Goal: Task Accomplishment & Management: Manage account settings

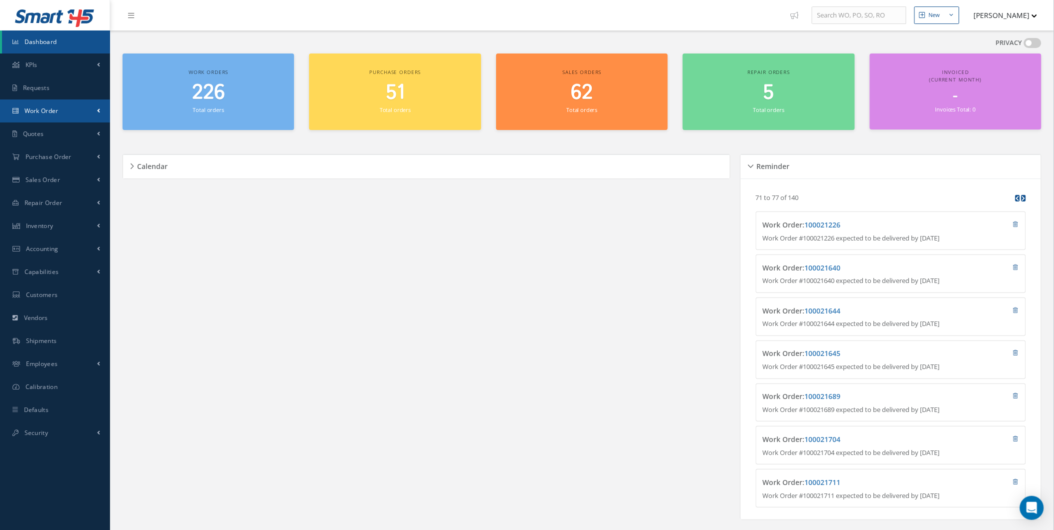
click at [49, 108] on span "Work Order" at bounding box center [42, 111] width 34 height 9
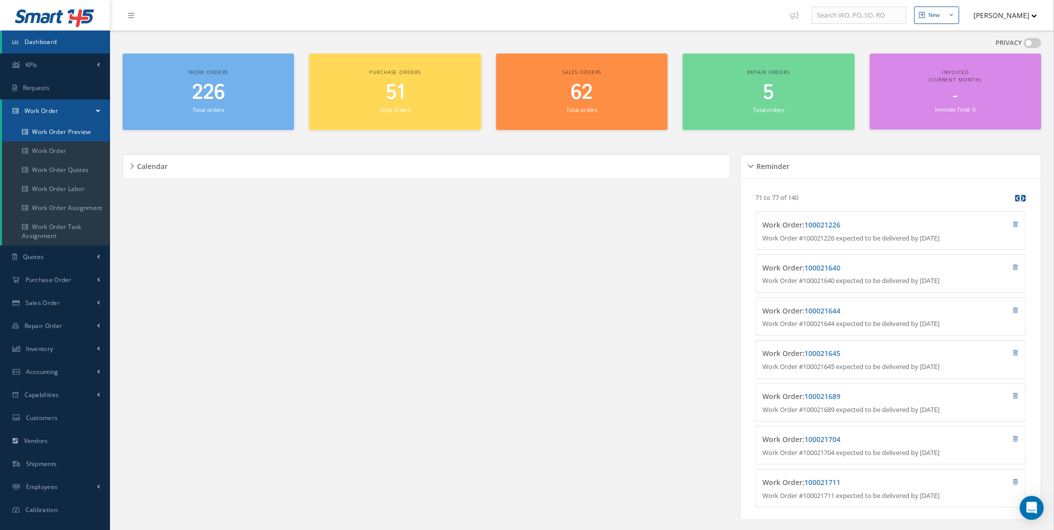
click at [57, 124] on link "Work Order Preview" at bounding box center [56, 132] width 108 height 19
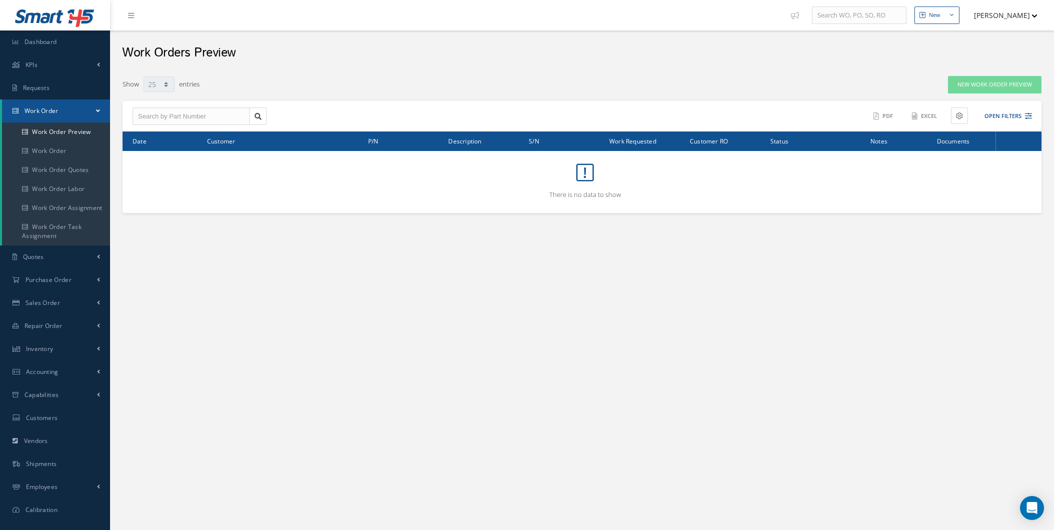
select select "25"
click at [36, 79] on link "Requests" at bounding box center [55, 88] width 110 height 23
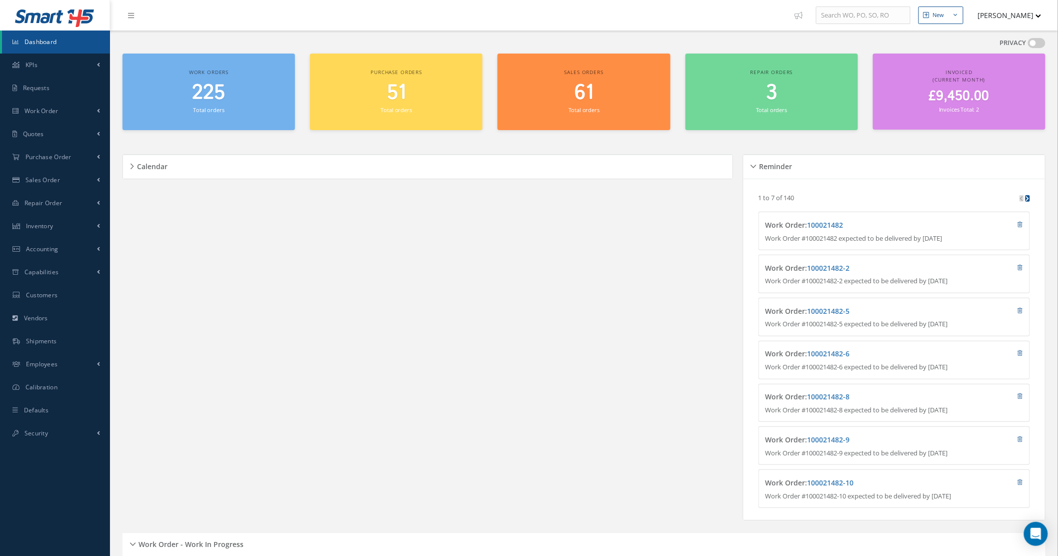
click at [187, 146] on div "Calendar Loading… September 2025 Month Month Week Day Today No elements found. …" at bounding box center [431, 337] width 616 height 391
click at [996, 12] on button "[PERSON_NAME]" at bounding box center [1005, 16] width 73 height 20
click at [996, 27] on link "Administration" at bounding box center [1002, 33] width 80 height 17
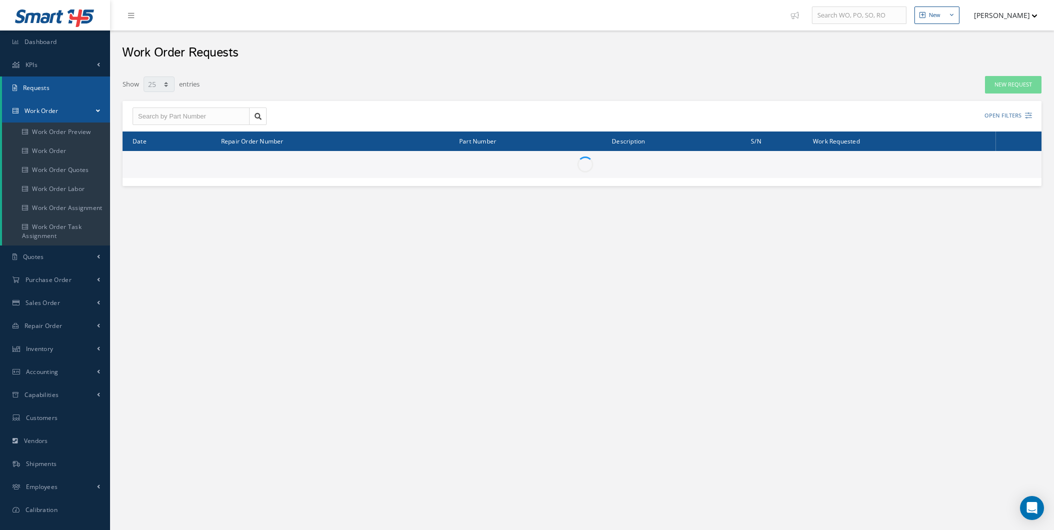
select select "25"
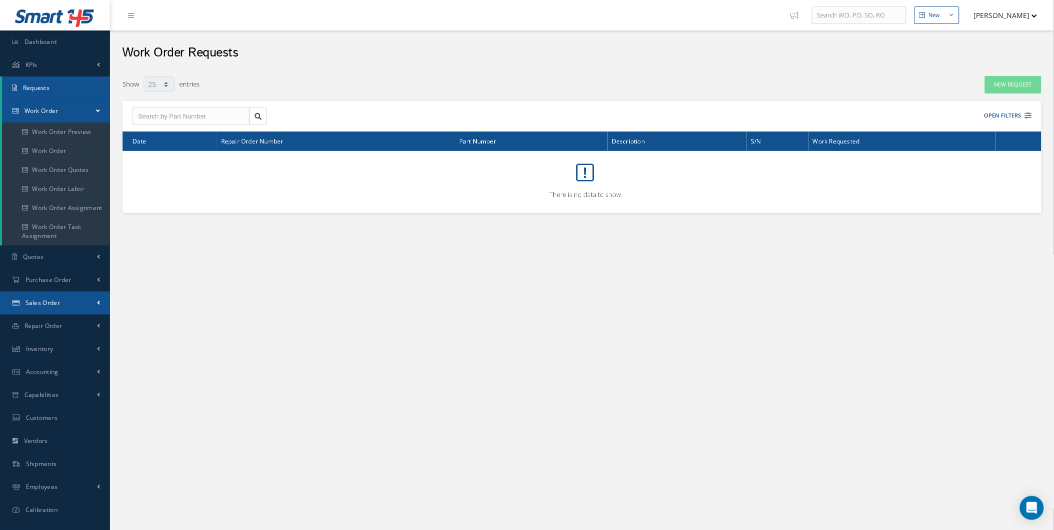
click at [83, 302] on link "Sales Order" at bounding box center [55, 303] width 110 height 23
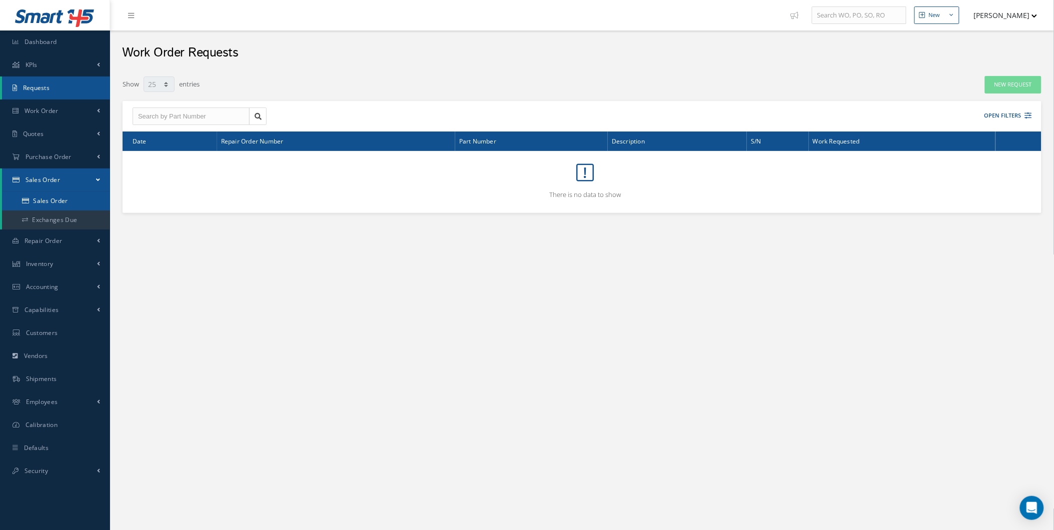
click at [76, 193] on link "Sales Order" at bounding box center [56, 201] width 108 height 19
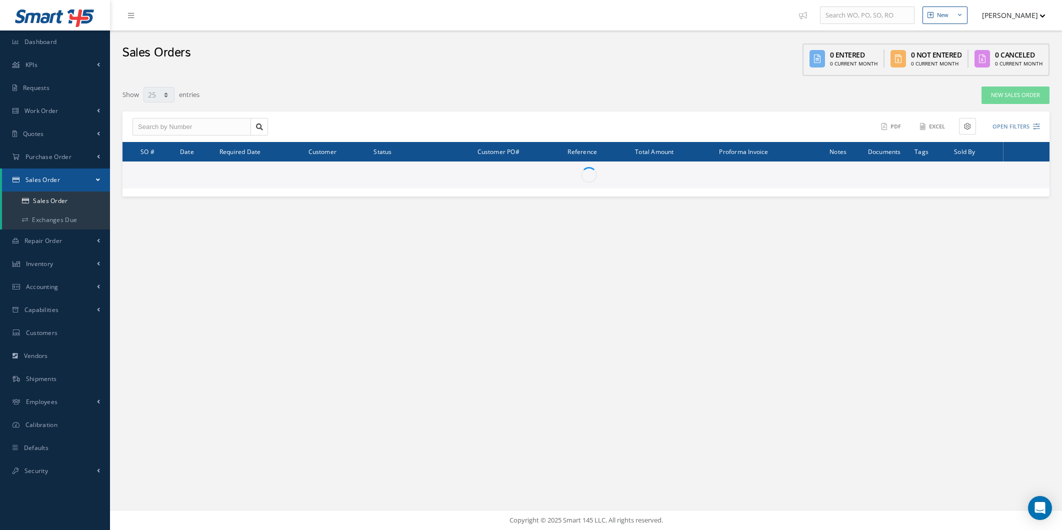
select select "25"
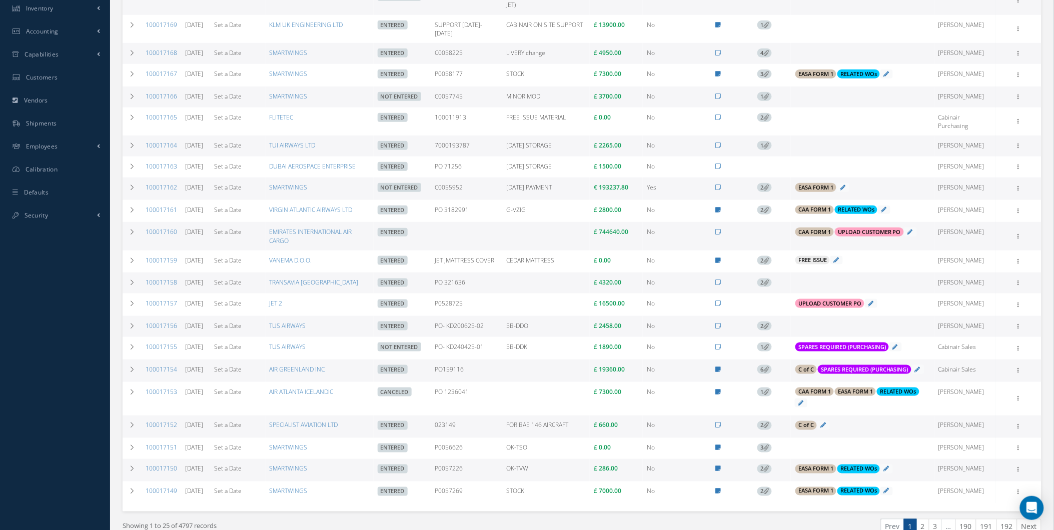
scroll to position [278, 0]
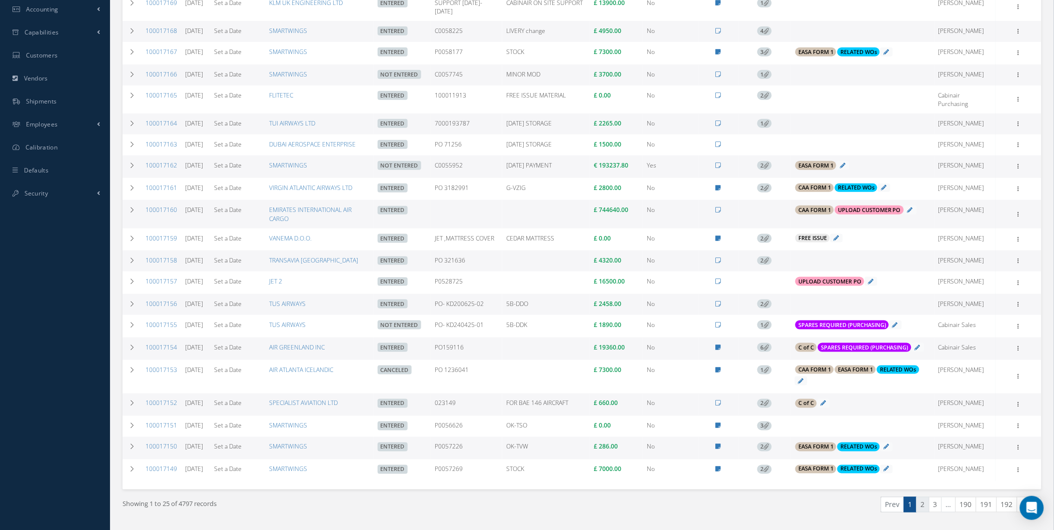
click at [921, 504] on link "2" at bounding box center [922, 505] width 13 height 16
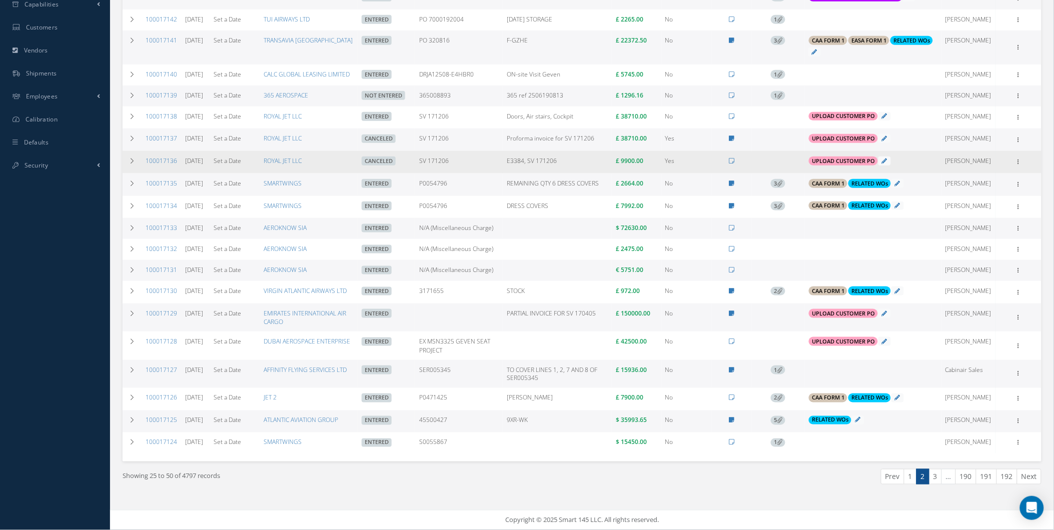
scroll to position [404, 0]
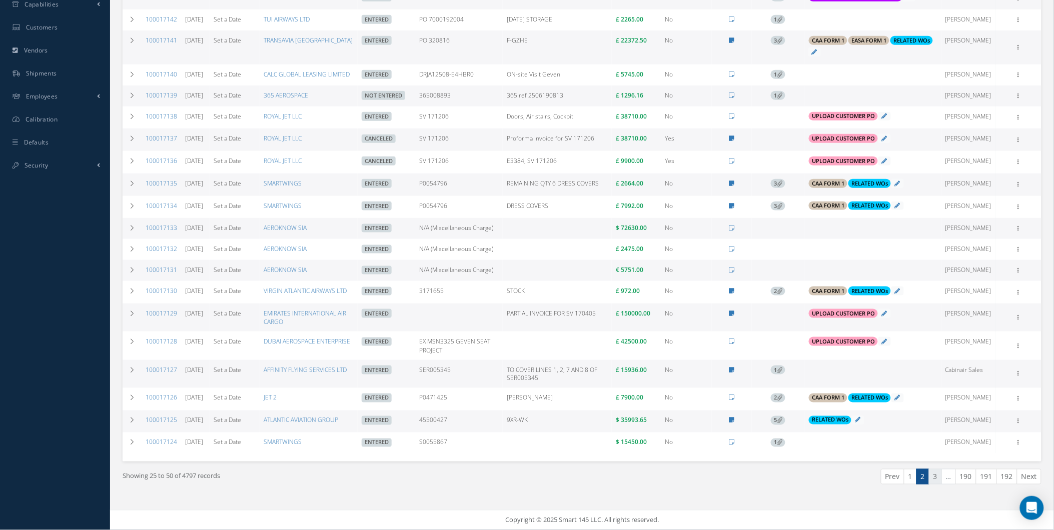
click at [938, 477] on link "3" at bounding box center [935, 477] width 13 height 16
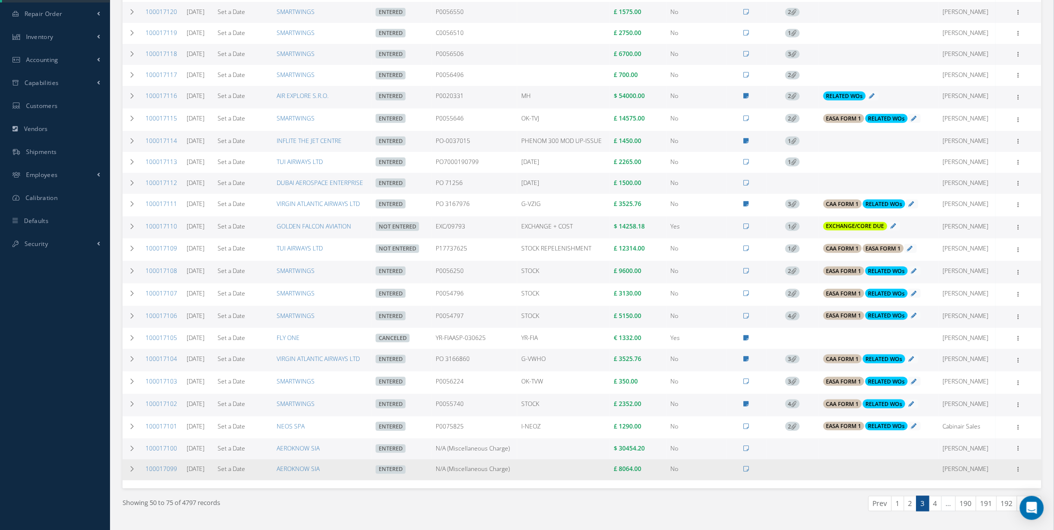
scroll to position [241, 0]
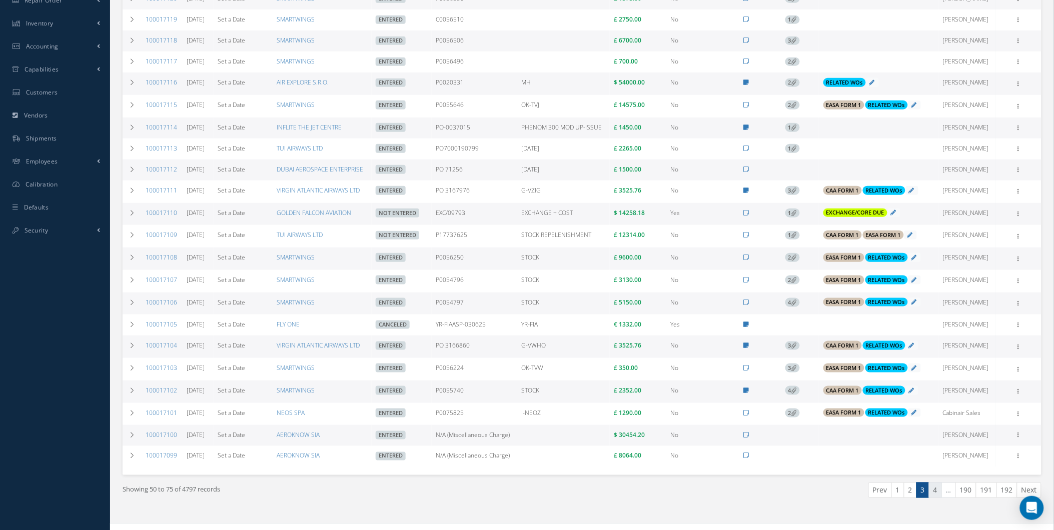
click at [939, 496] on link "4" at bounding box center [935, 491] width 13 height 16
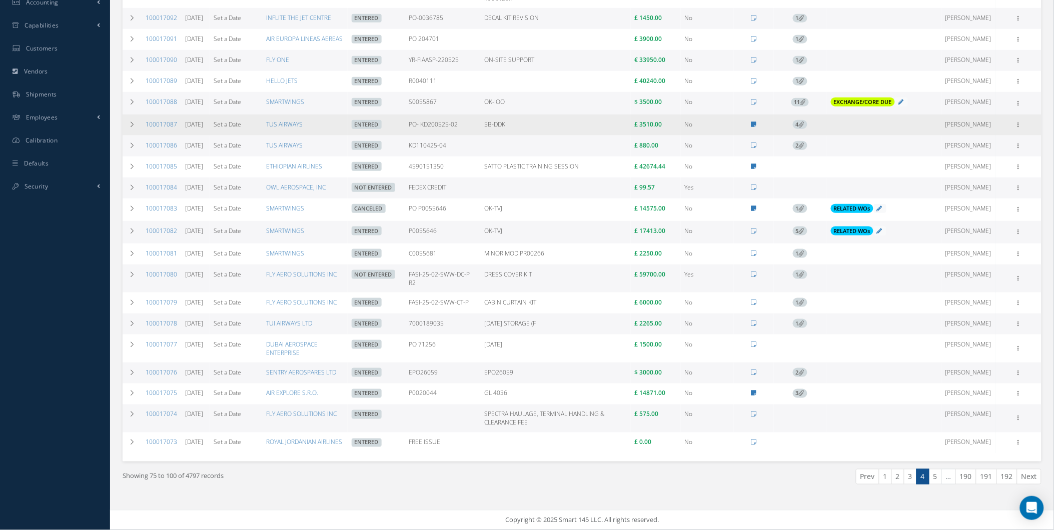
scroll to position [333, 0]
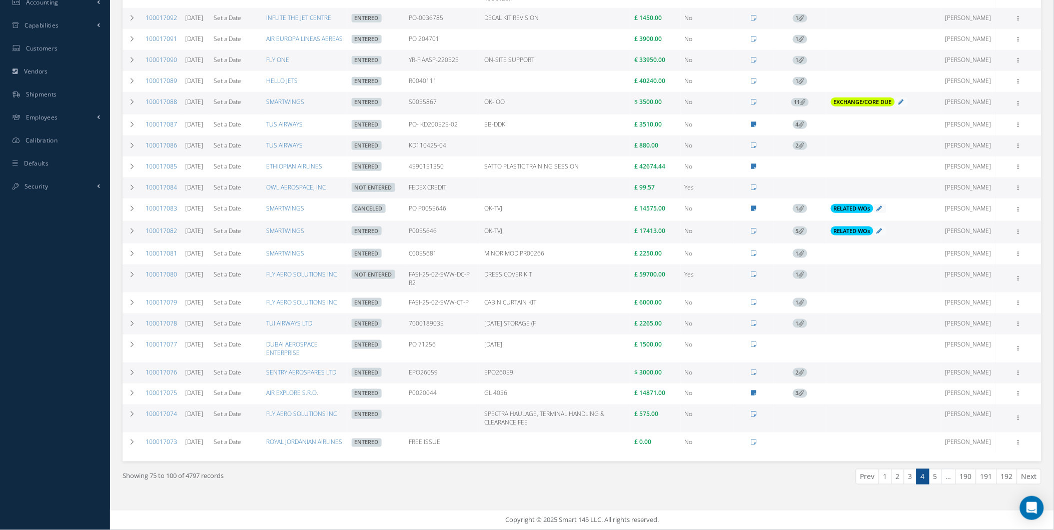
click at [758, 432] on td at bounding box center [754, 419] width 40 height 28
click at [756, 418] on icon at bounding box center [754, 415] width 6 height 6
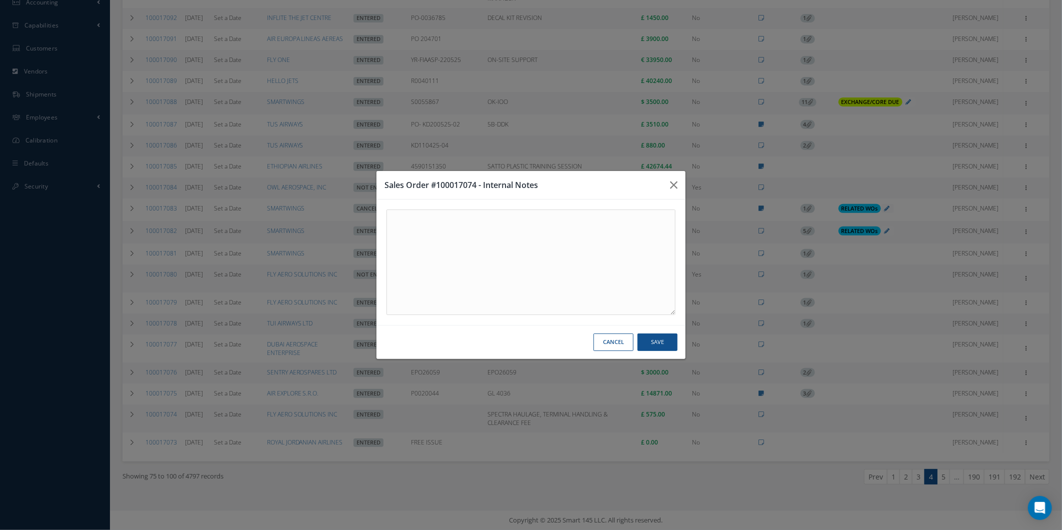
click at [615, 344] on button "Cancel" at bounding box center [614, 343] width 40 height 18
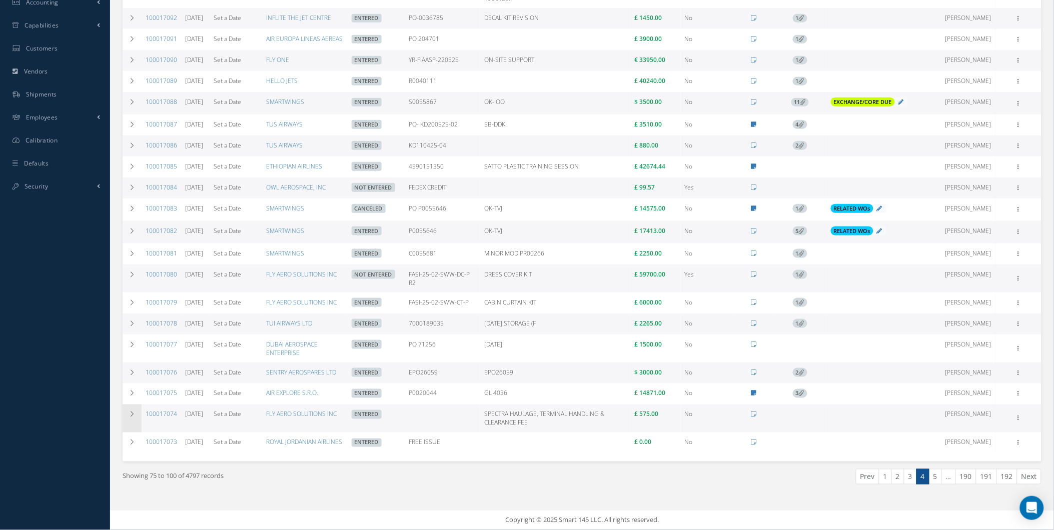
click at [127, 433] on td at bounding box center [132, 419] width 19 height 28
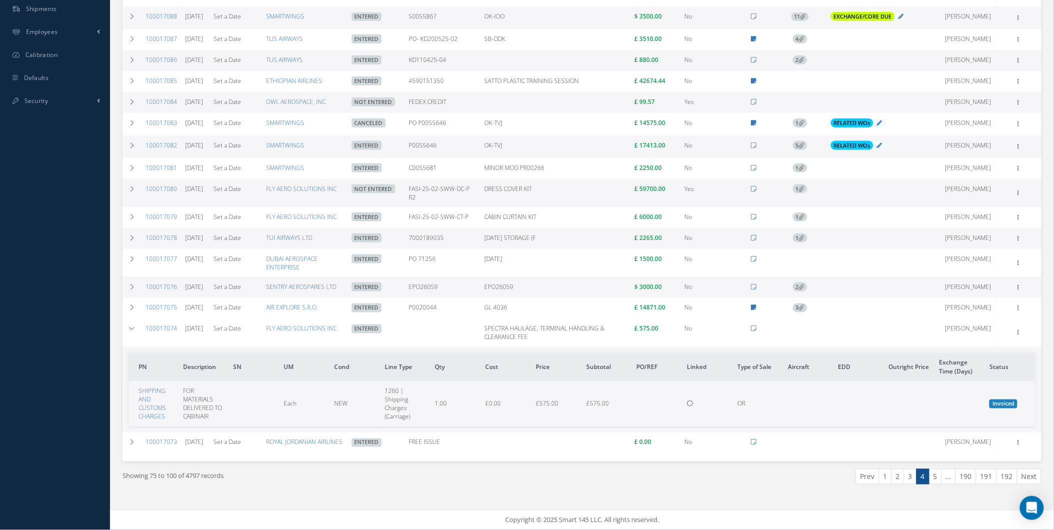
scroll to position [389, 0]
drag, startPoint x: 1044, startPoint y: 0, endPoint x: 635, endPoint y: 281, distance: 495.8
click at [630, 249] on td "MAY 2025 STORAGE (F" at bounding box center [555, 238] width 150 height 21
click at [933, 479] on link "5" at bounding box center [935, 477] width 13 height 16
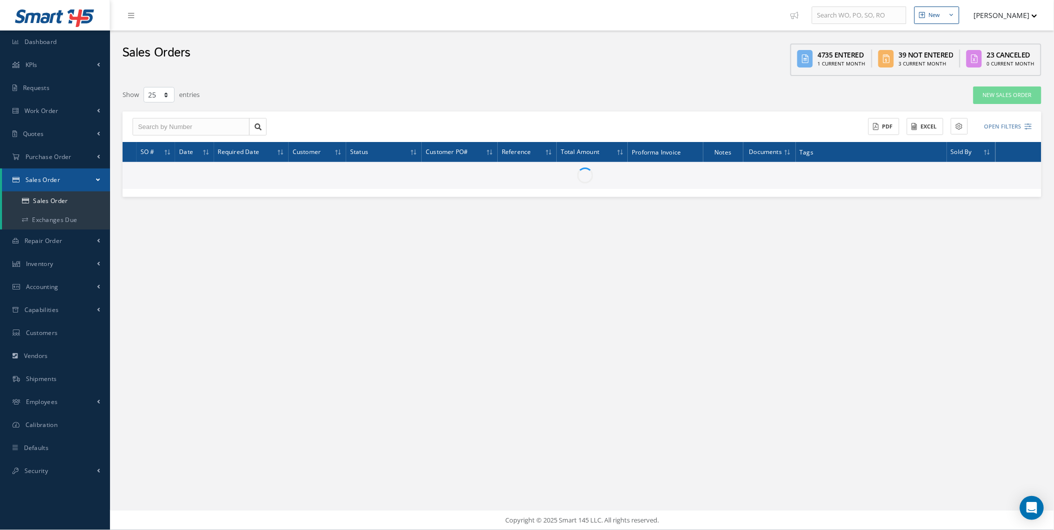
scroll to position [0, 0]
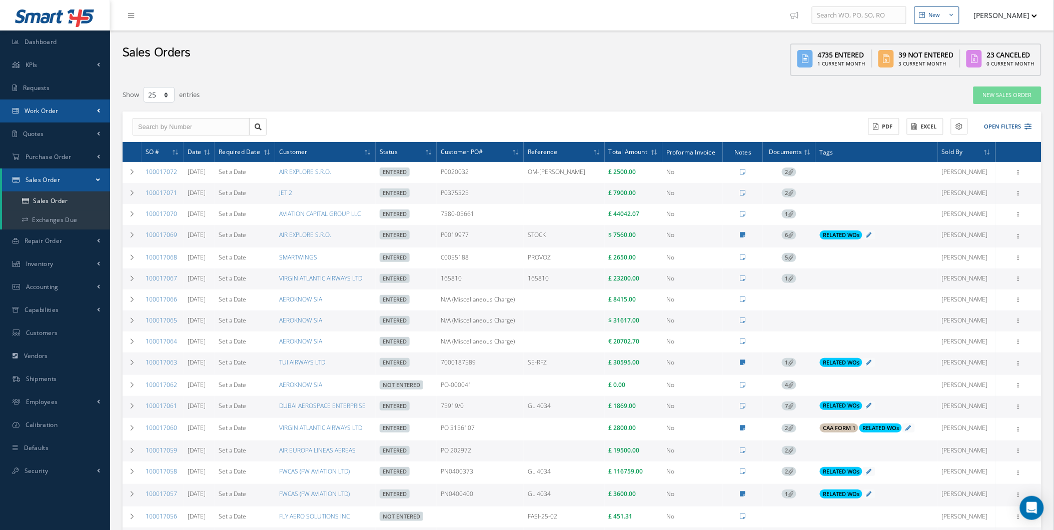
click at [80, 121] on link "Work Order" at bounding box center [55, 111] width 110 height 23
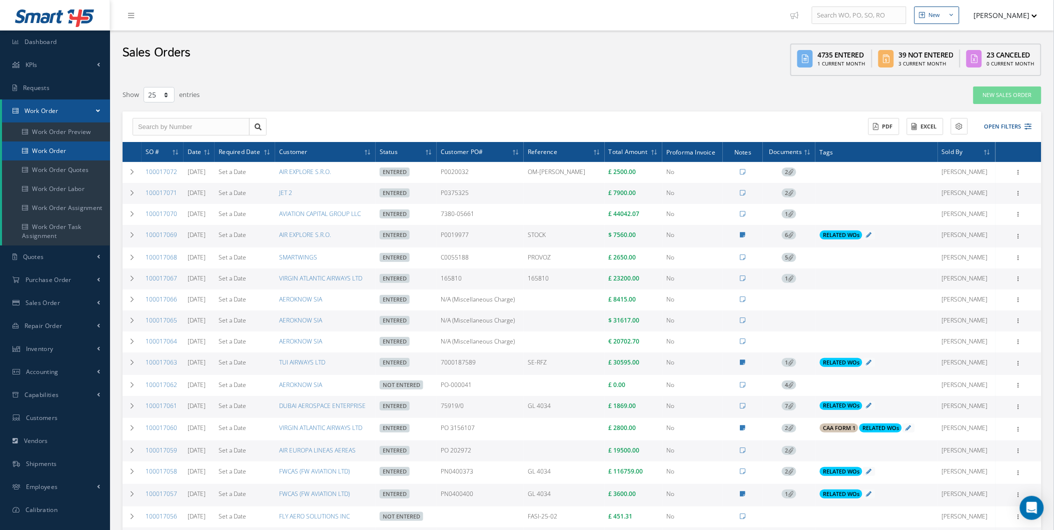
click at [74, 146] on link "Work Order" at bounding box center [56, 151] width 108 height 19
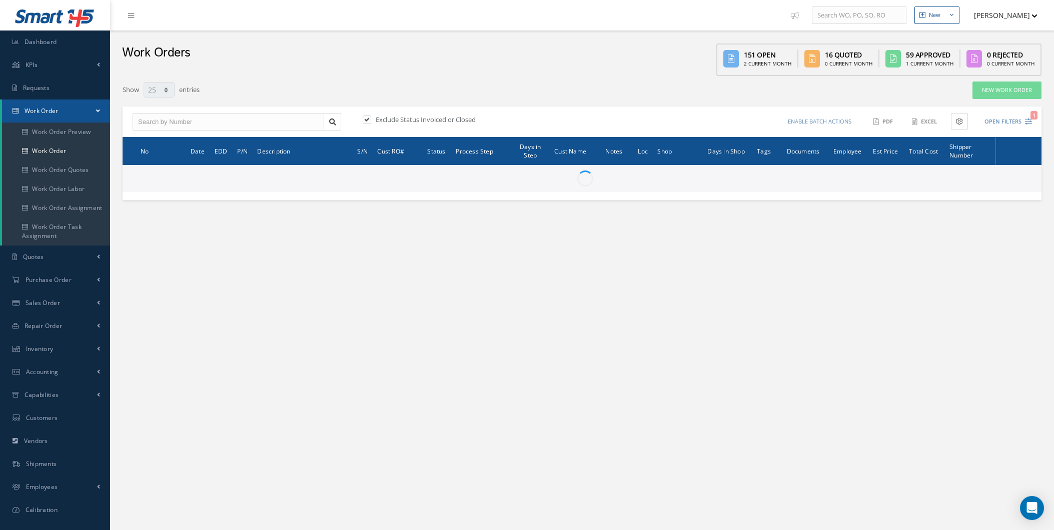
select select "25"
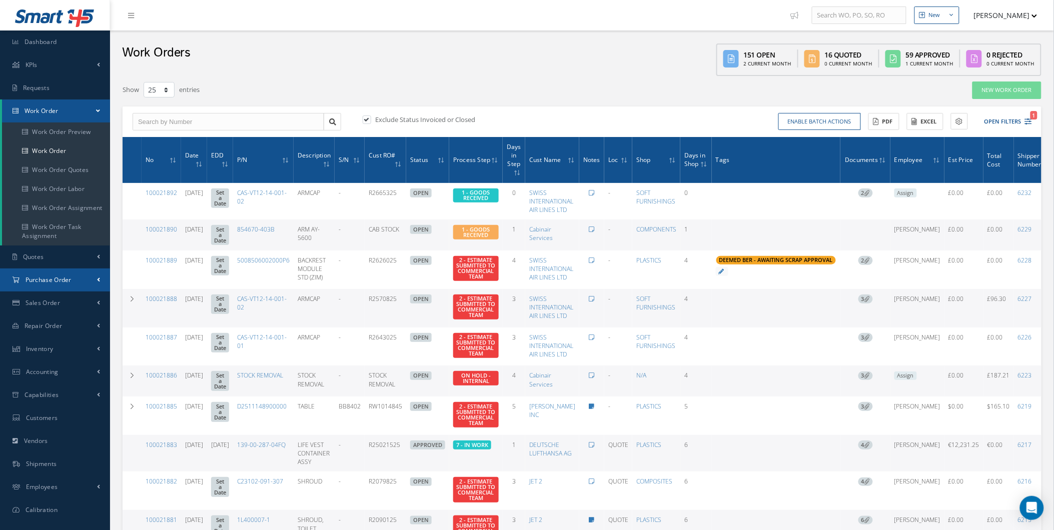
click at [57, 288] on link "Purchase Order" at bounding box center [55, 280] width 110 height 23
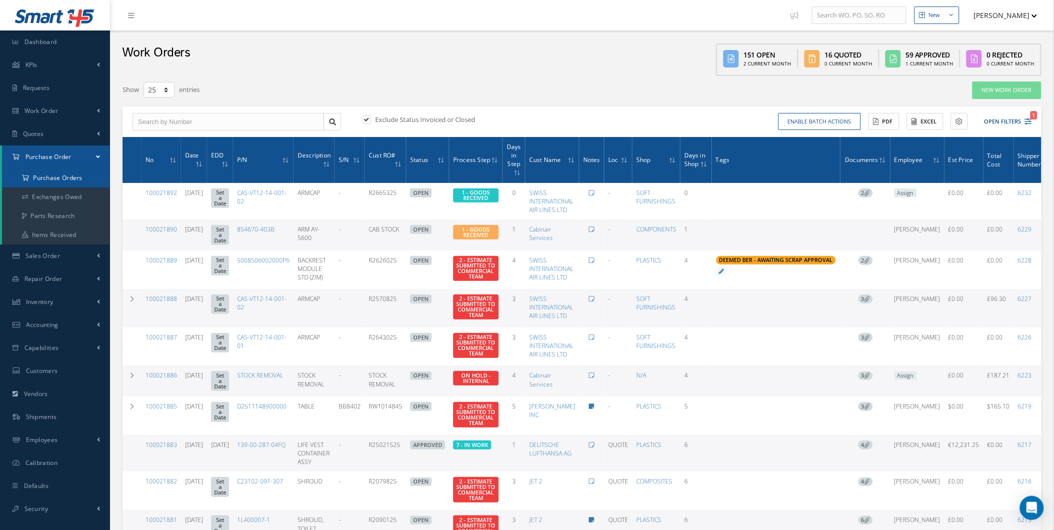
click at [73, 184] on a=1&status_id=2&status_id=3&status_id=5&collapsedFilters"] "Purchase Orders" at bounding box center [56, 178] width 108 height 19
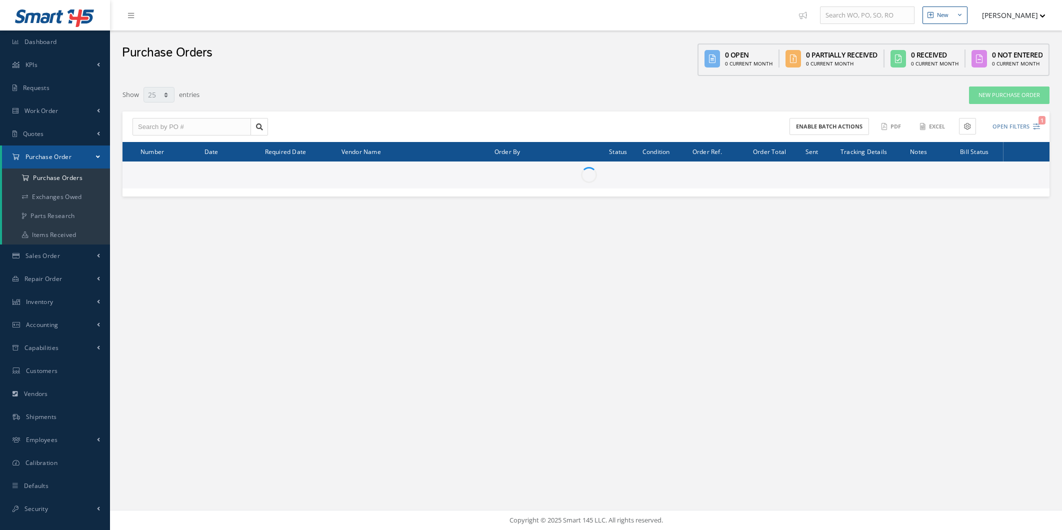
select select "25"
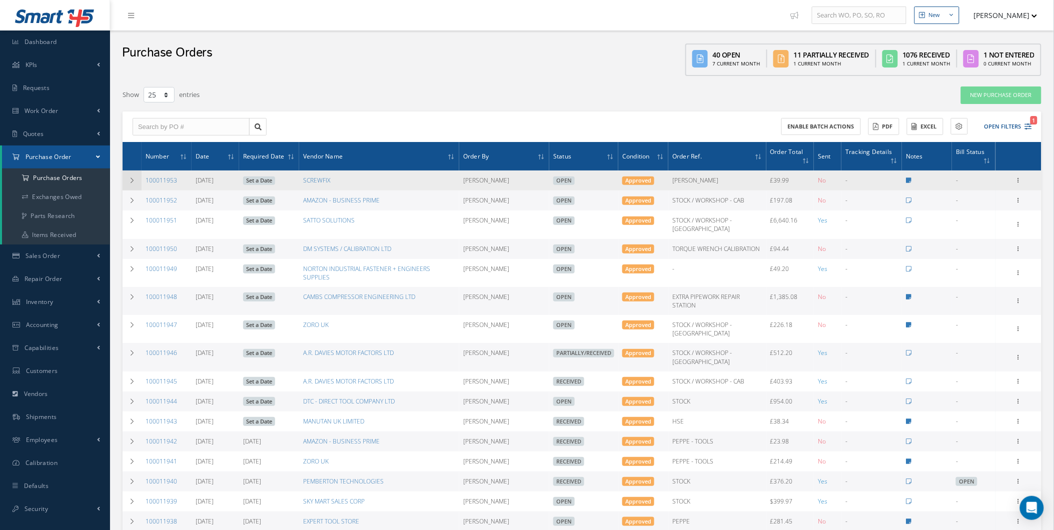
click at [127, 181] on td at bounding box center [132, 181] width 19 height 20
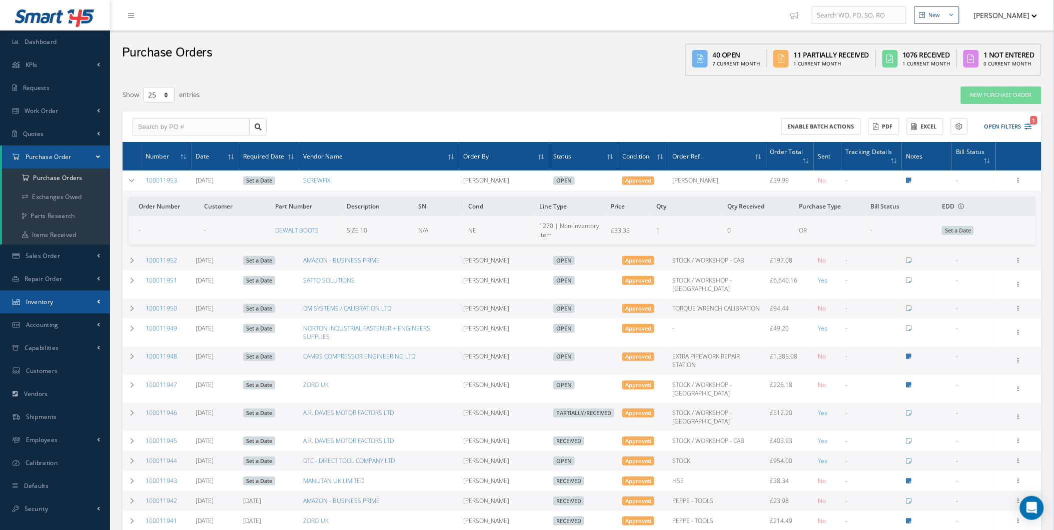
click at [89, 306] on link "Inventory" at bounding box center [55, 302] width 110 height 23
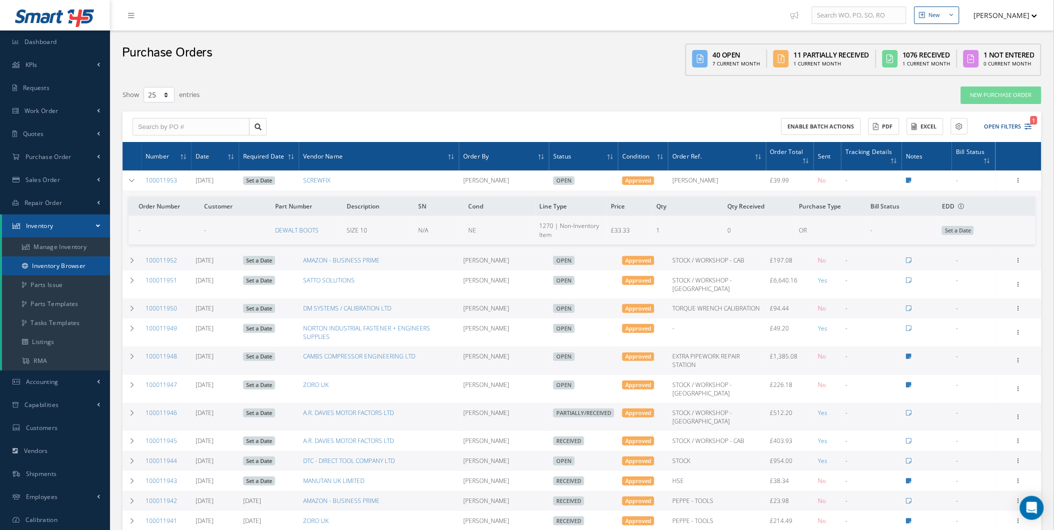
click at [96, 262] on link "Inventory Browser" at bounding box center [56, 266] width 108 height 19
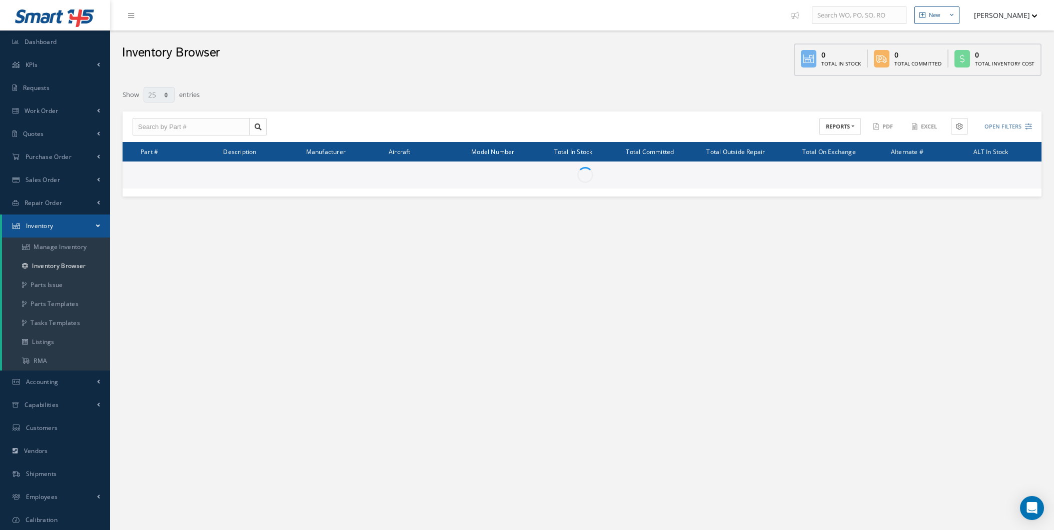
select select "25"
type input "Locations"
type input "All General Ledger"
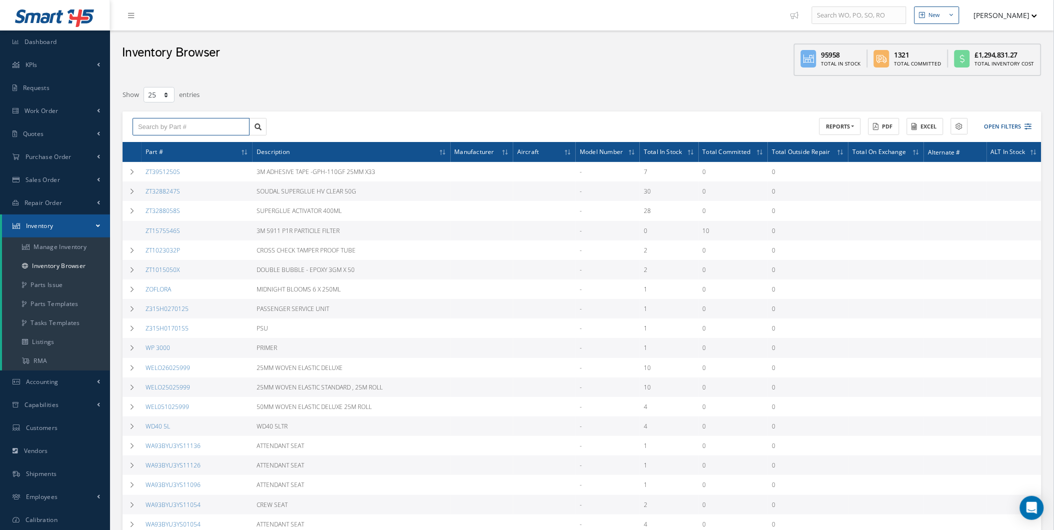
click at [223, 132] on input "text" at bounding box center [191, 127] width 117 height 18
click at [1014, 120] on button "Open Filters" at bounding box center [1003, 127] width 57 height 17
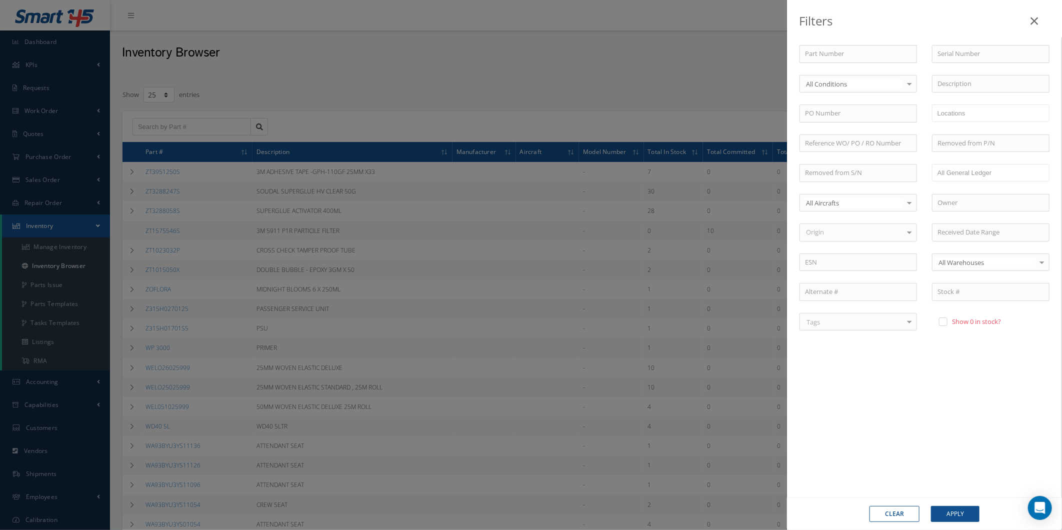
click at [168, 138] on div "Filters Part Number Serial Number All Conditions All Conditions OH | OVERHAUL S…" at bounding box center [531, 265] width 1062 height 530
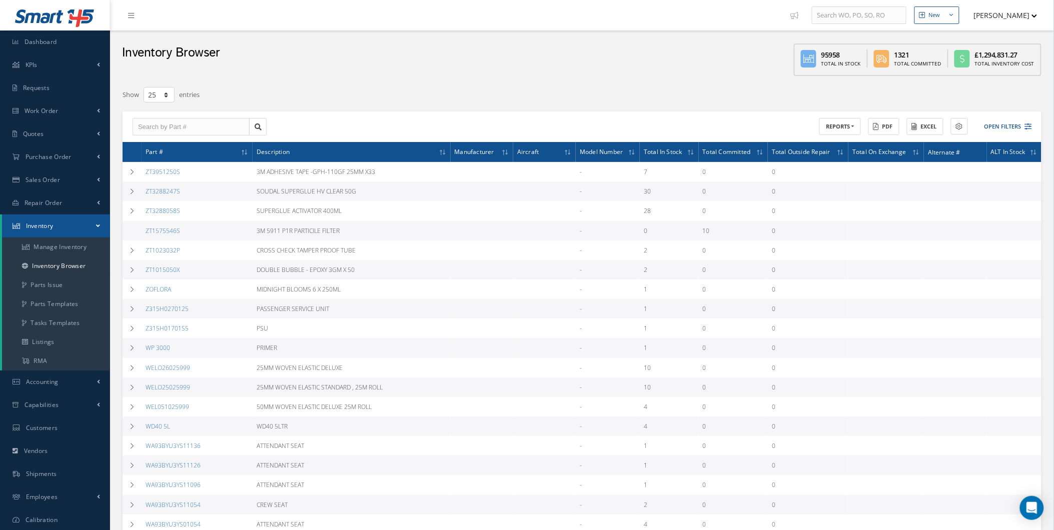
click at [186, 112] on div "ACTIONS Receive Payments Select Customer Cabinair Services 1ST CHOICE AEROSPACE…" at bounding box center [582, 127] width 919 height 31
click at [194, 122] on input "text" at bounding box center [191, 127] width 117 height 18
click at [86, 236] on link "Inventory" at bounding box center [56, 226] width 108 height 23
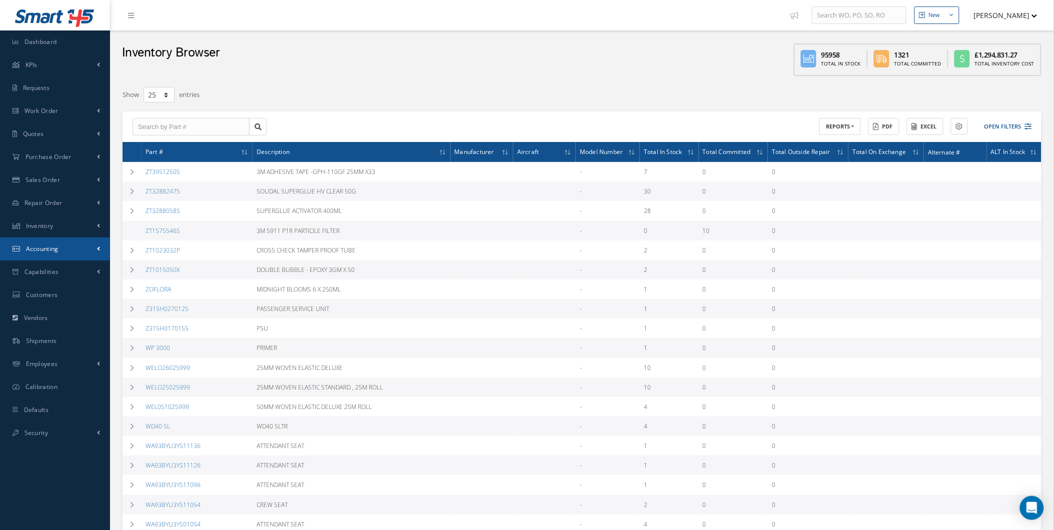
click at [84, 238] on link "Accounting" at bounding box center [55, 249] width 110 height 23
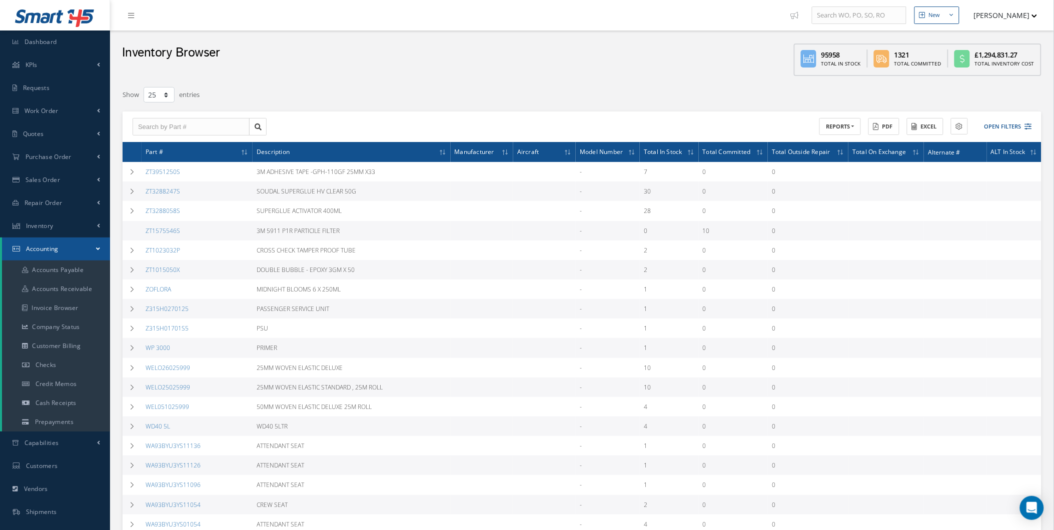
click at [77, 246] on link "Accounting" at bounding box center [56, 249] width 108 height 23
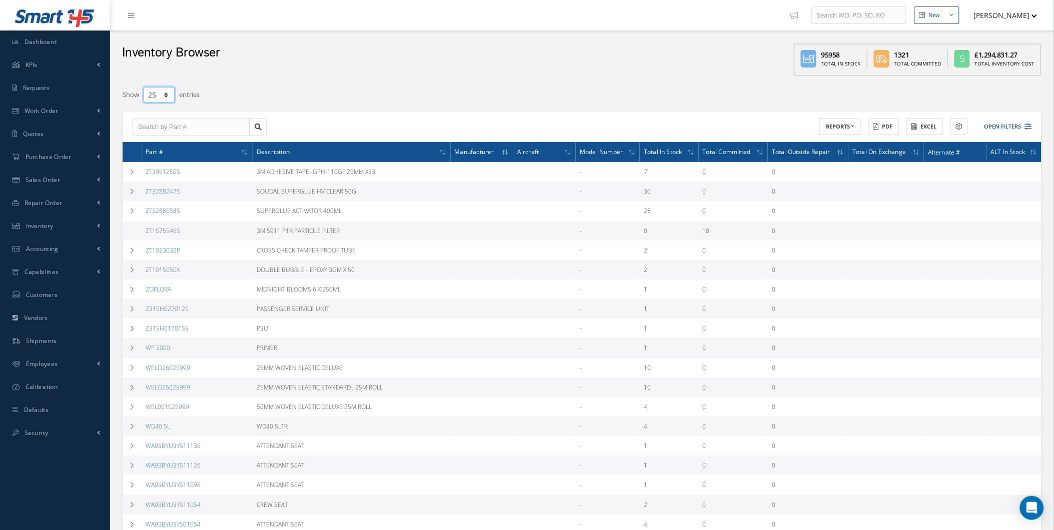
click at [171, 101] on select "10 25 50 100" at bounding box center [159, 95] width 31 height 16
click at [144, 87] on select "10 25 50 100" at bounding box center [159, 95] width 31 height 16
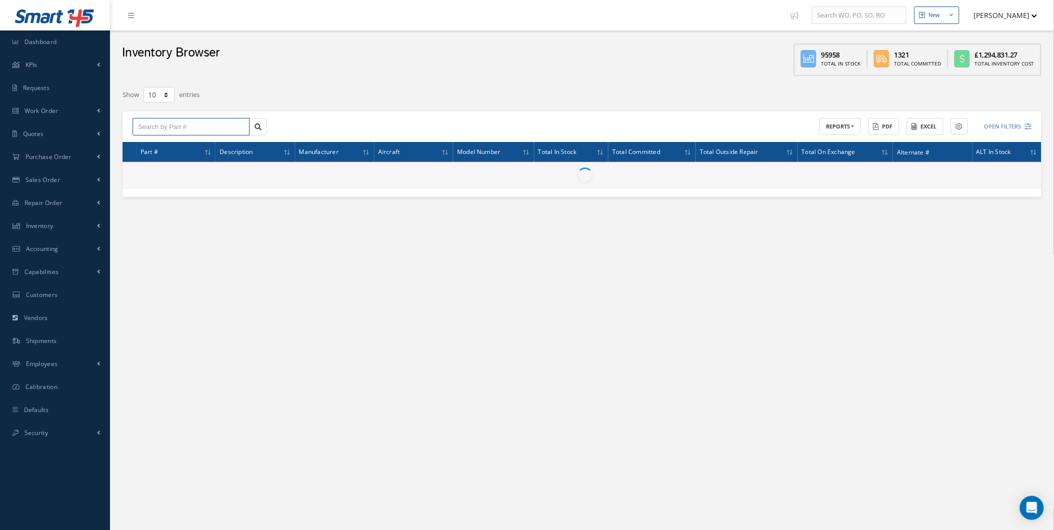
click at [202, 118] on input "text" at bounding box center [191, 127] width 117 height 18
click at [151, 98] on select "10 25 50 100" at bounding box center [159, 95] width 31 height 16
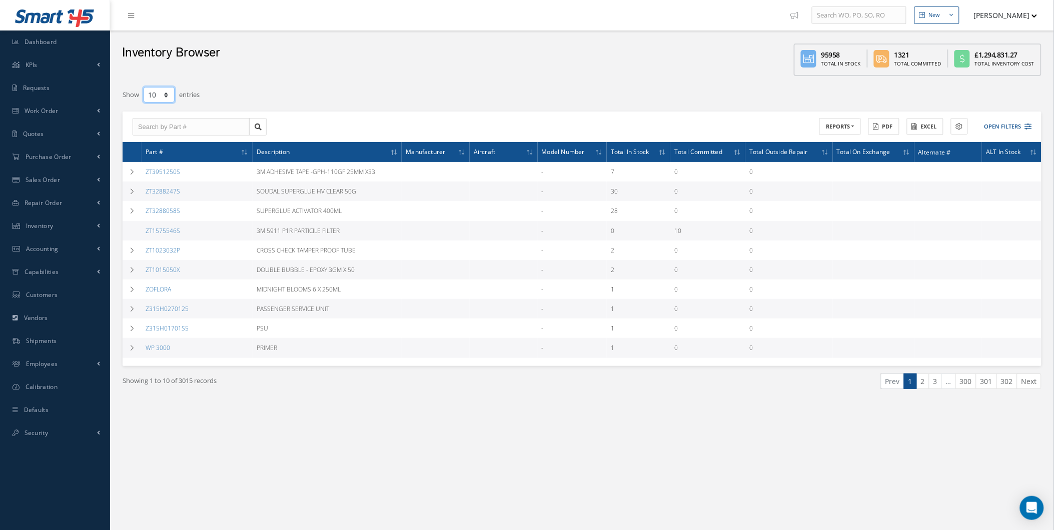
click at [144, 87] on select "10 25 50 100" at bounding box center [159, 95] width 31 height 16
click at [164, 118] on input "text" at bounding box center [191, 127] width 117 height 18
click at [163, 97] on select "10 25 50 100" at bounding box center [159, 95] width 31 height 16
select select "50"
click at [144, 87] on select "10 25 50 100" at bounding box center [159, 95] width 31 height 16
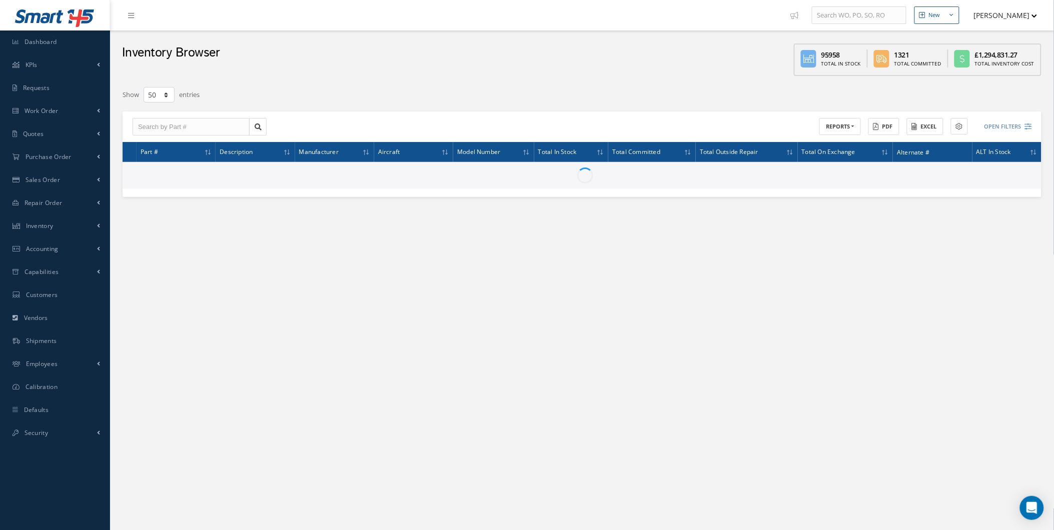
click at [181, 91] on label "entries" at bounding box center [189, 93] width 21 height 14
click at [176, 132] on input "text" at bounding box center [191, 127] width 117 height 18
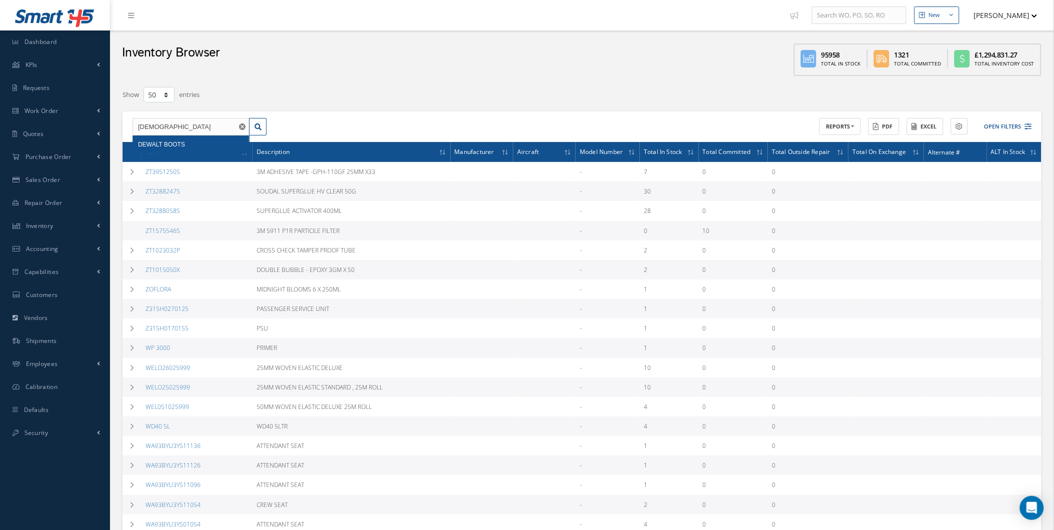
click at [187, 140] on div "DEWALT BOOTS" at bounding box center [191, 145] width 106 height 10
type input "DEWALT BOOTS"
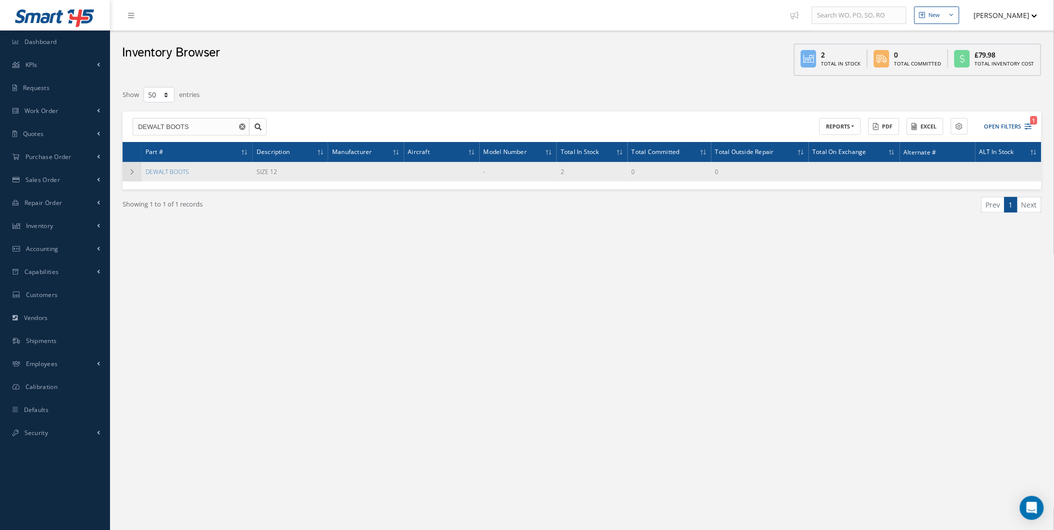
click at [127, 171] on td at bounding box center [132, 172] width 19 height 20
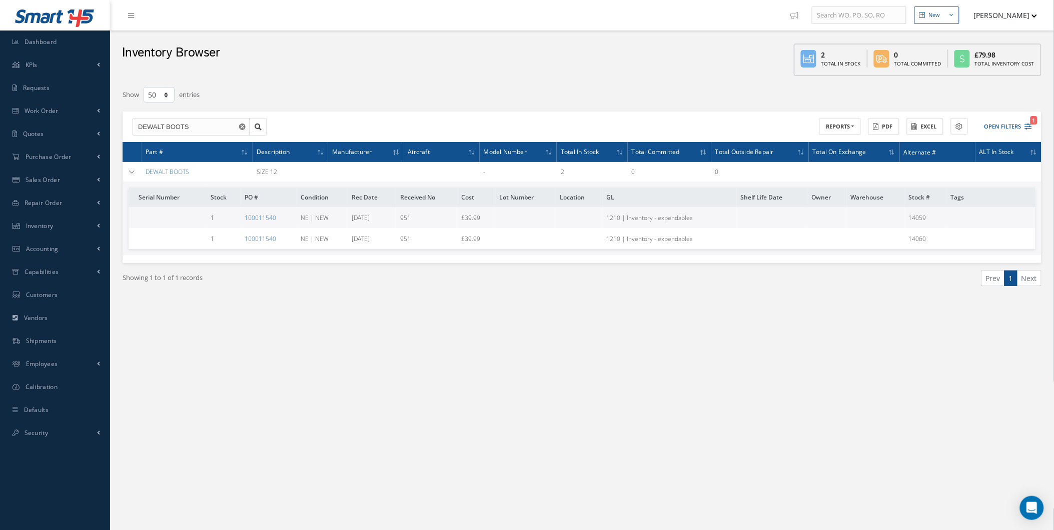
click at [164, 177] on td "DEWALT BOOTS" at bounding box center [197, 172] width 111 height 20
click at [165, 172] on link "DEWALT BOOTS" at bounding box center [168, 172] width 44 height 9
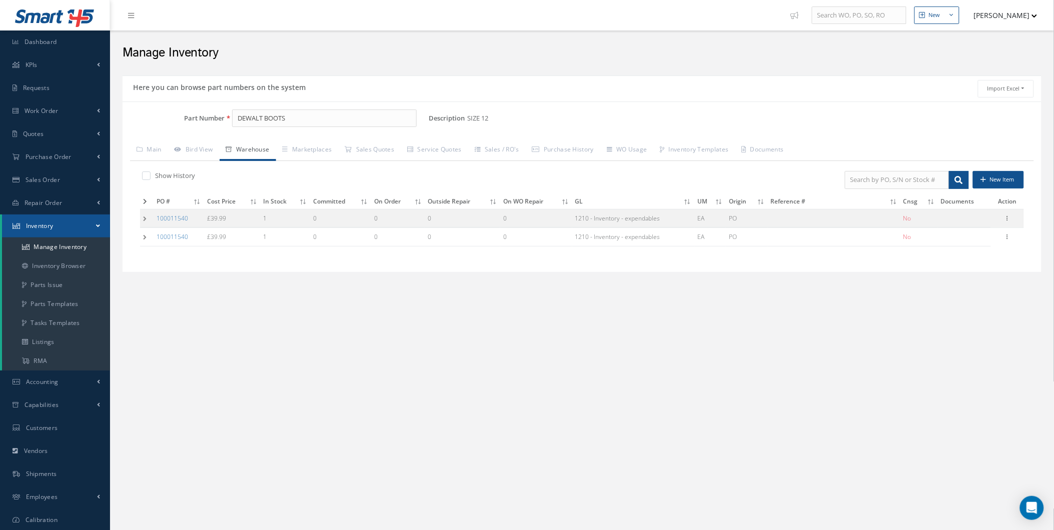
click at [139, 224] on div "Show History New Item PO # Cost Price In Stock Committed On Order Outside Repai…" at bounding box center [582, 213] width 904 height 104
click at [140, 223] on td at bounding box center [147, 218] width 14 height 19
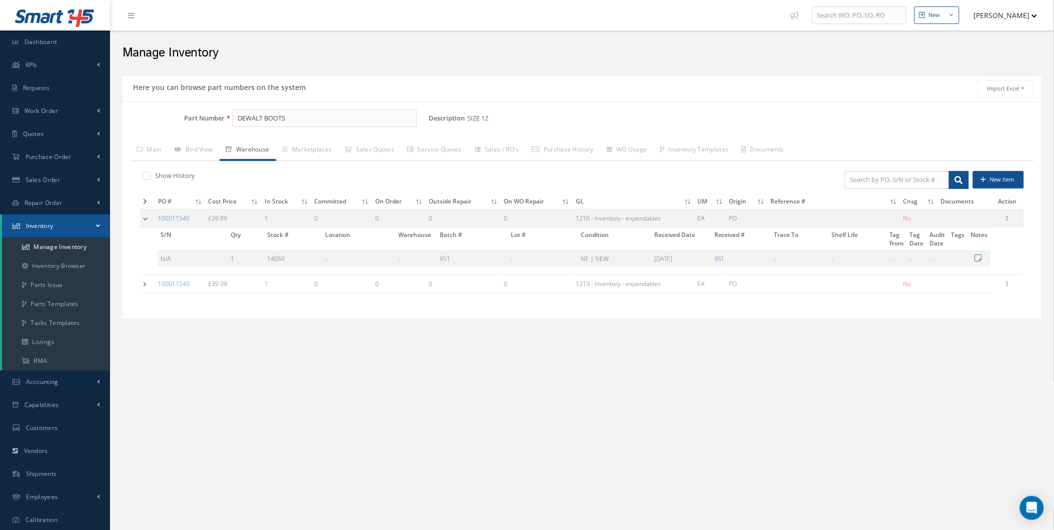
click at [137, 260] on div "Show History New Item PO # Cost Price In Stock Committed On Order Outside Repai…" at bounding box center [582, 236] width 904 height 150
click at [142, 282] on td at bounding box center [147, 284] width 15 height 19
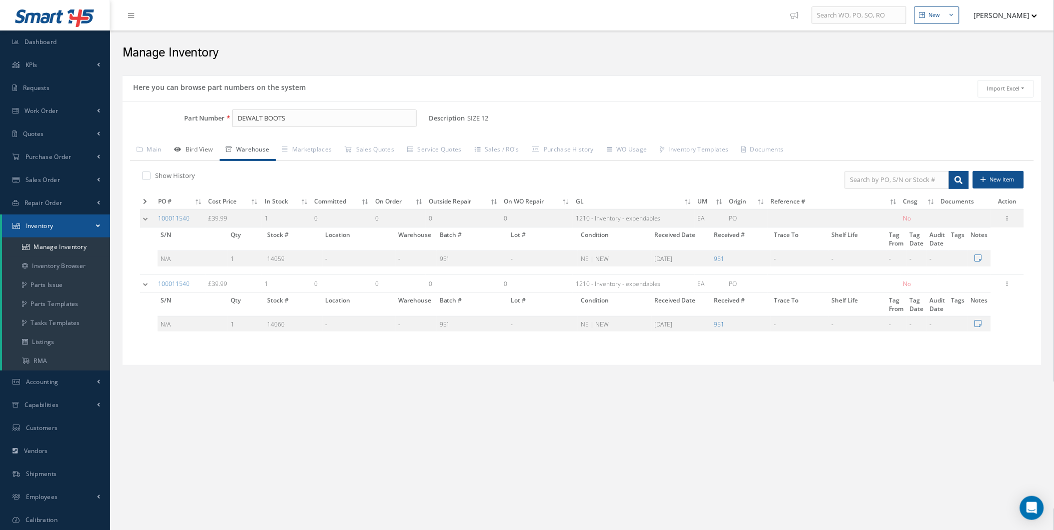
click at [198, 149] on link "Bird View" at bounding box center [194, 150] width 52 height 21
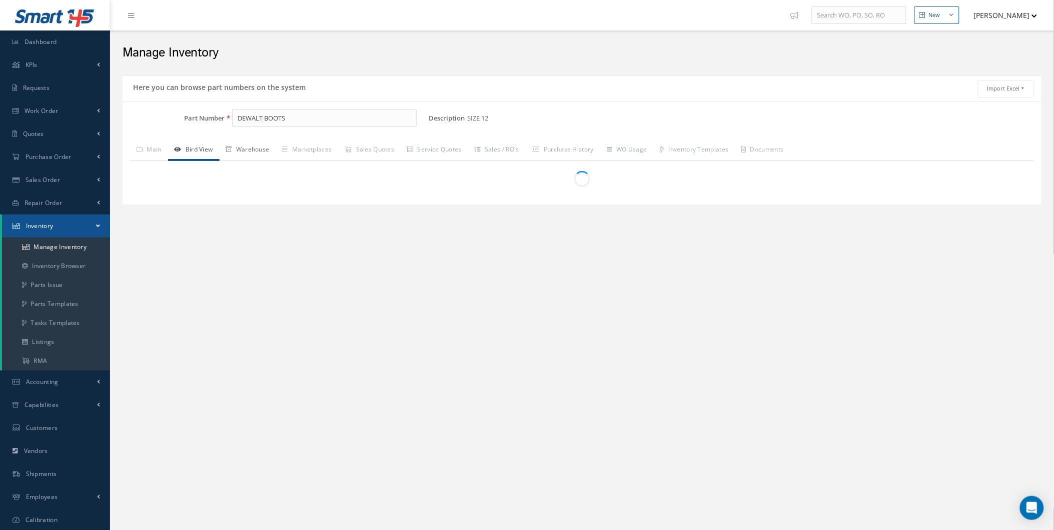
click at [232, 147] on icon at bounding box center [229, 150] width 6 height 6
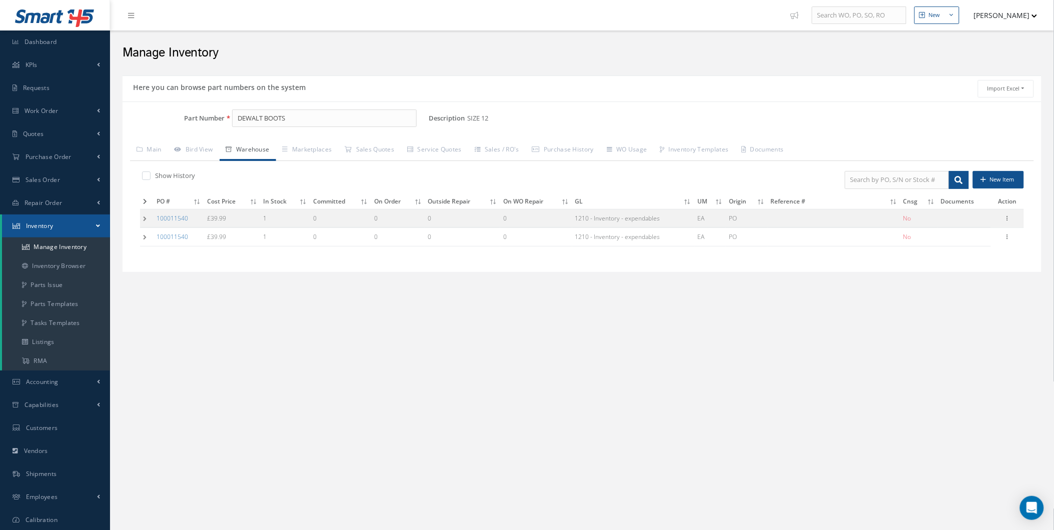
click at [147, 218] on td at bounding box center [147, 218] width 14 height 19
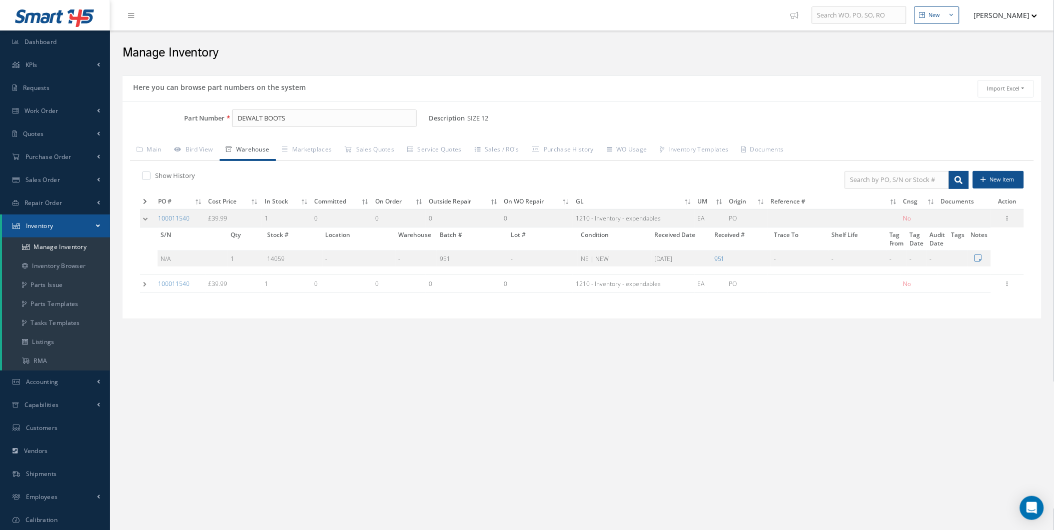
click at [143, 289] on td at bounding box center [147, 284] width 15 height 19
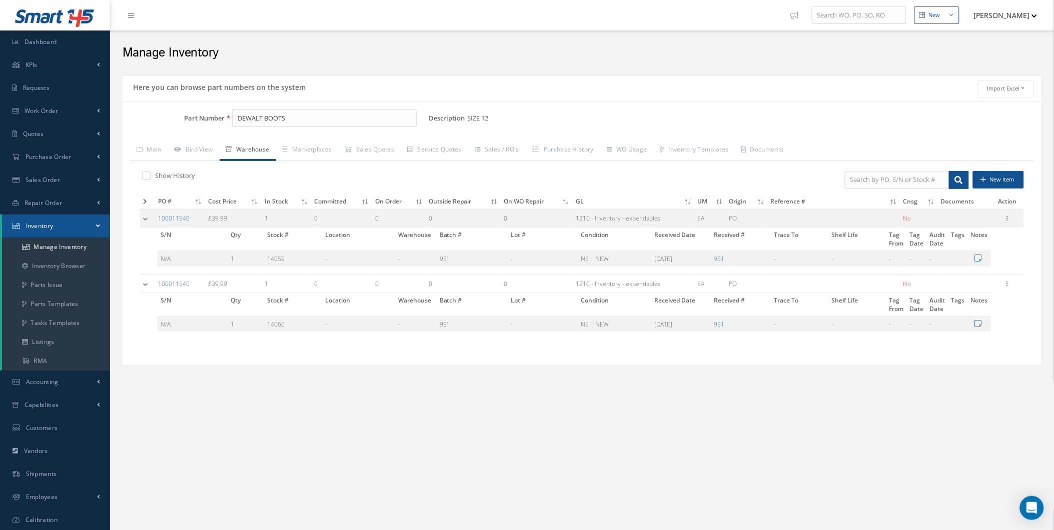
click at [1008, 212] on td "Edit Manage Documents Label 8130 Parts" at bounding box center [1007, 218] width 33 height 19
click at [1010, 219] on icon at bounding box center [1007, 218] width 10 height 8
click at [971, 229] on link "Edit" at bounding box center [961, 225] width 79 height 13
type input "39.99"
type input "04/24/2025"
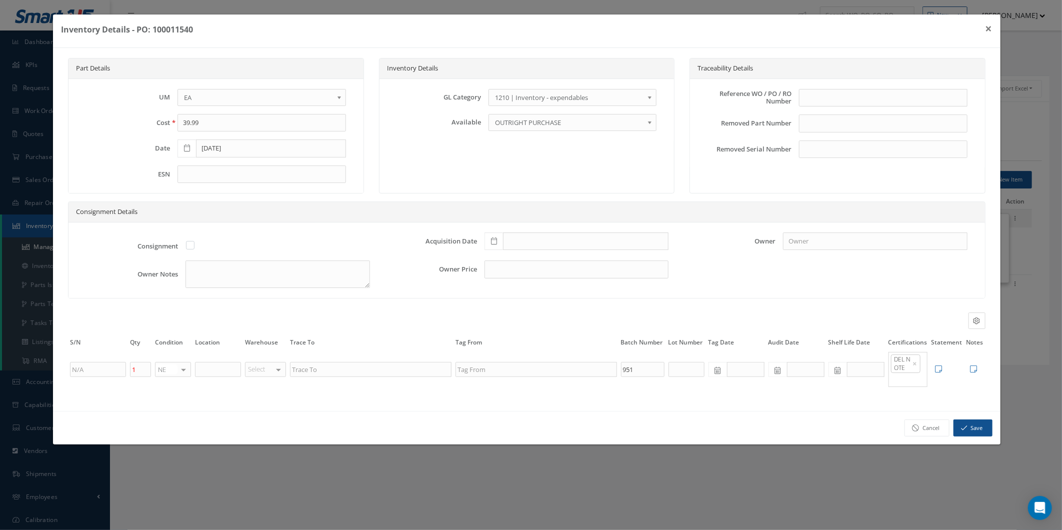
click at [568, 105] on link "1210 | Inventory - expendables" at bounding box center [573, 97] width 168 height 17
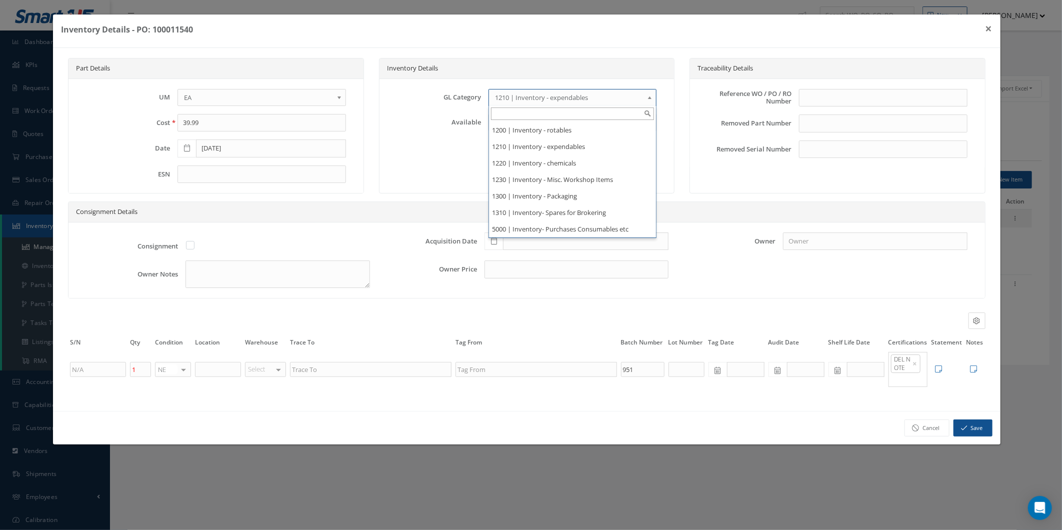
click at [700, 162] on div "Removed Serial Number" at bounding box center [837, 154] width 275 height 26
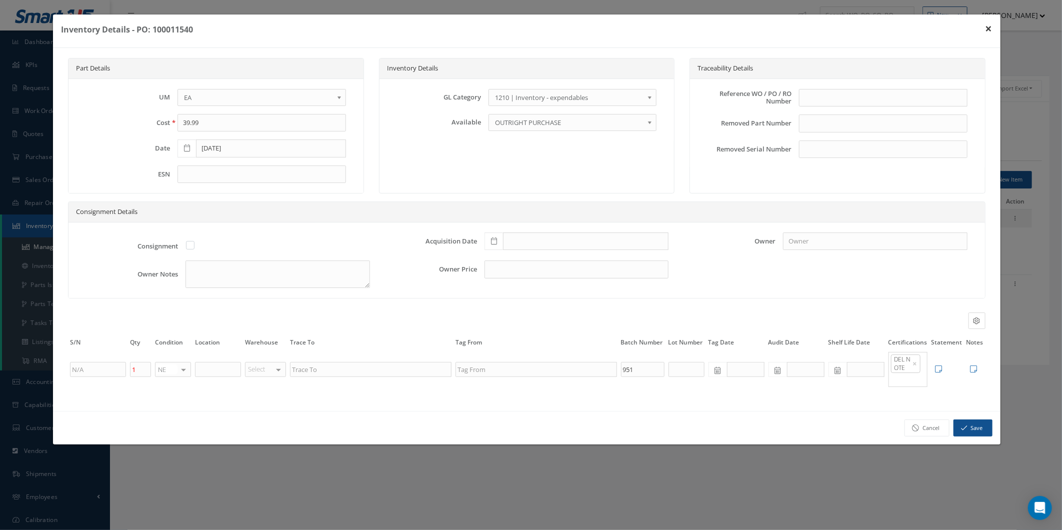
click at [994, 25] on button "×" at bounding box center [989, 29] width 23 height 28
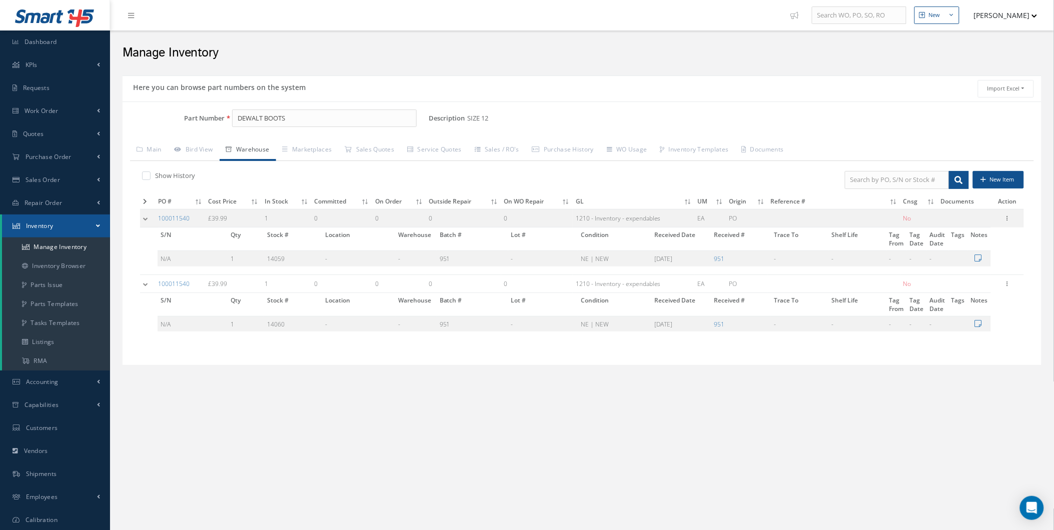
click at [1013, 215] on div "Edit Manage Documents Label 8130 Parts" at bounding box center [1007, 219] width 12 height 12
click at [1014, 219] on td "Edit Manage Documents Label 8130 Parts" at bounding box center [1007, 218] width 33 height 19
click at [1007, 220] on icon at bounding box center [1007, 218] width 10 height 8
click at [978, 227] on link "Edit" at bounding box center [961, 225] width 79 height 13
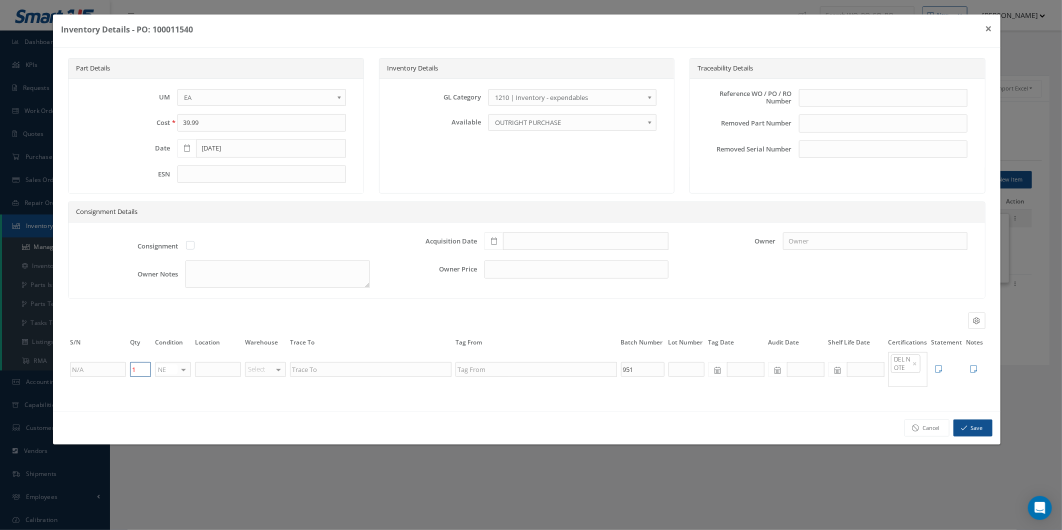
click at [130, 369] on input "1" at bounding box center [140, 369] width 21 height 15
click at [136, 368] on input "1" at bounding box center [140, 369] width 21 height 15
click at [976, 34] on div "Inventory Details - PO: 100011540 ×" at bounding box center [526, 32] width 947 height 34
drag, startPoint x: 986, startPoint y: 34, endPoint x: 929, endPoint y: 66, distance: 65.0
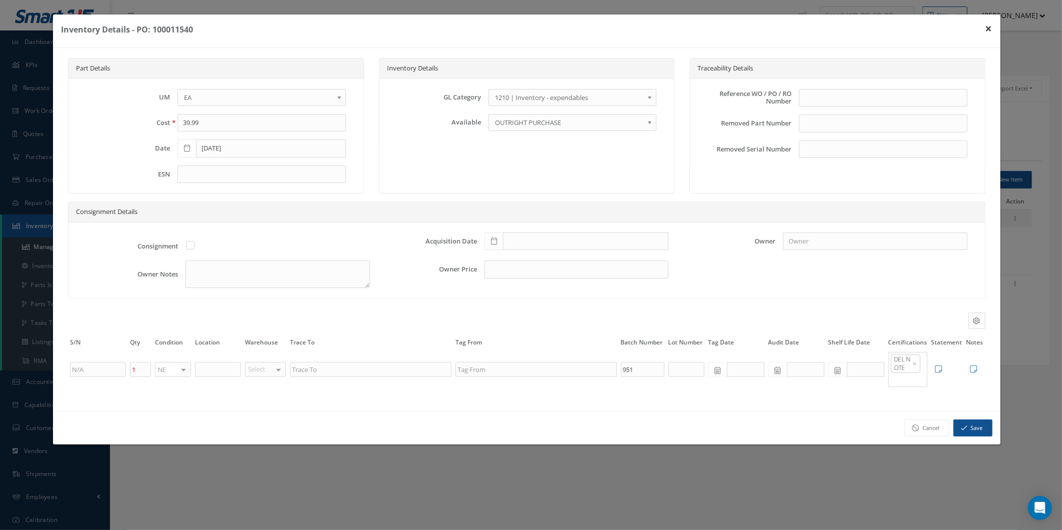
click at [984, 36] on button "×" at bounding box center [989, 29] width 23 height 28
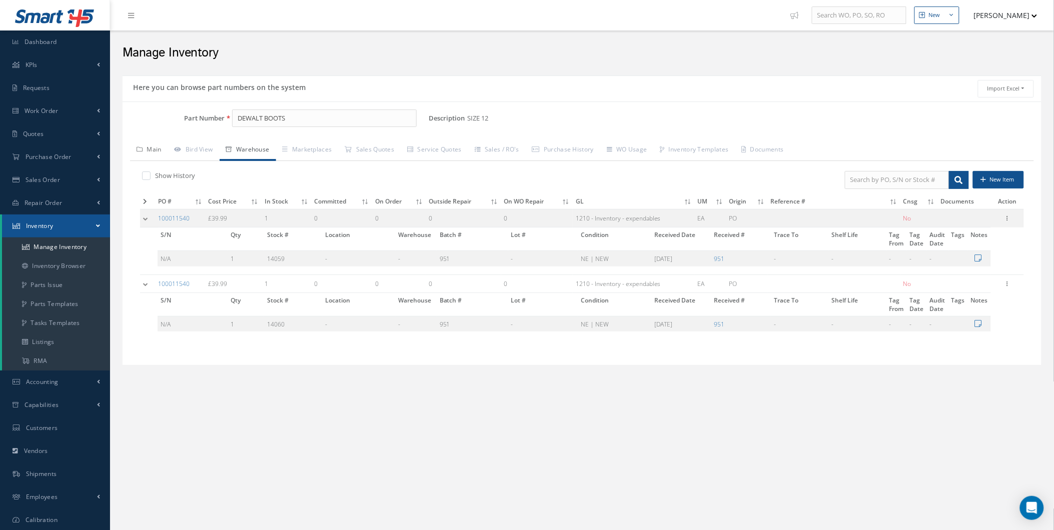
click at [142, 147] on icon at bounding box center [140, 150] width 6 height 6
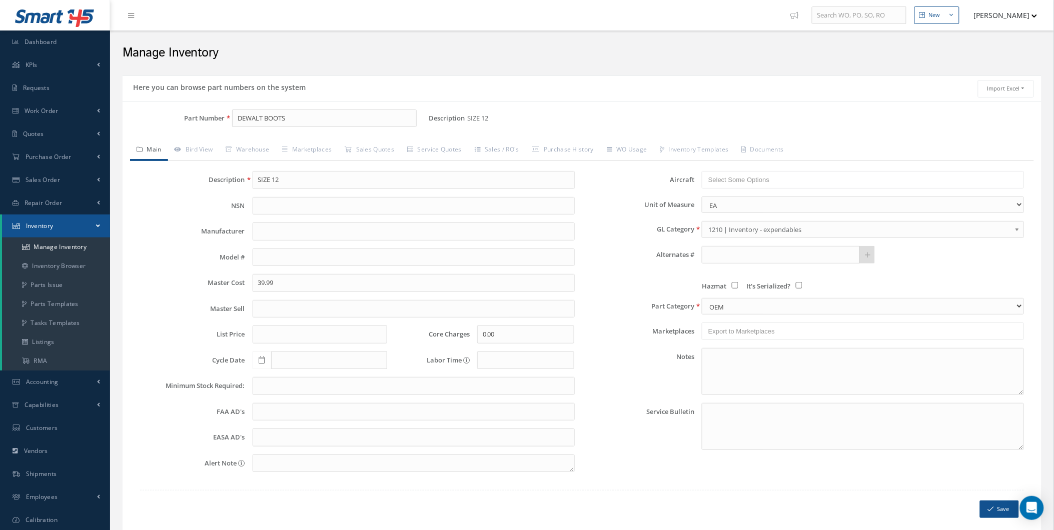
click at [735, 237] on link "1210 | Inventory - expendables" at bounding box center [863, 229] width 322 height 17
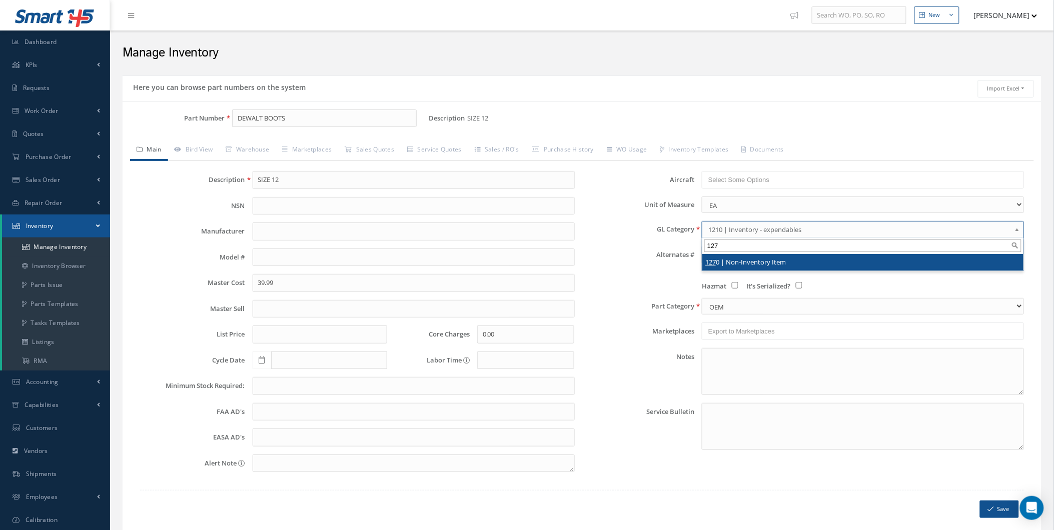
type input "127"
click at [744, 261] on li "127 0 | Non-Inventory Item" at bounding box center [862, 262] width 321 height 17
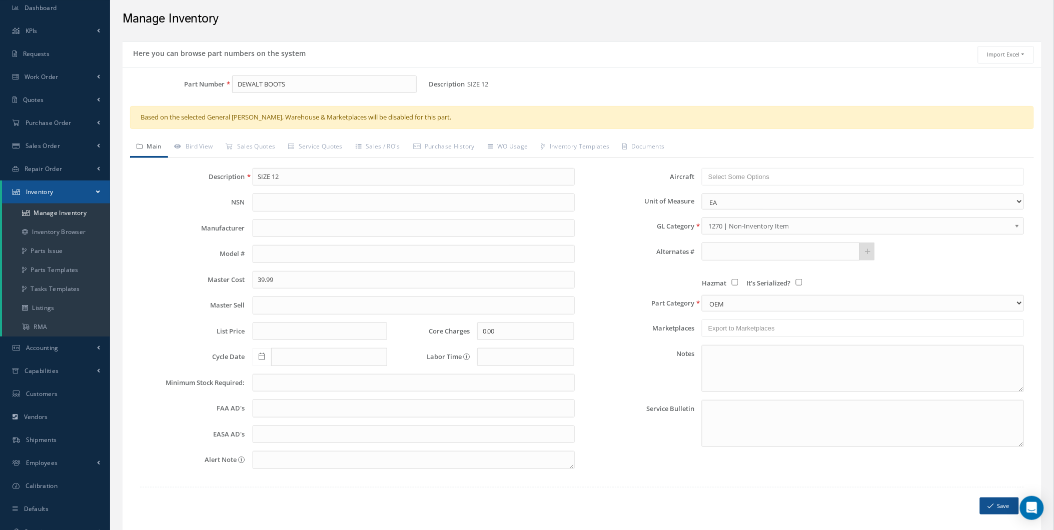
scroll to position [70, 0]
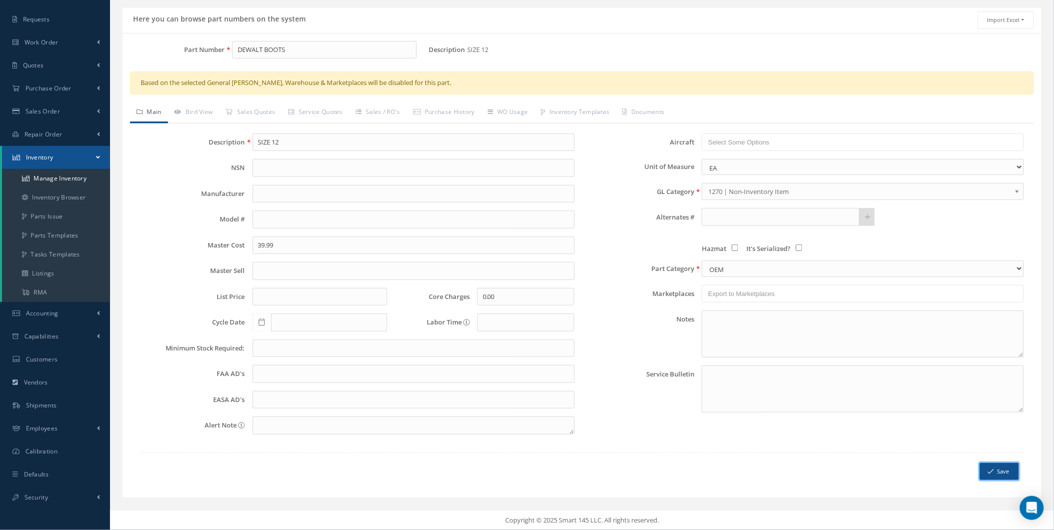
click at [1000, 469] on button "Save" at bounding box center [999, 472] width 39 height 18
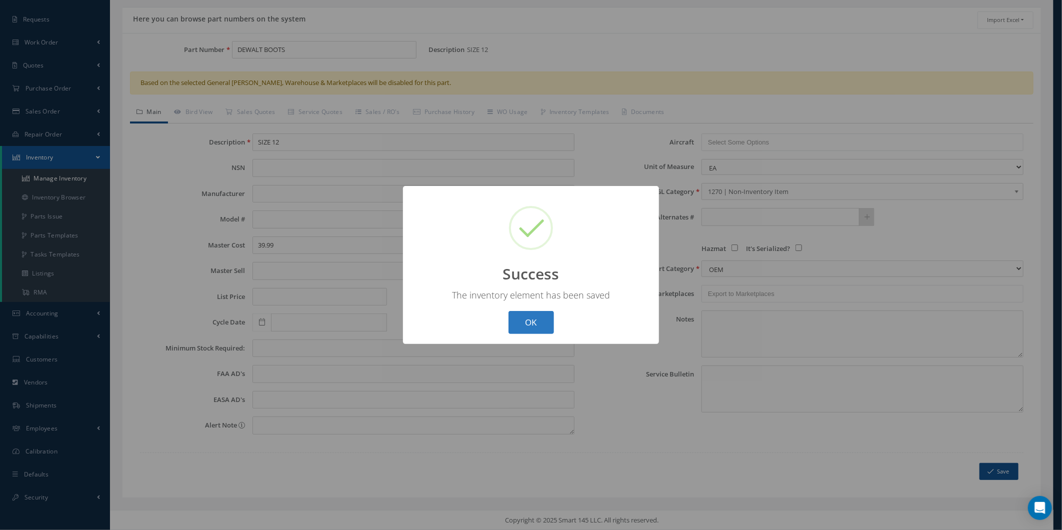
click at [538, 334] on button "OK" at bounding box center [532, 323] width 46 height 24
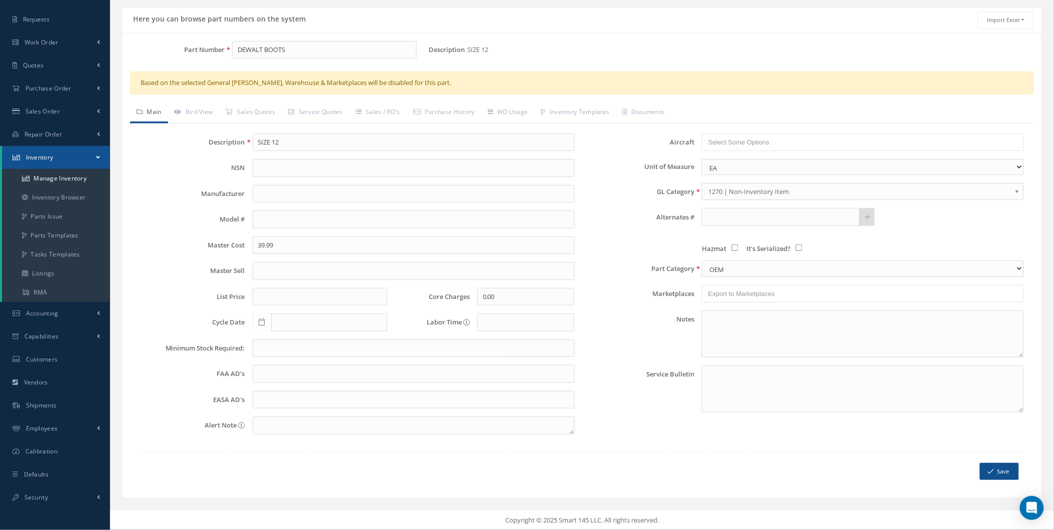
click at [782, 198] on div "1270 | Non-Inventory Item" at bounding box center [863, 191] width 322 height 17
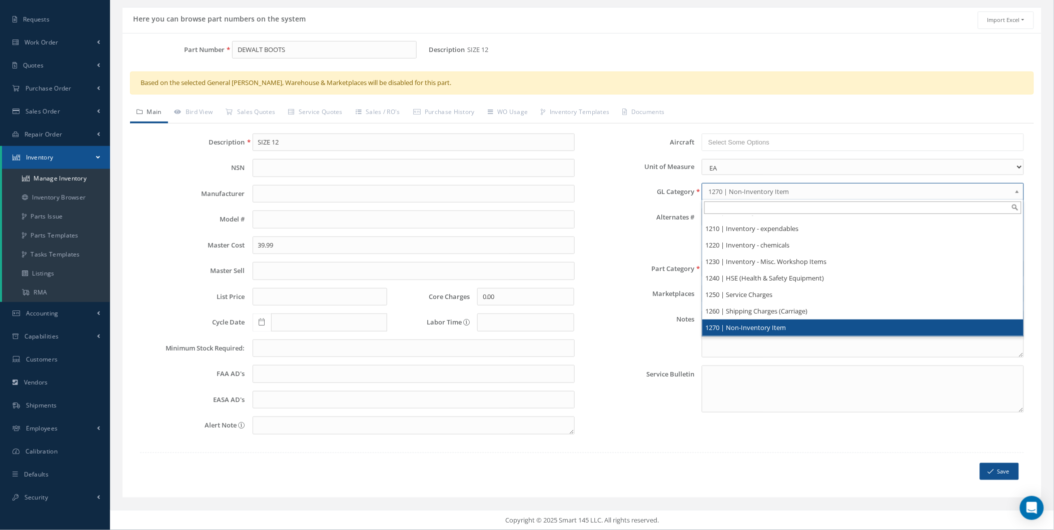
scroll to position [0, 0]
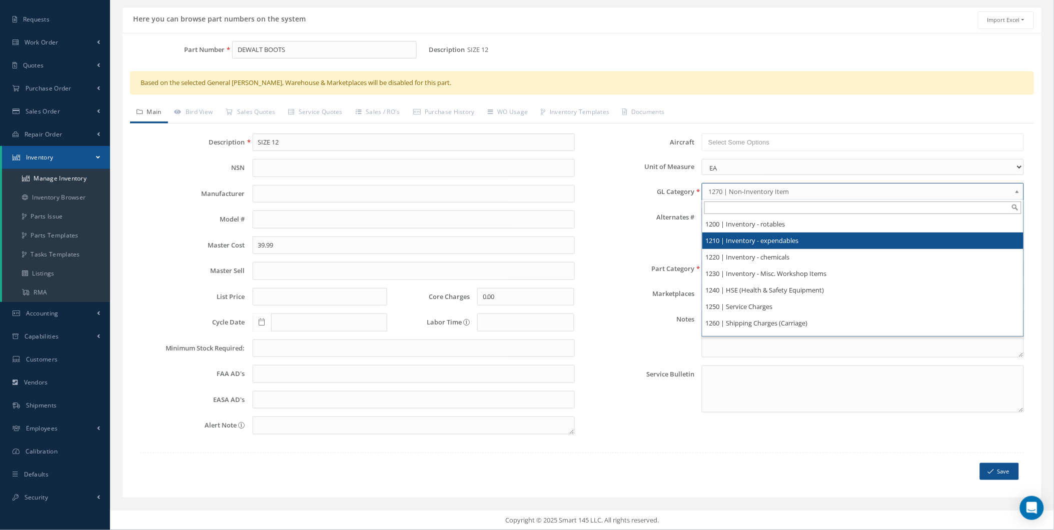
click at [774, 236] on li "1210 | Inventory - expendables" at bounding box center [862, 241] width 321 height 17
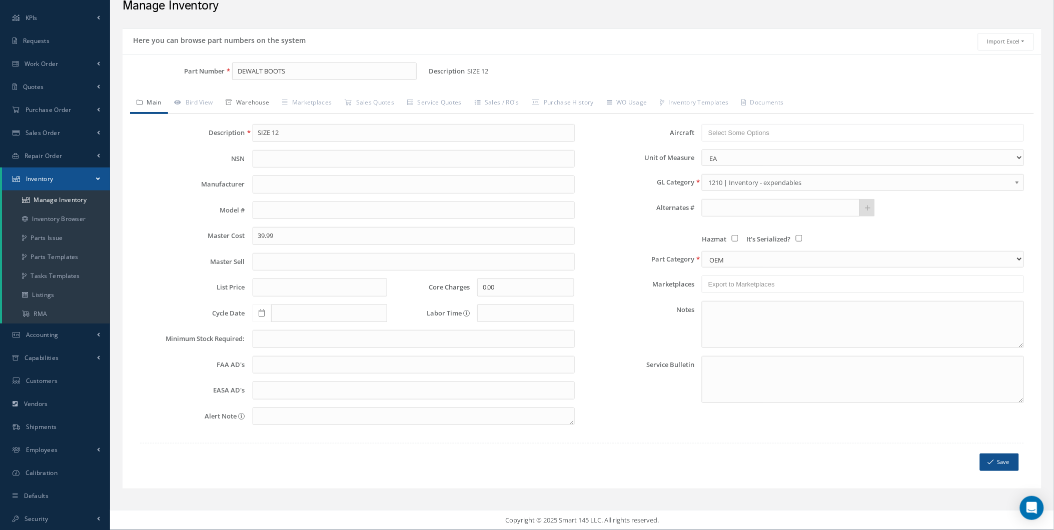
click at [252, 102] on link "Warehouse" at bounding box center [248, 103] width 57 height 21
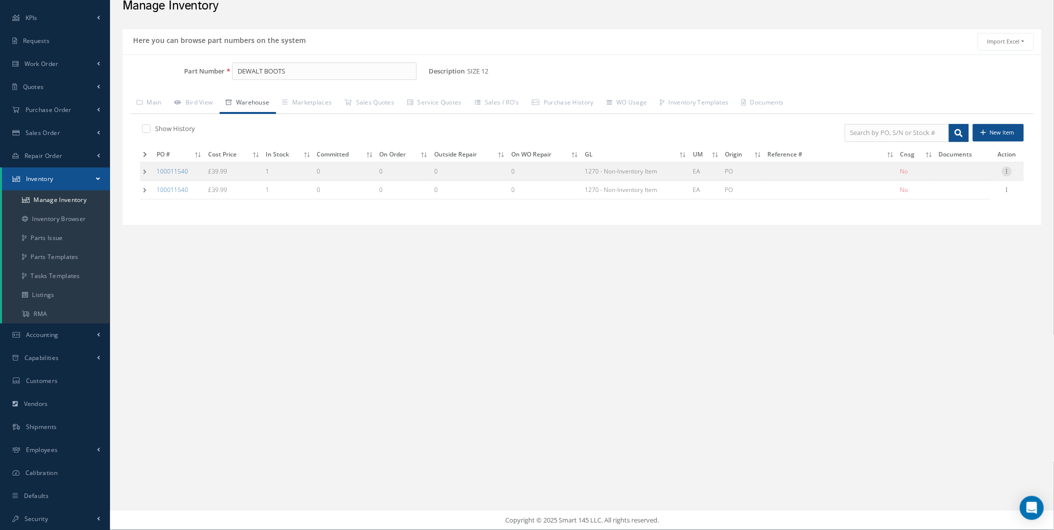
click at [1008, 169] on icon at bounding box center [1007, 171] width 10 height 8
click at [964, 183] on link "Edit" at bounding box center [960, 178] width 79 height 13
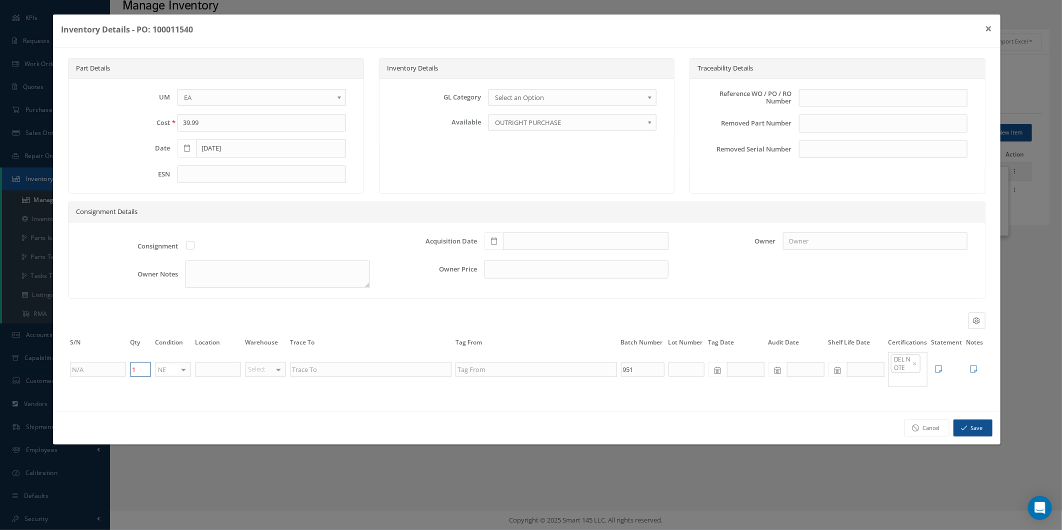
click at [130, 375] on input "1" at bounding box center [140, 369] width 21 height 15
click at [991, 26] on button "×" at bounding box center [989, 29] width 23 height 28
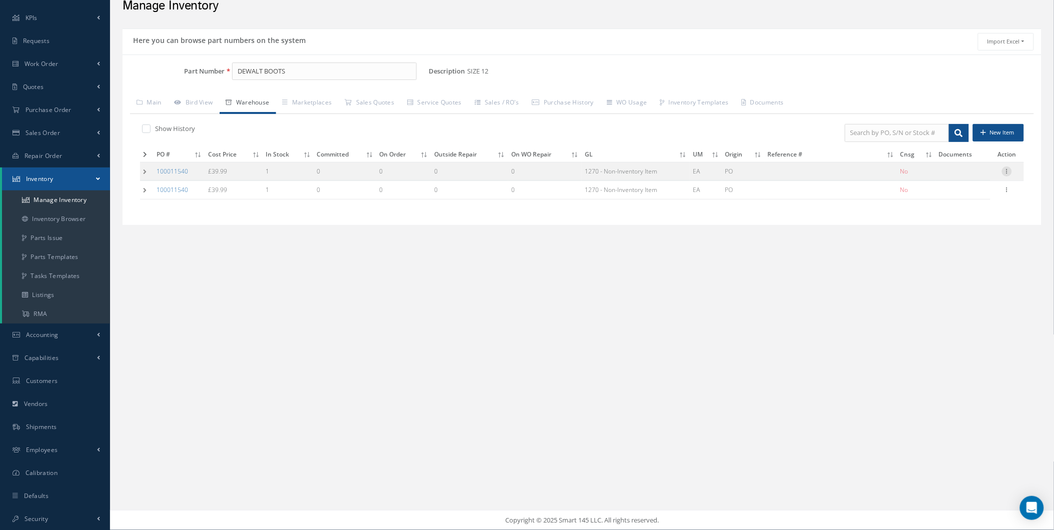
click at [1003, 167] on icon at bounding box center [1007, 171] width 10 height 8
click at [946, 180] on link "Edit" at bounding box center [960, 178] width 79 height 13
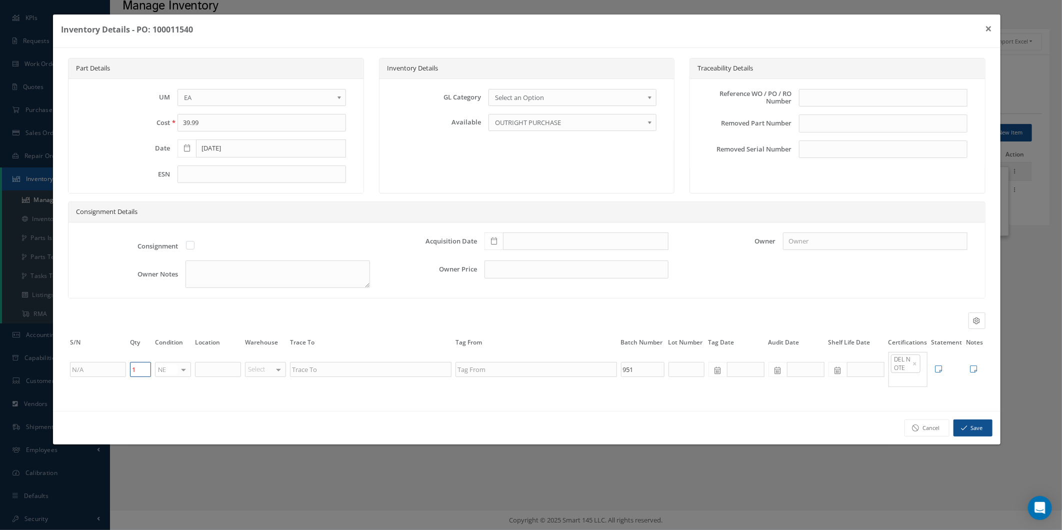
click at [137, 372] on input "1" at bounding box center [140, 369] width 21 height 15
click at [131, 373] on input "1" at bounding box center [140, 369] width 21 height 15
click at [133, 373] on input "1" at bounding box center [140, 369] width 21 height 15
click at [978, 429] on button "Save" at bounding box center [973, 429] width 39 height 18
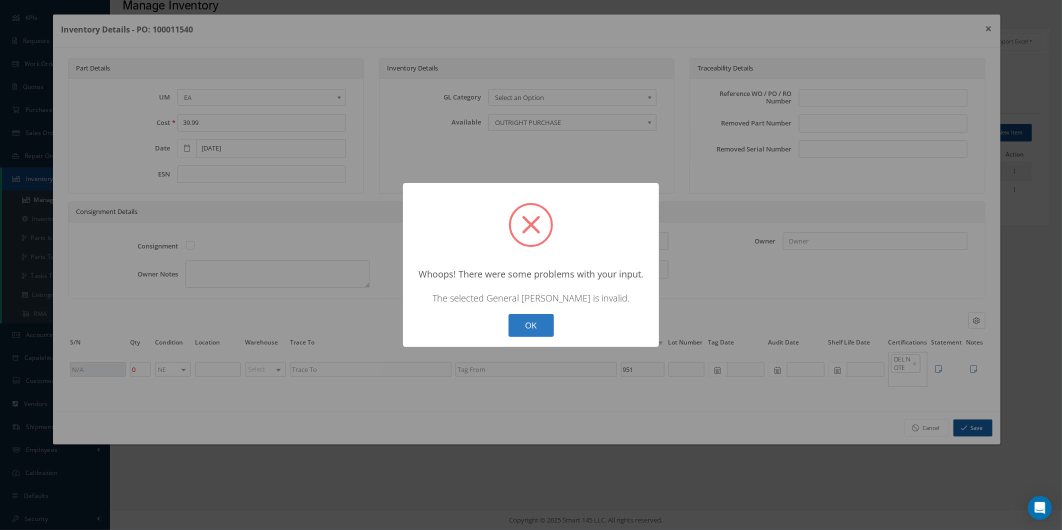
click at [534, 321] on button "OK" at bounding box center [532, 326] width 46 height 24
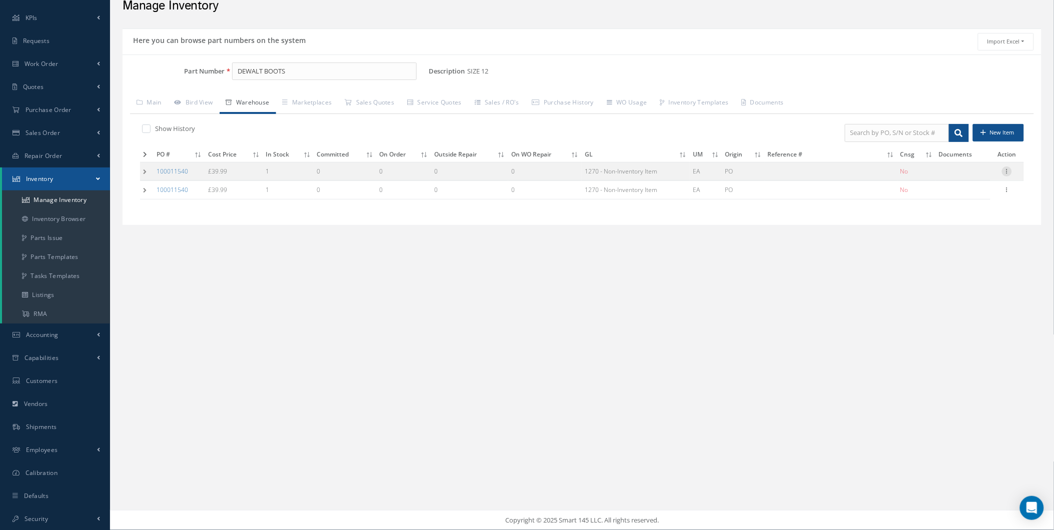
drag, startPoint x: 1013, startPoint y: 166, endPoint x: 1003, endPoint y: 169, distance: 10.0
click at [1010, 166] on div "Edit Manage Documents Label 8130 Parts" at bounding box center [1007, 172] width 12 height 12
click at [1003, 169] on icon at bounding box center [1007, 171] width 10 height 8
click at [984, 179] on link "Edit" at bounding box center [960, 178] width 79 height 13
type input "1"
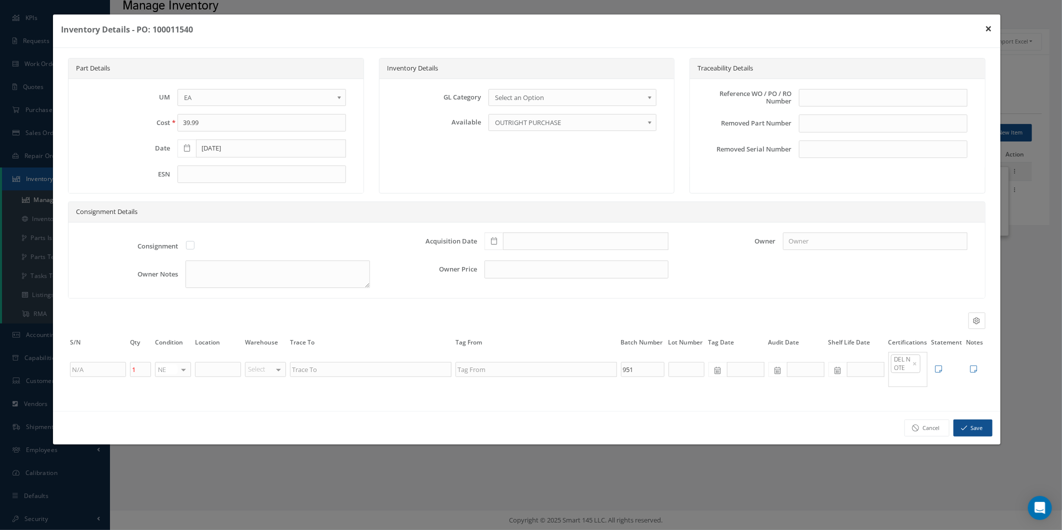
click at [995, 35] on button "×" at bounding box center [989, 29] width 23 height 28
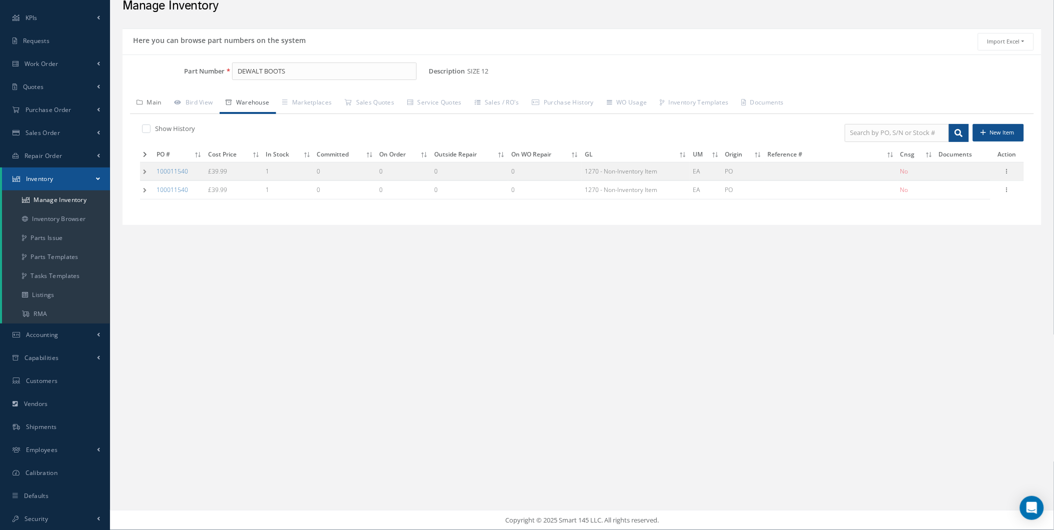
click at [140, 100] on icon at bounding box center [140, 103] width 6 height 6
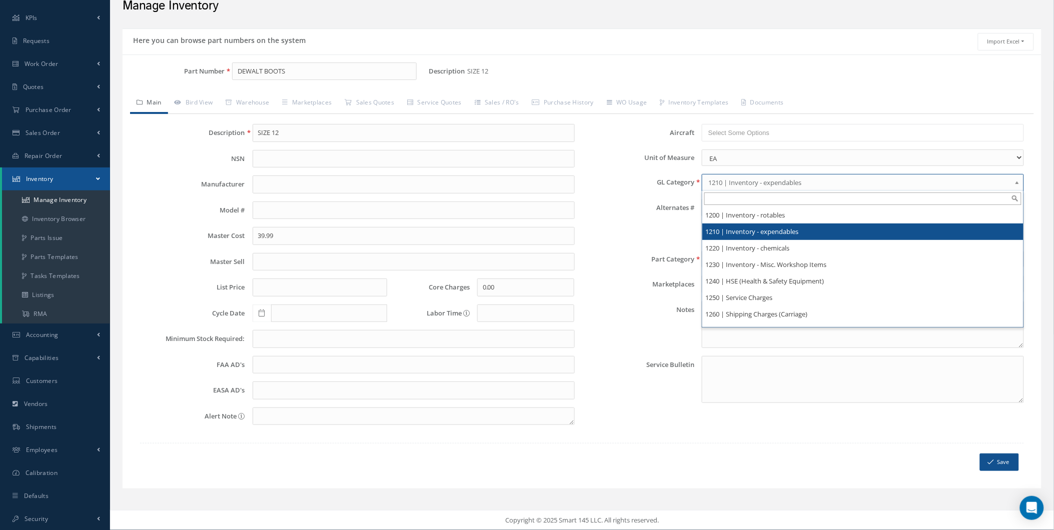
click at [727, 178] on span "1210 | Inventory - expendables" at bounding box center [859, 183] width 303 height 12
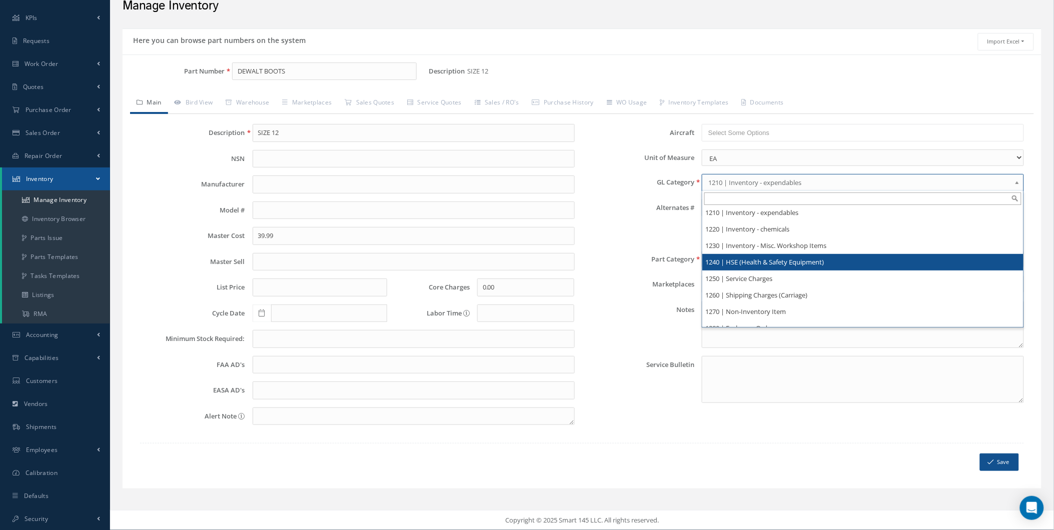
scroll to position [93, 0]
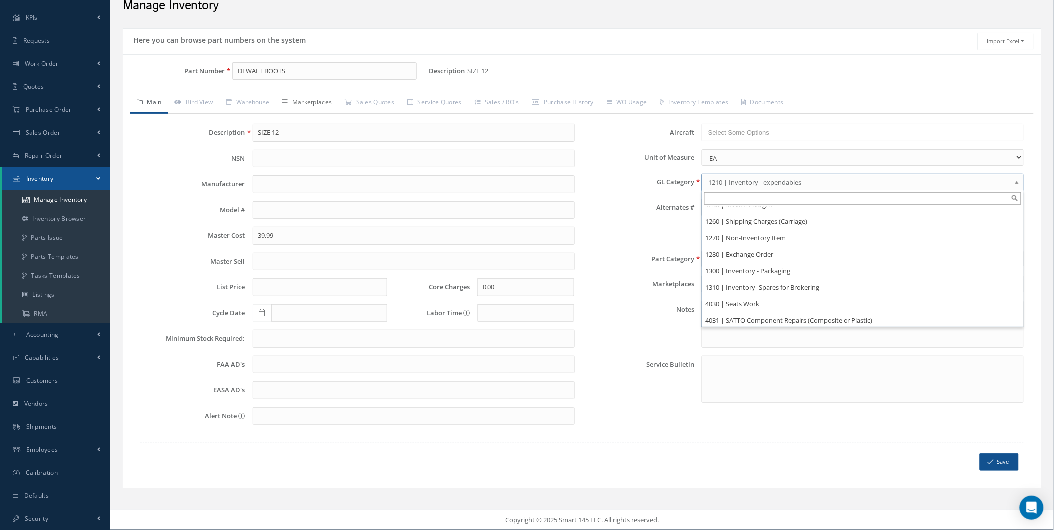
click at [283, 104] on link "Marketplaces" at bounding box center [307, 103] width 63 height 21
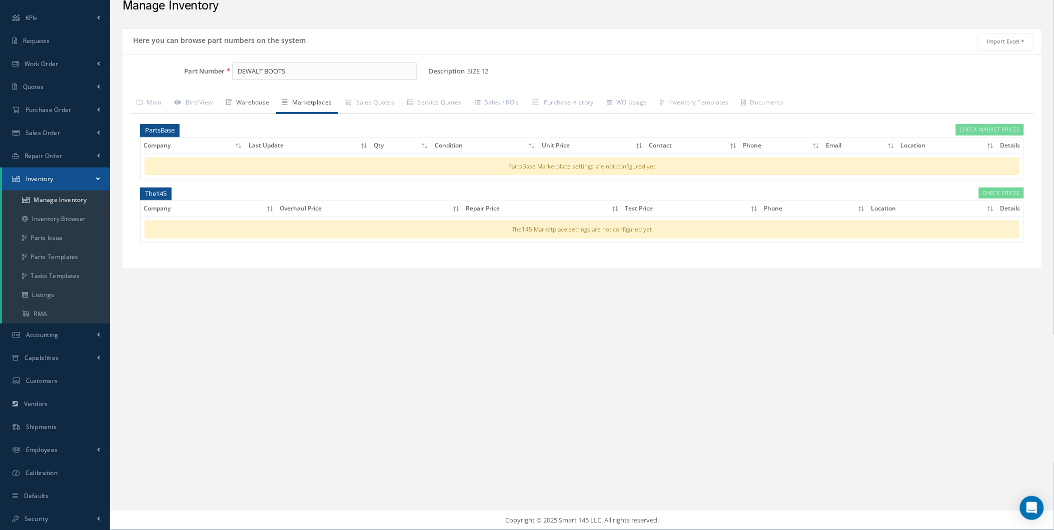
click at [248, 103] on link "Warehouse" at bounding box center [248, 103] width 57 height 21
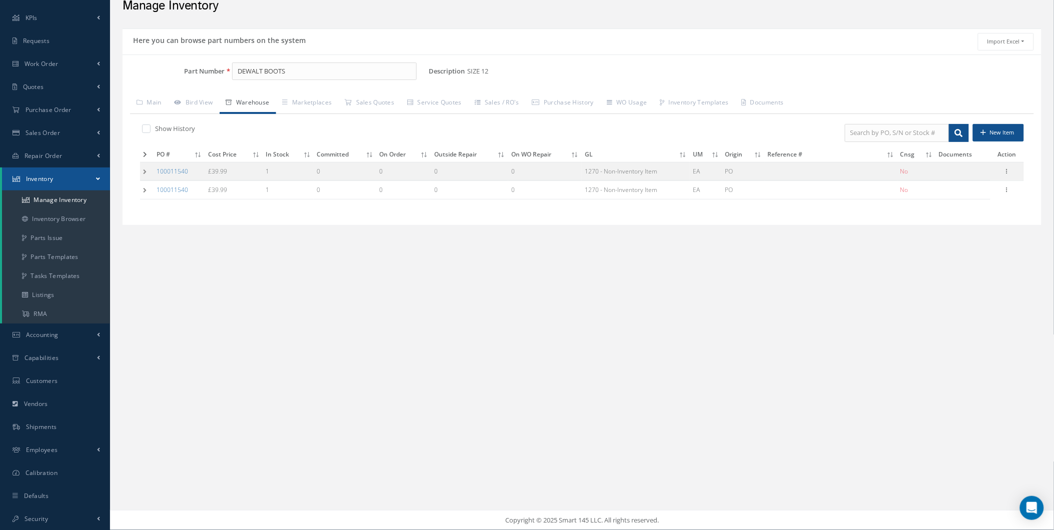
click at [137, 171] on div "Show History New Item PO # Cost Price In Stock Committed On Order Outside Repai…" at bounding box center [582, 166] width 904 height 104
click at [141, 170] on td at bounding box center [147, 171] width 14 height 19
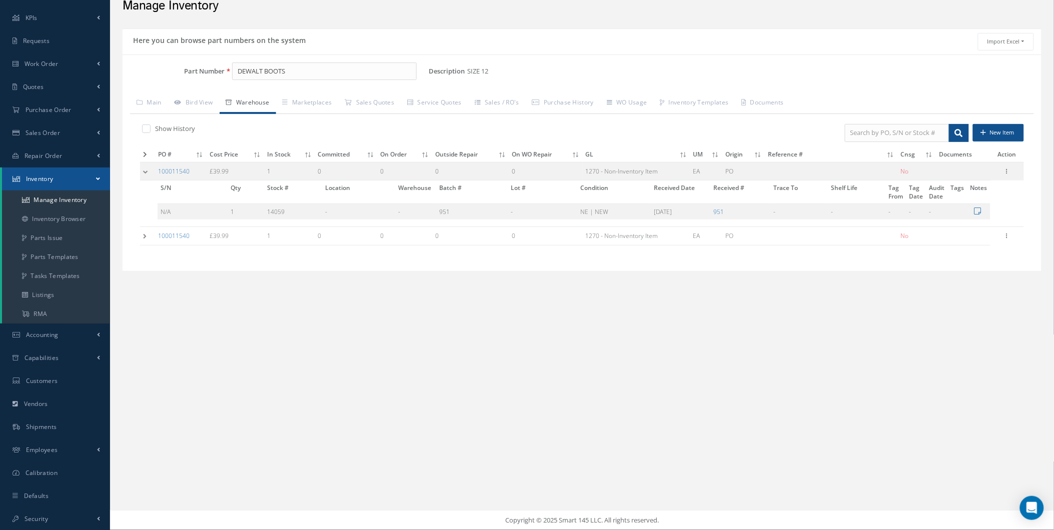
click at [147, 171] on td at bounding box center [147, 171] width 15 height 19
click at [151, 103] on link "Main" at bounding box center [149, 103] width 38 height 21
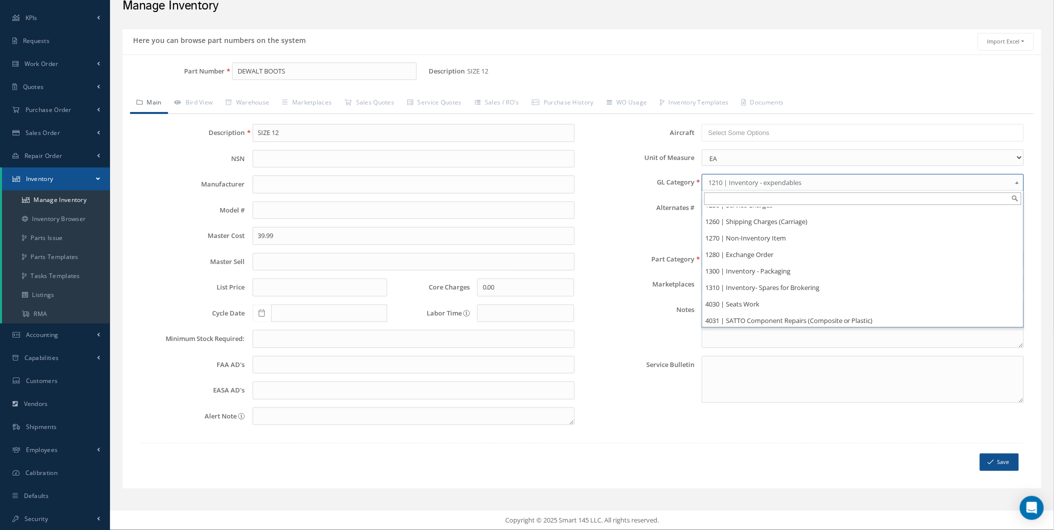
scroll to position [17, 0]
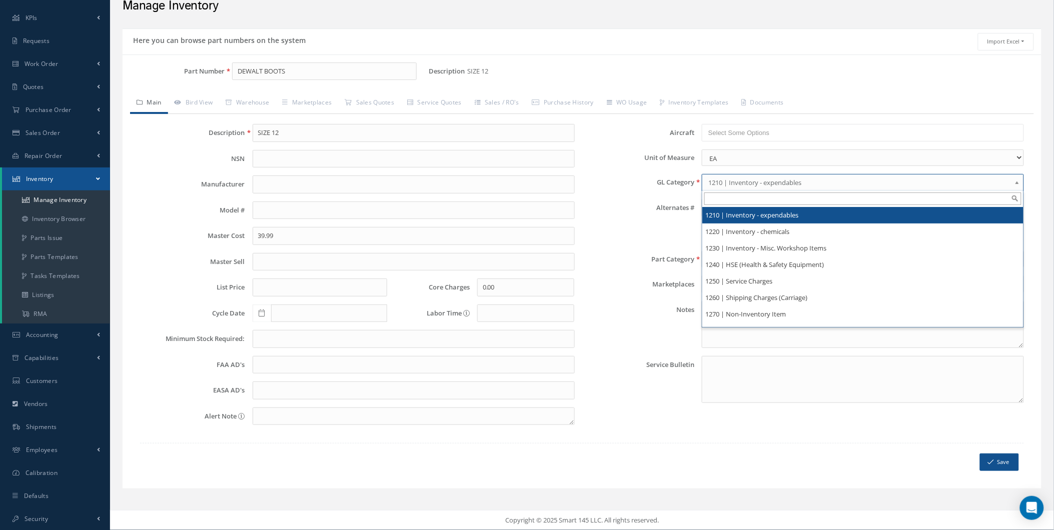
click at [816, 176] on link "1210 | Inventory - expendables" at bounding box center [863, 182] width 322 height 17
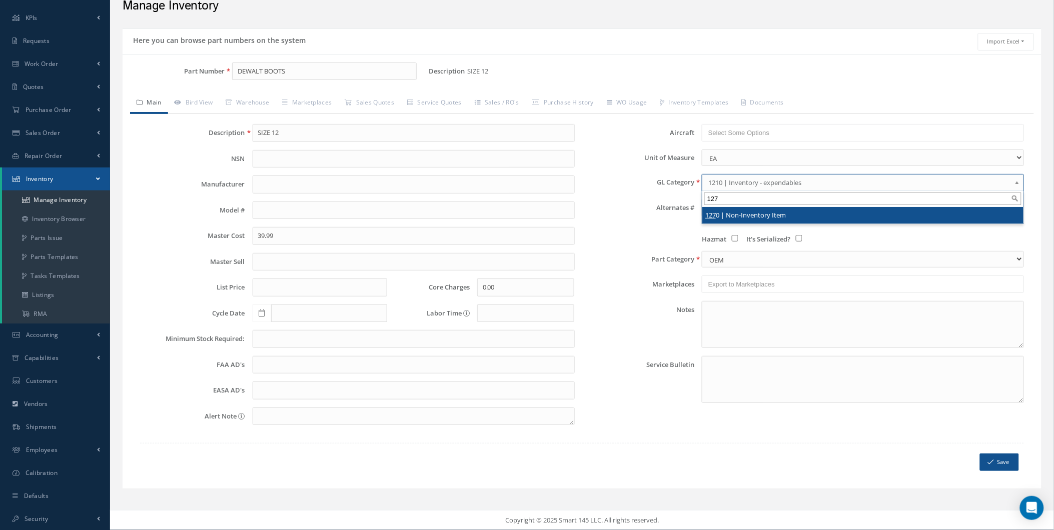
type input "127"
drag, startPoint x: 761, startPoint y: 213, endPoint x: 961, endPoint y: 332, distance: 232.8
click at [761, 214] on li "127 0 | Non-Inventory Item" at bounding box center [862, 215] width 321 height 17
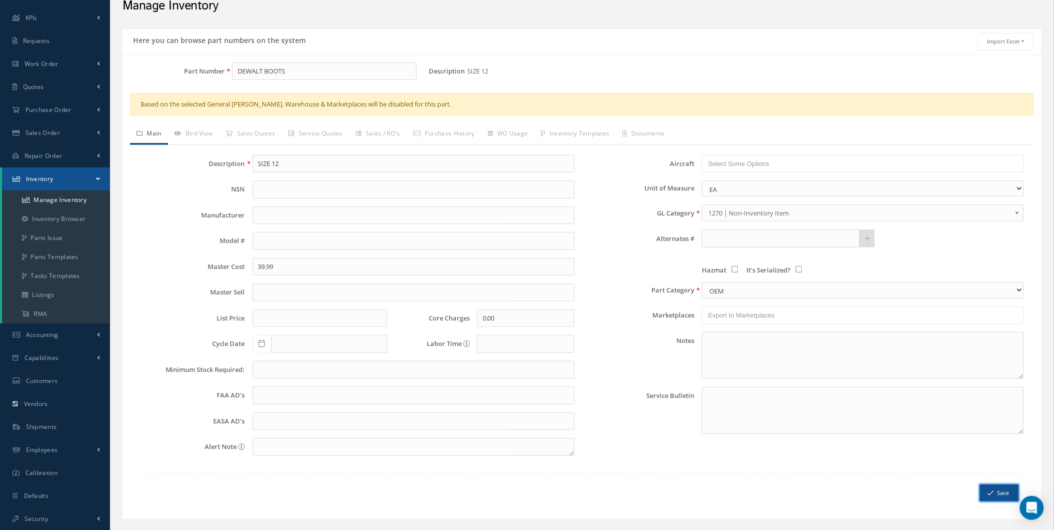
click at [1001, 492] on button "Save" at bounding box center [999, 494] width 39 height 18
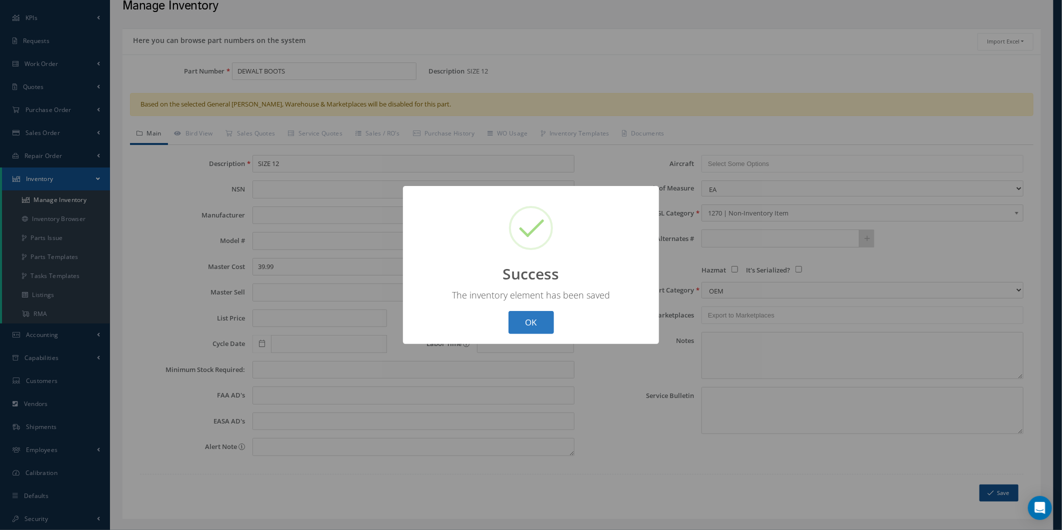
drag, startPoint x: 522, startPoint y: 339, endPoint x: 519, endPoint y: 332, distance: 7.4
click at [521, 338] on div "? ! i Success × The inventory element has been saved OK Cancel" at bounding box center [531, 265] width 256 height 159
click at [521, 328] on button "OK" at bounding box center [532, 323] width 46 height 24
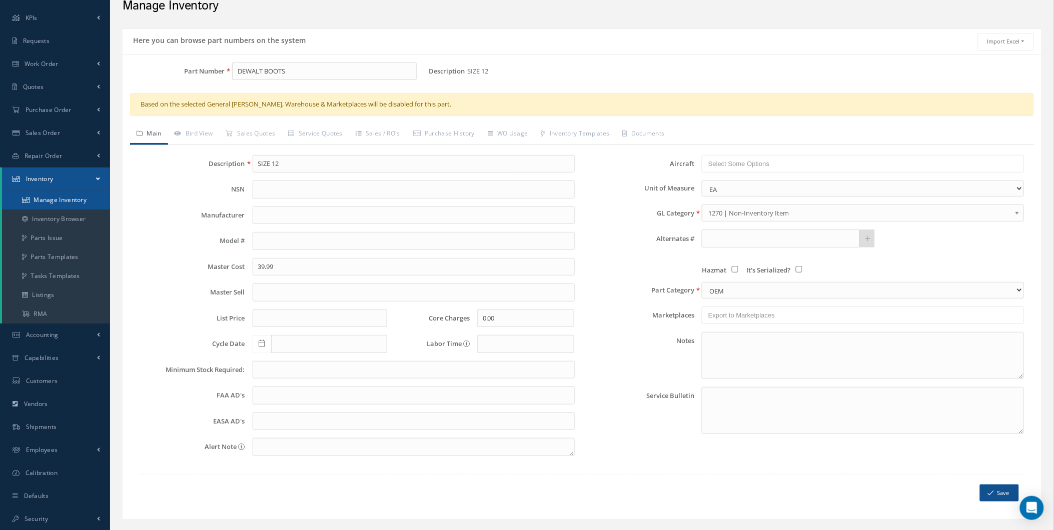
click at [37, 202] on link "Manage Inventory" at bounding box center [56, 200] width 108 height 19
click at [36, 218] on link "Inventory Browser" at bounding box center [56, 219] width 108 height 19
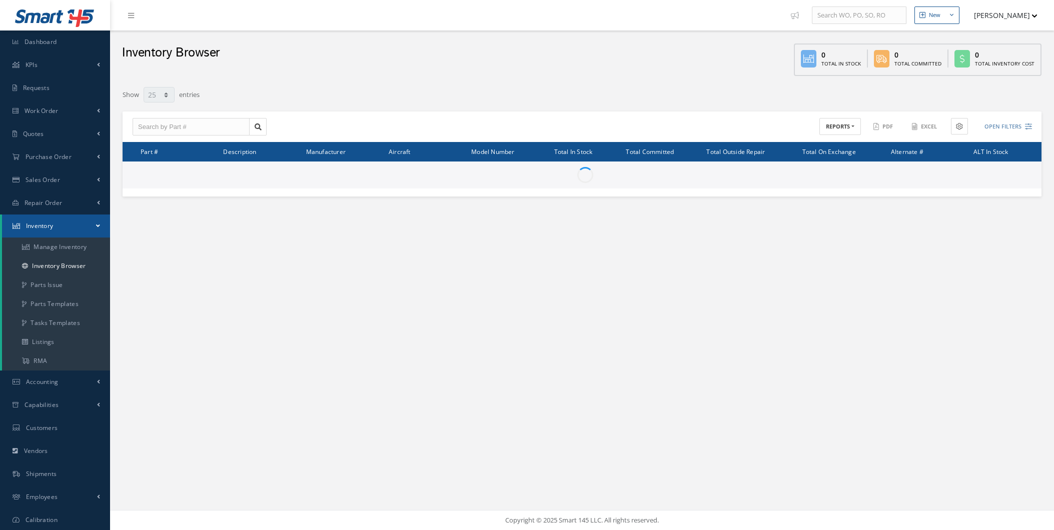
select select "25"
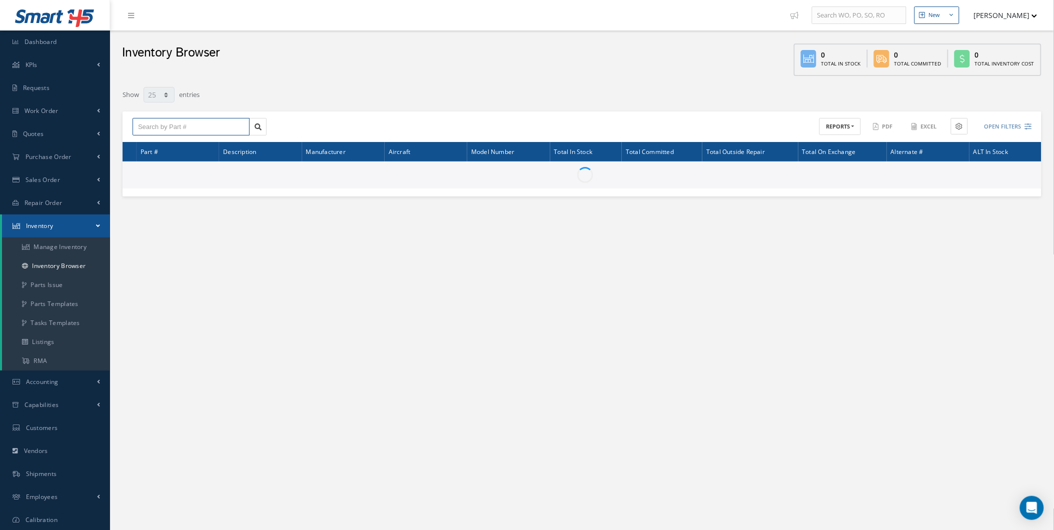
click at [205, 133] on input "text" at bounding box center [191, 127] width 117 height 18
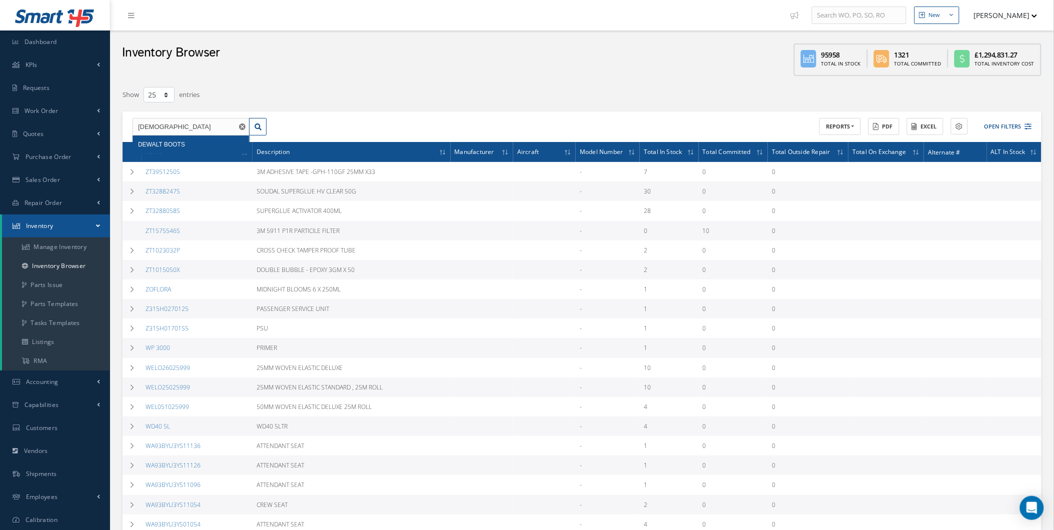
click at [194, 143] on div "DEWALT BOOTS" at bounding box center [191, 145] width 106 height 10
type input "DEWALT BOOTS"
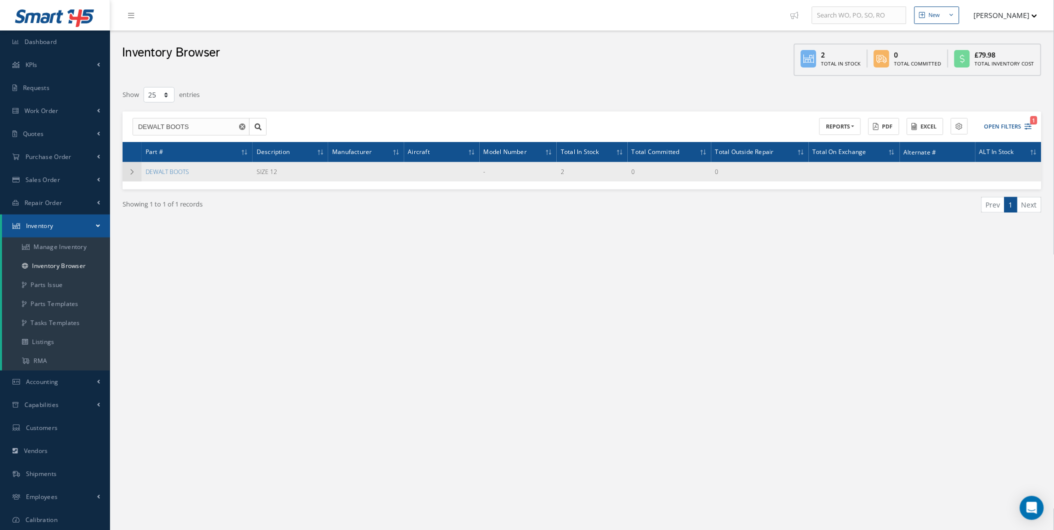
click at [123, 178] on td at bounding box center [132, 172] width 19 height 20
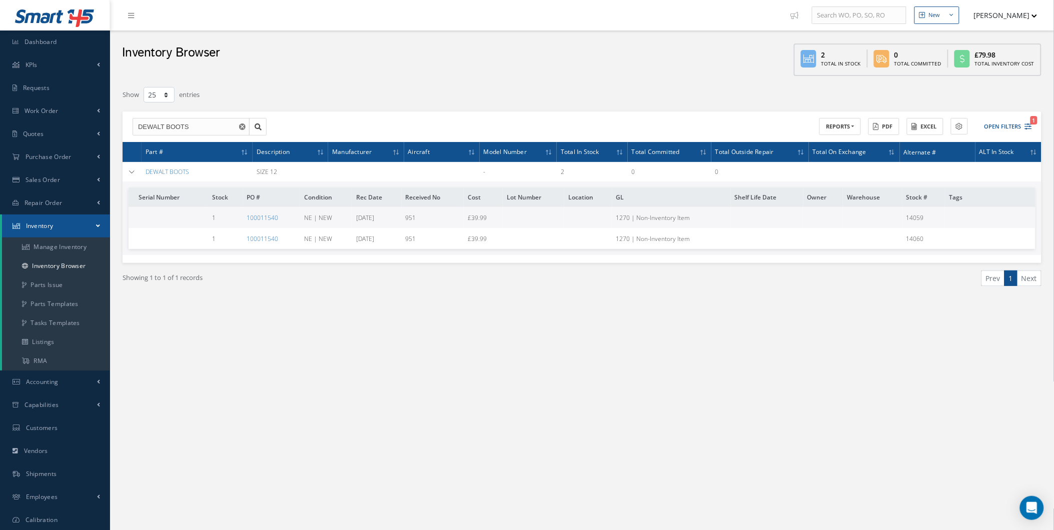
click at [166, 176] on td "DEWALT BOOTS" at bounding box center [197, 172] width 111 height 20
click at [153, 172] on link "DEWALT BOOTS" at bounding box center [168, 172] width 44 height 9
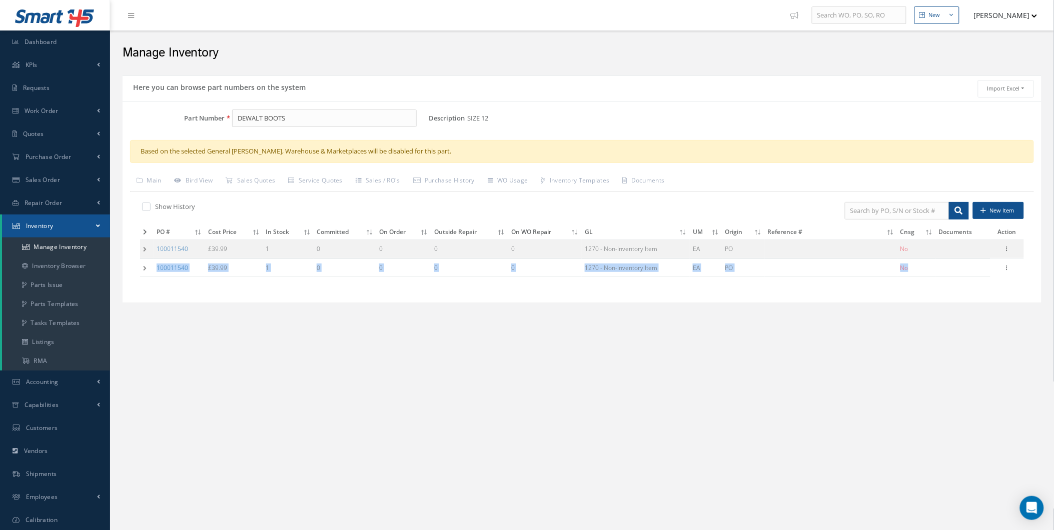
drag, startPoint x: 1003, startPoint y: 259, endPoint x: 1002, endPoint y: 253, distance: 6.6
click at [1002, 253] on tbody "100011540 £39.99 1 0 0 0 0 1270 - Non-Inventory Item EA PO No Edit Manage Docum…" at bounding box center [582, 259] width 884 height 38
click at [1004, 253] on div at bounding box center [1007, 249] width 10 height 10
click at [971, 256] on link "Edit" at bounding box center [960, 255] width 79 height 13
type input "39.99"
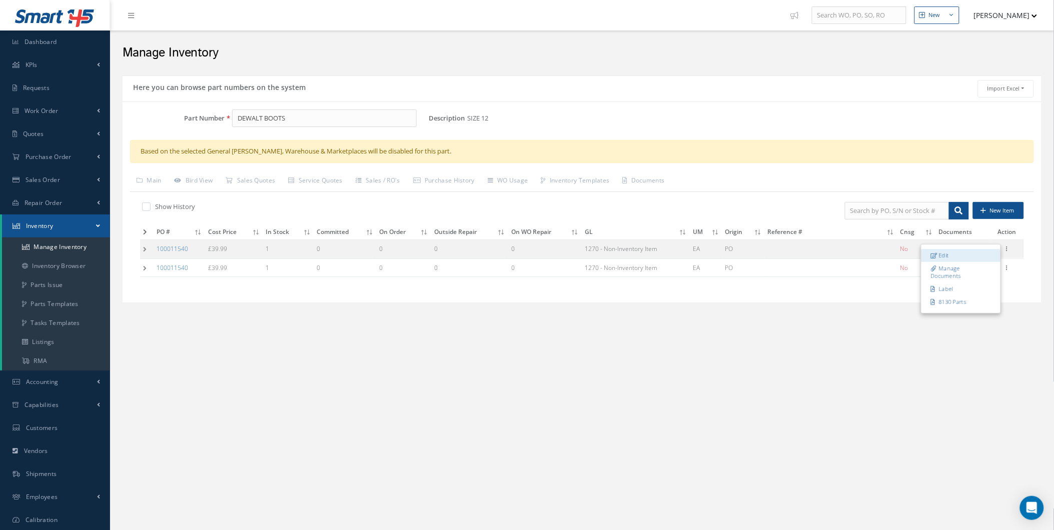
type input "04/24/2025"
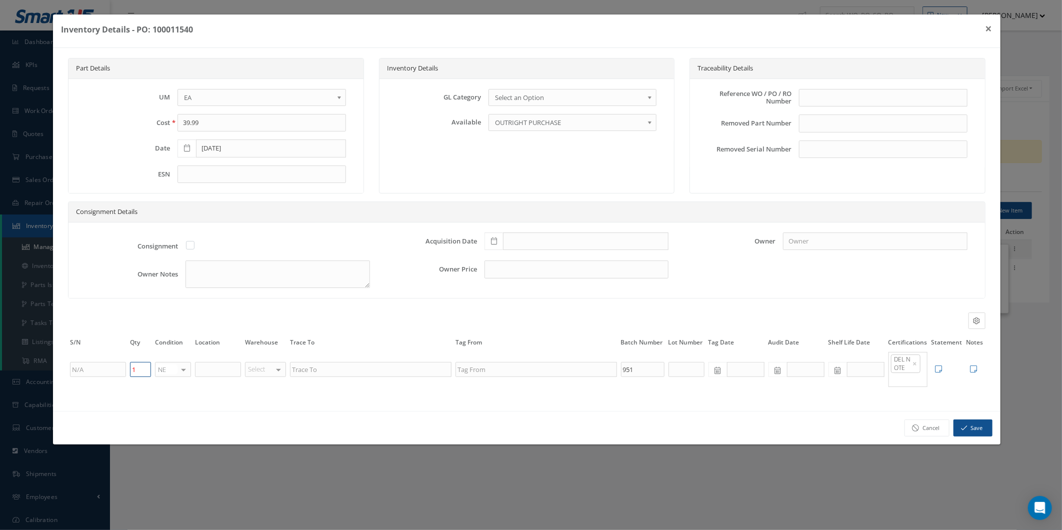
click at [145, 366] on input "1" at bounding box center [140, 369] width 21 height 15
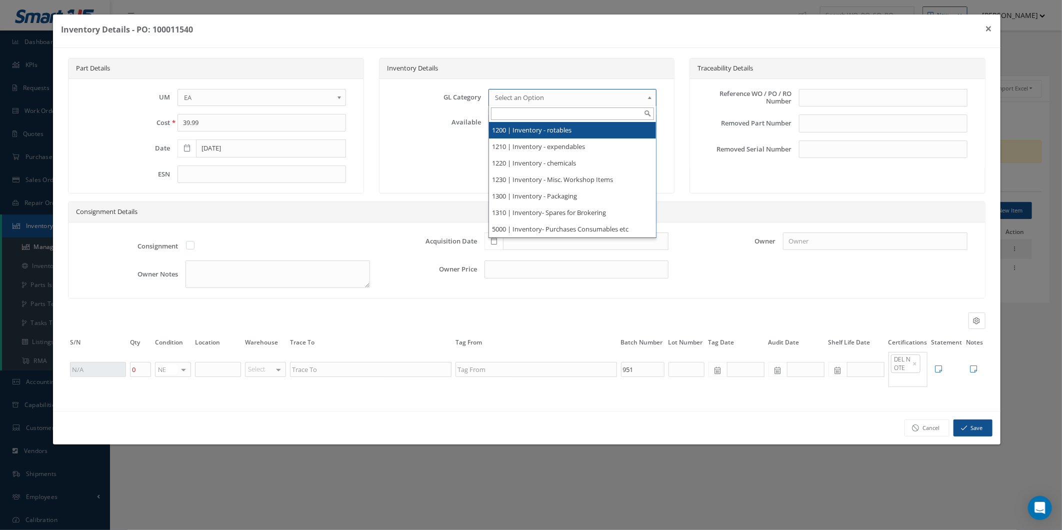
click at [559, 101] on span "Select an Option" at bounding box center [569, 98] width 149 height 12
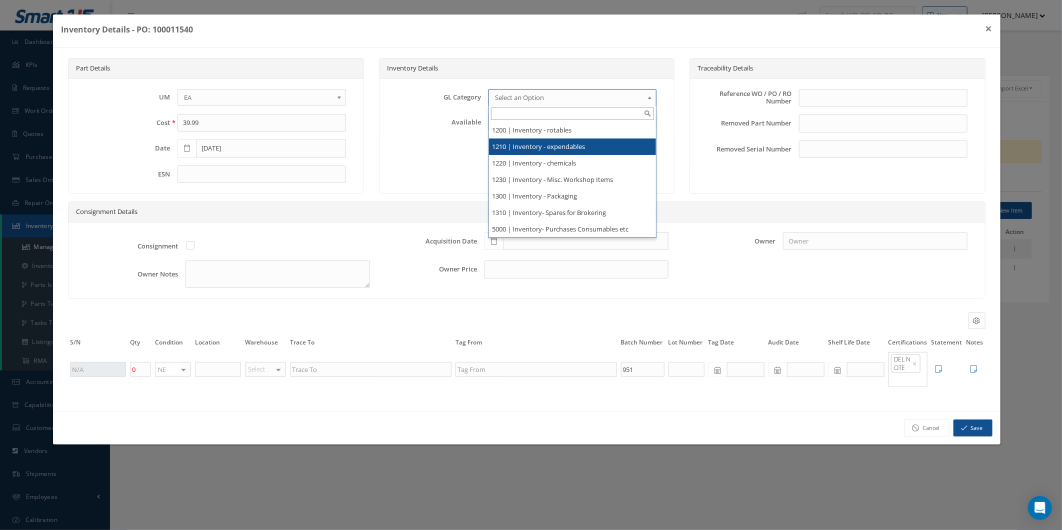
click at [575, 151] on li "1210 | Inventory - expendables" at bounding box center [572, 147] width 167 height 17
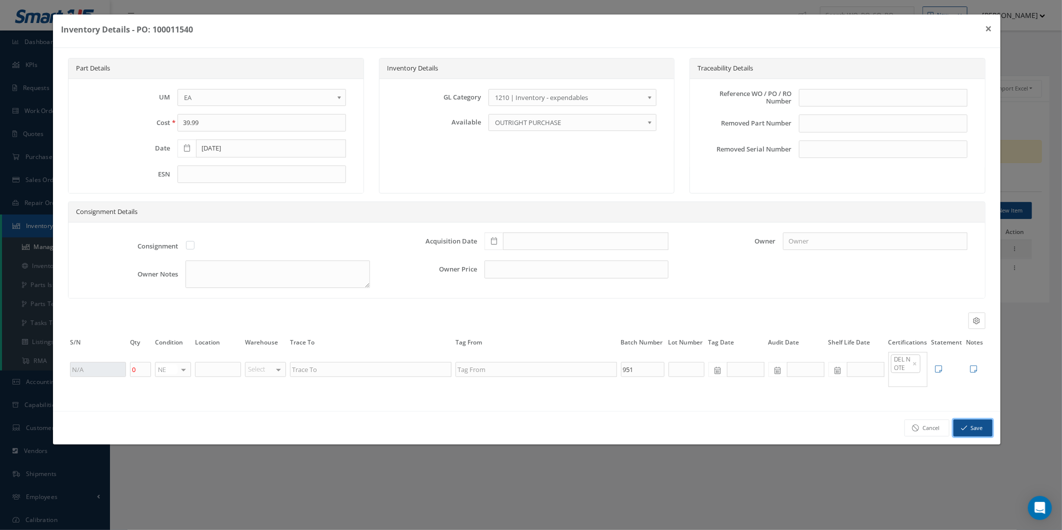
click at [964, 433] on button "Save" at bounding box center [973, 429] width 39 height 18
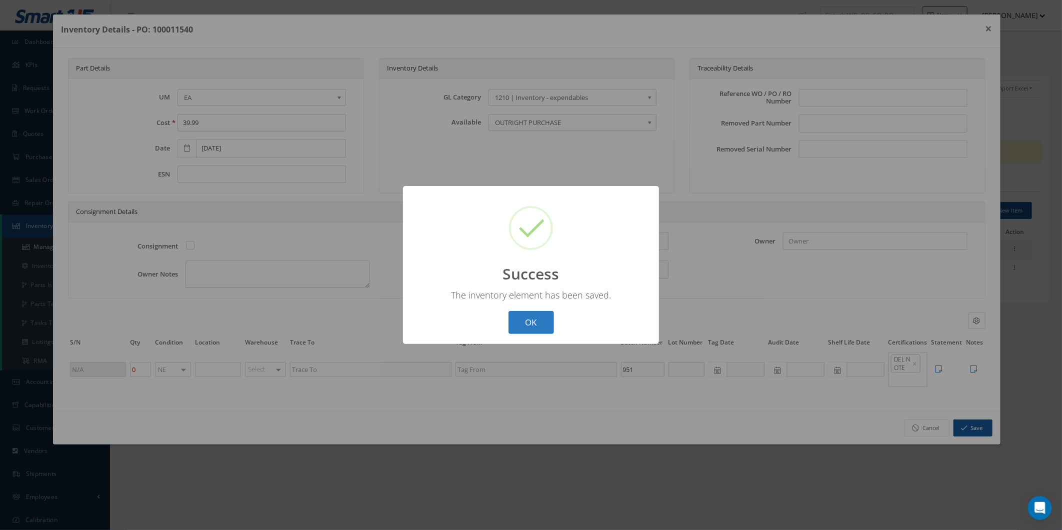
click at [532, 328] on button "OK" at bounding box center [532, 323] width 46 height 24
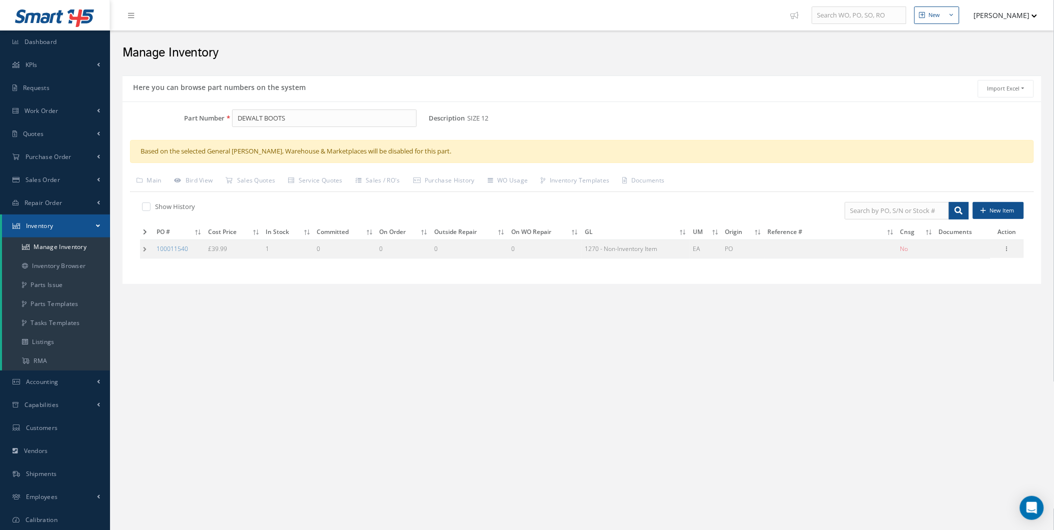
click at [1001, 243] on td "Edit Manage Documents Label 8130 Parts" at bounding box center [1007, 249] width 34 height 19
click at [1004, 253] on div at bounding box center [1007, 249] width 10 height 10
drag, startPoint x: 963, startPoint y: 257, endPoint x: 604, endPoint y: 298, distance: 362.1
click at [961, 256] on link "Edit" at bounding box center [960, 255] width 79 height 13
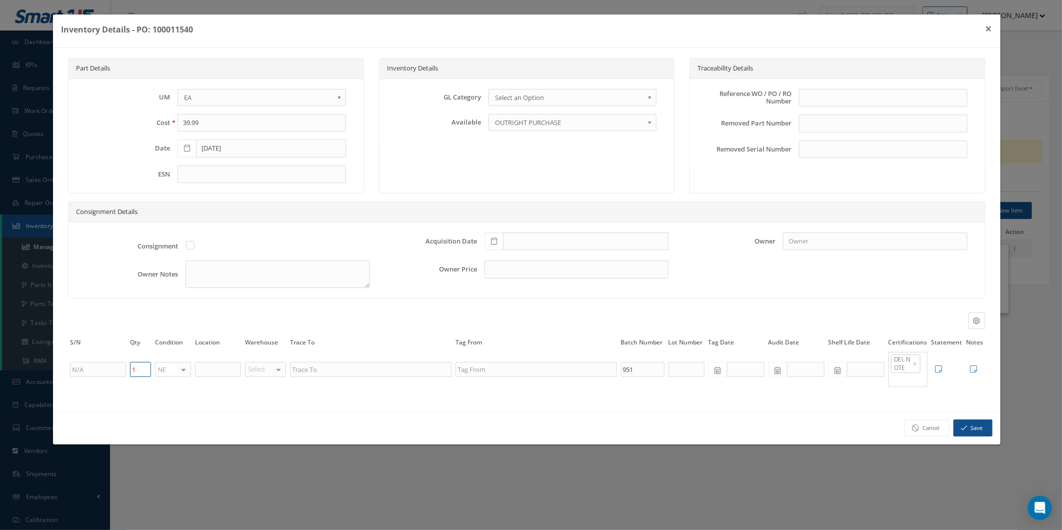
drag, startPoint x: 143, startPoint y: 372, endPoint x: 79, endPoint y: 366, distance: 64.8
click at [77, 368] on tr "1 NE OH SV RP AR NE FN NS RE FP BER N/A INSP BC AI MD RF SCR TS USE TL SP NU AS…" at bounding box center [526, 369] width 917 height 37
type input "0"
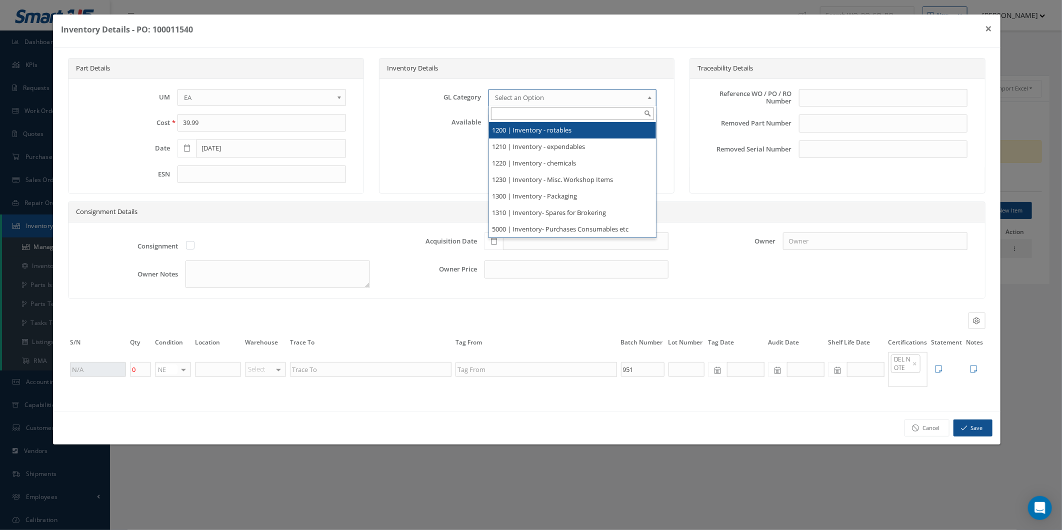
click at [559, 96] on span "Select an Option" at bounding box center [569, 98] width 149 height 12
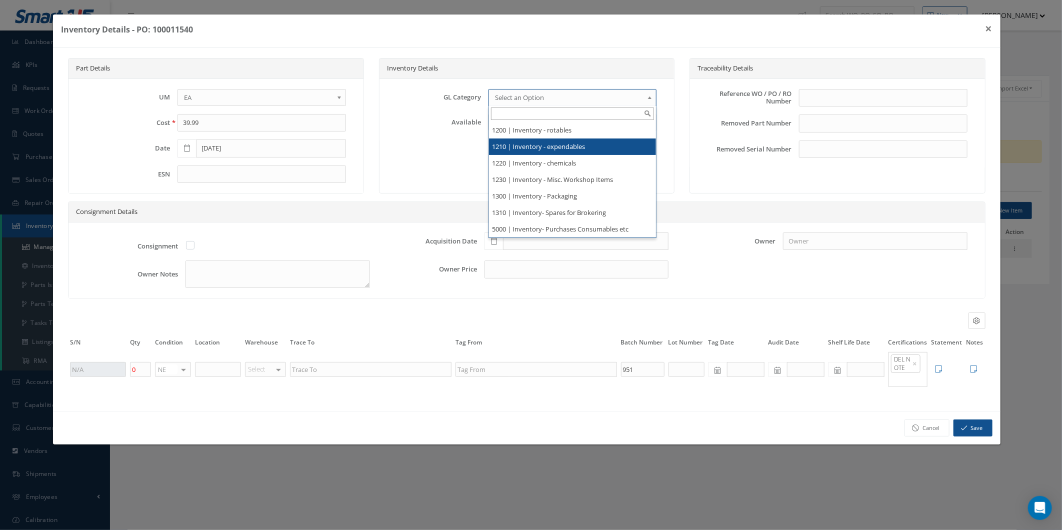
click at [598, 144] on li "1210 | Inventory - expendables" at bounding box center [572, 147] width 167 height 17
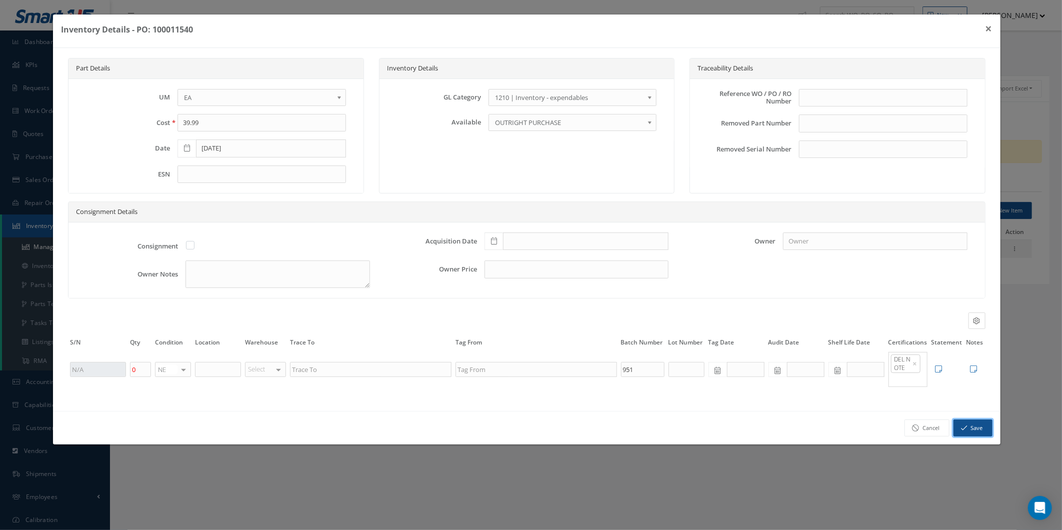
click at [962, 422] on button "Save" at bounding box center [973, 429] width 39 height 18
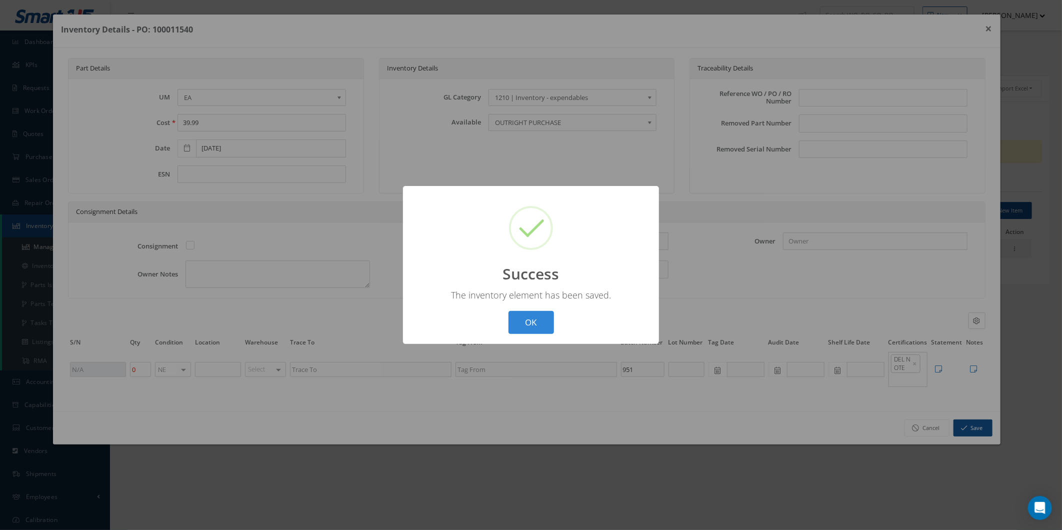
click at [526, 310] on div "? ! i Success × The inventory element has been saved. OK Cancel" at bounding box center [531, 265] width 256 height 159
drag, startPoint x: 528, startPoint y: 314, endPoint x: 499, endPoint y: 311, distance: 29.2
click at [526, 314] on button "OK" at bounding box center [532, 323] width 46 height 24
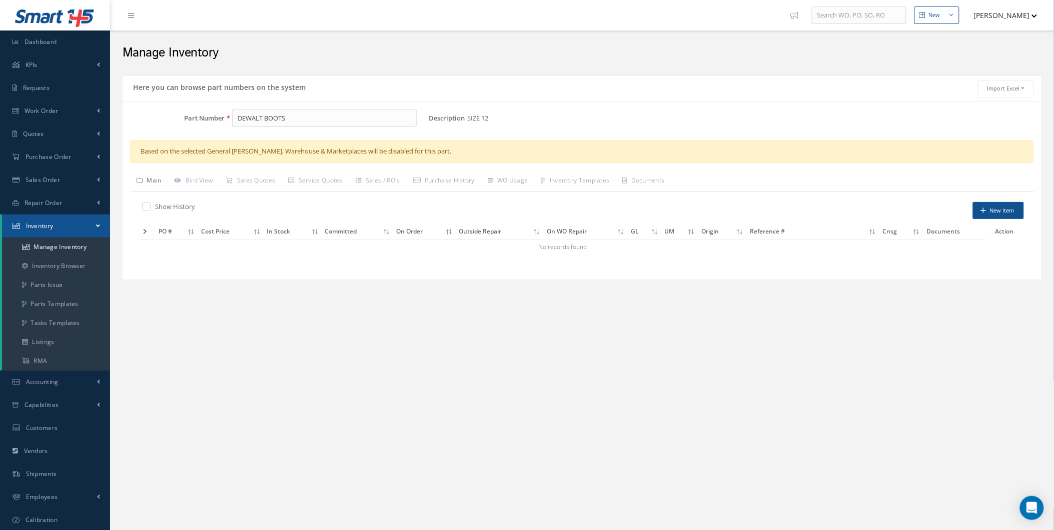
click at [156, 185] on link "Main" at bounding box center [149, 181] width 38 height 21
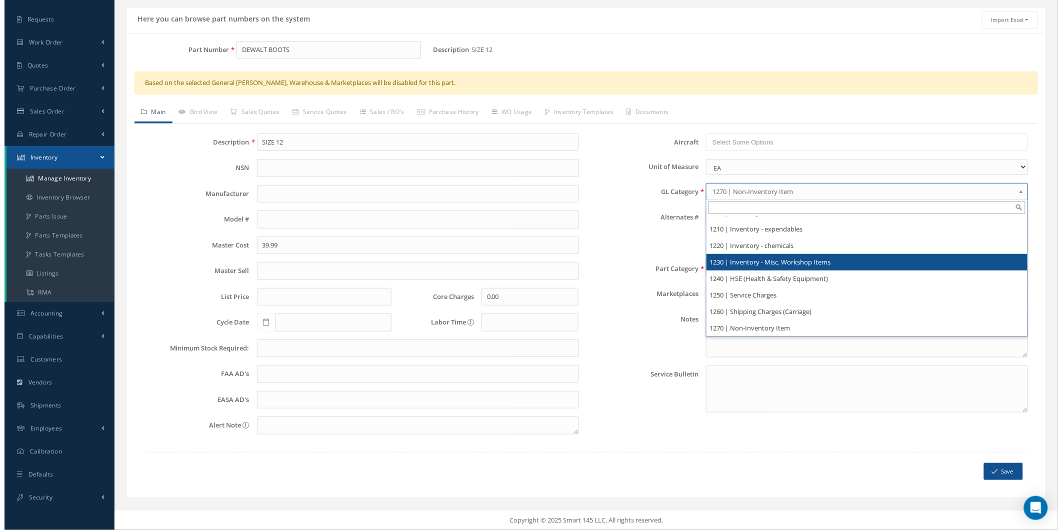
scroll to position [129, 0]
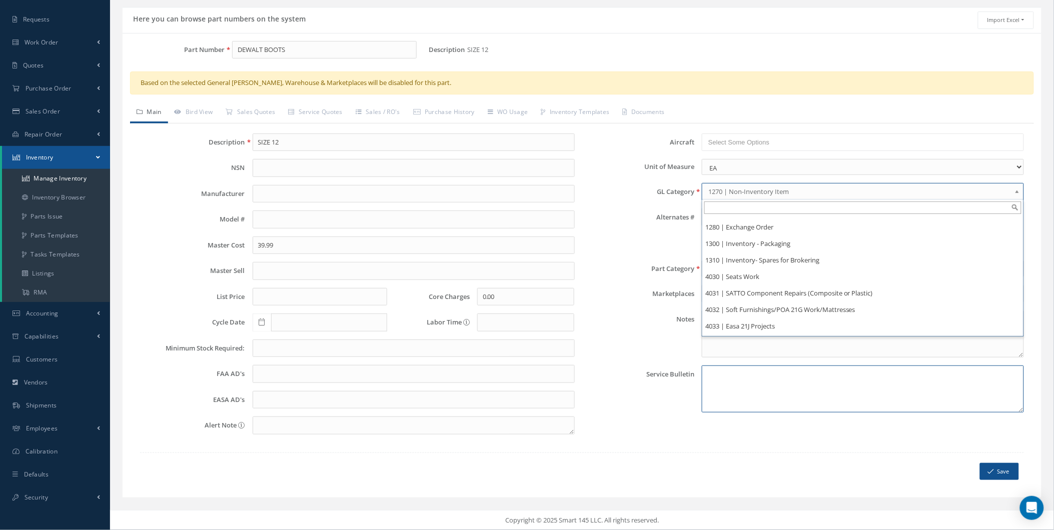
drag, startPoint x: 765, startPoint y: 408, endPoint x: 810, endPoint y: 417, distance: 45.8
click at [770, 411] on textarea at bounding box center [863, 389] width 322 height 47
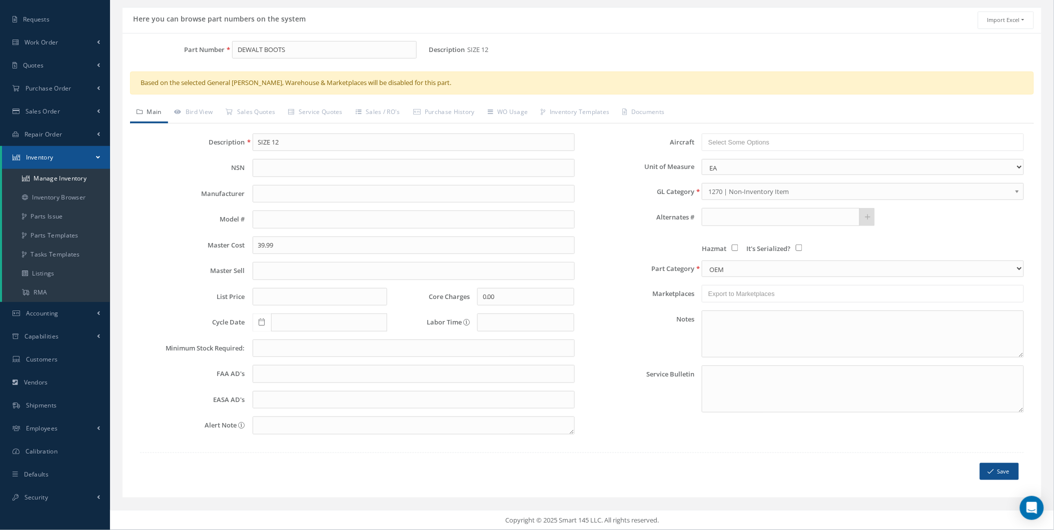
click at [1009, 461] on span "Save" at bounding box center [582, 467] width 884 height 28
drag, startPoint x: 1008, startPoint y: 463, endPoint x: 1003, endPoint y: 467, distance: 6.1
click at [1003, 467] on button "Save" at bounding box center [999, 472] width 39 height 18
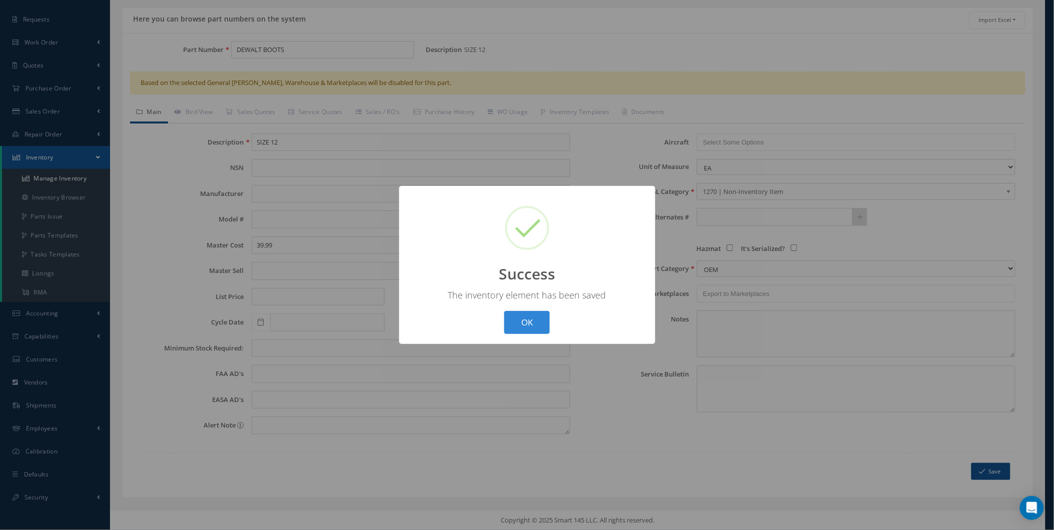
scroll to position [0, 0]
drag, startPoint x: 527, startPoint y: 314, endPoint x: 522, endPoint y: 316, distance: 5.4
click at [526, 314] on button "OK" at bounding box center [532, 323] width 46 height 24
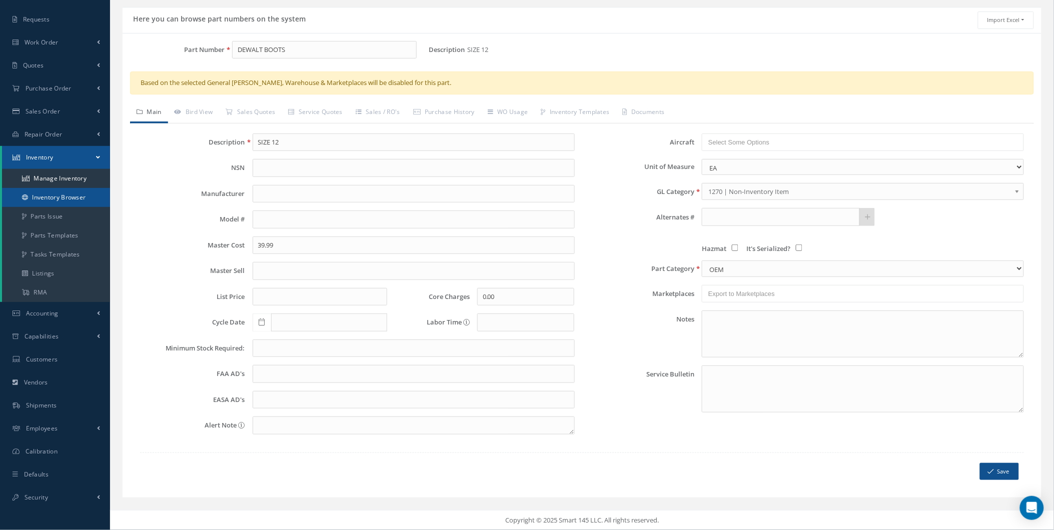
click at [27, 195] on icon at bounding box center [25, 198] width 6 height 6
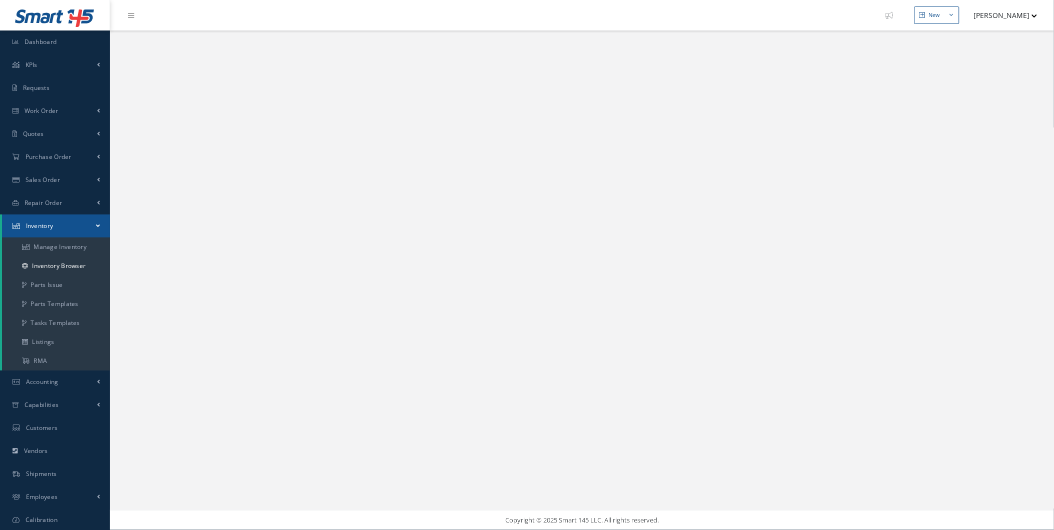
select select "25"
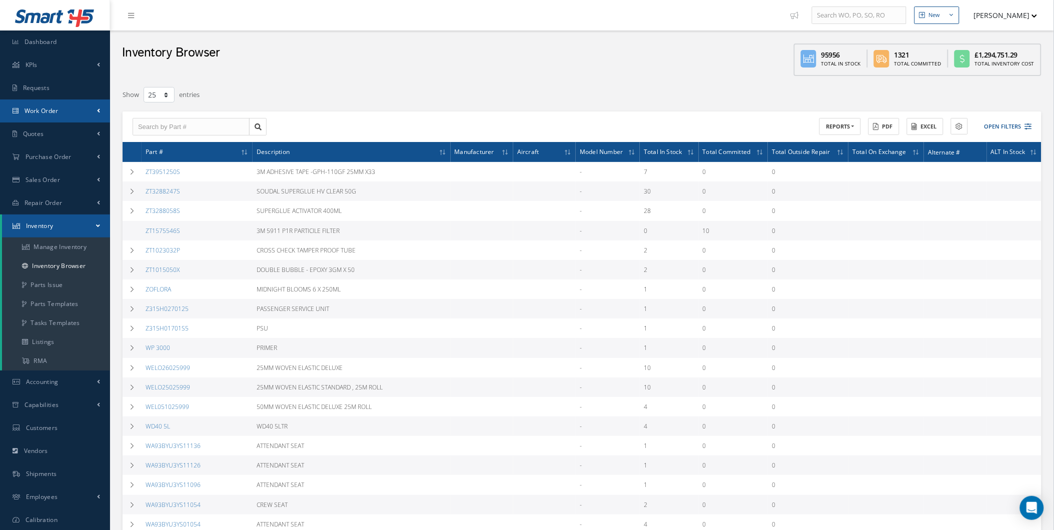
click at [63, 103] on link "Work Order" at bounding box center [55, 111] width 110 height 23
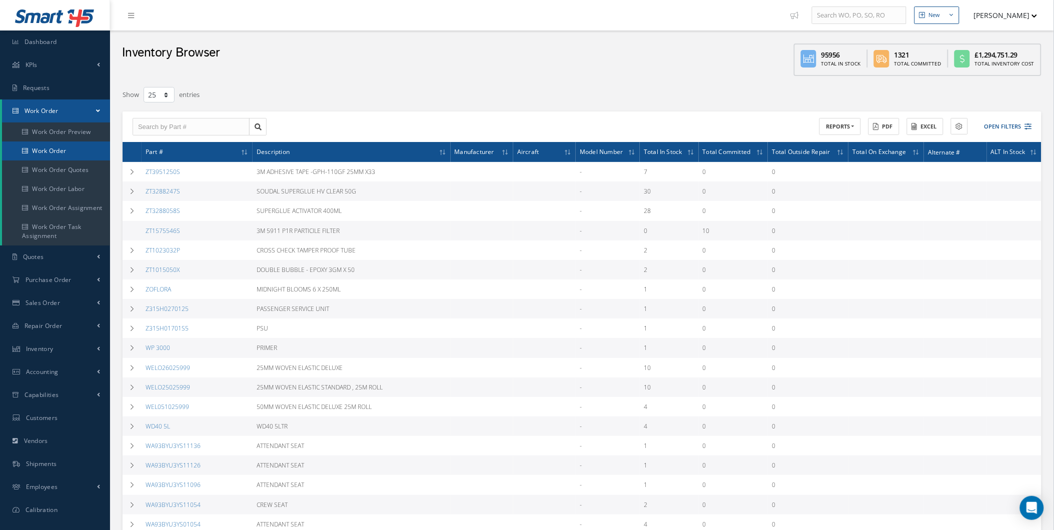
click at [78, 149] on link "Work Order" at bounding box center [56, 151] width 108 height 19
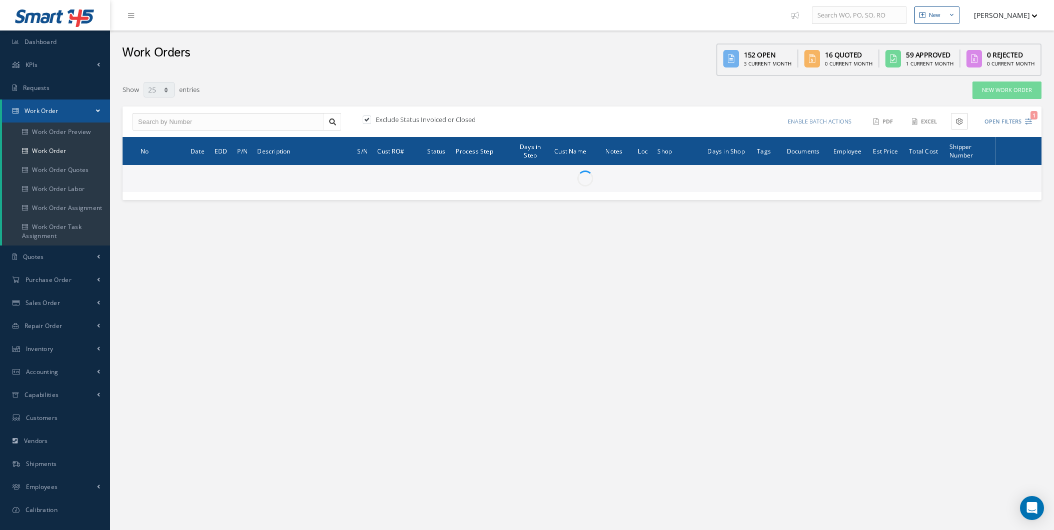
select select "25"
click at [173, 115] on input "text" at bounding box center [229, 122] width 192 height 18
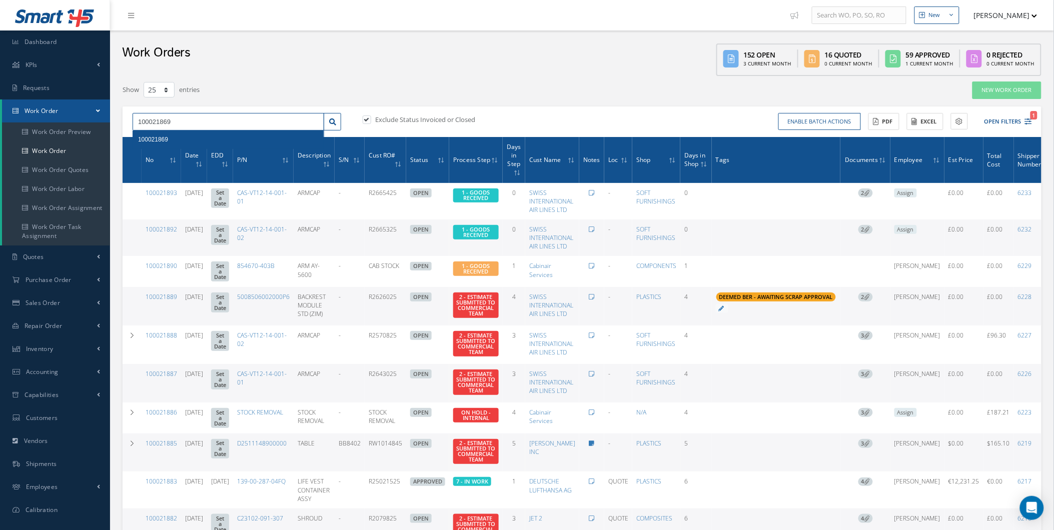
type input "100021869"
click at [176, 137] on div "100021869" at bounding box center [228, 140] width 181 height 10
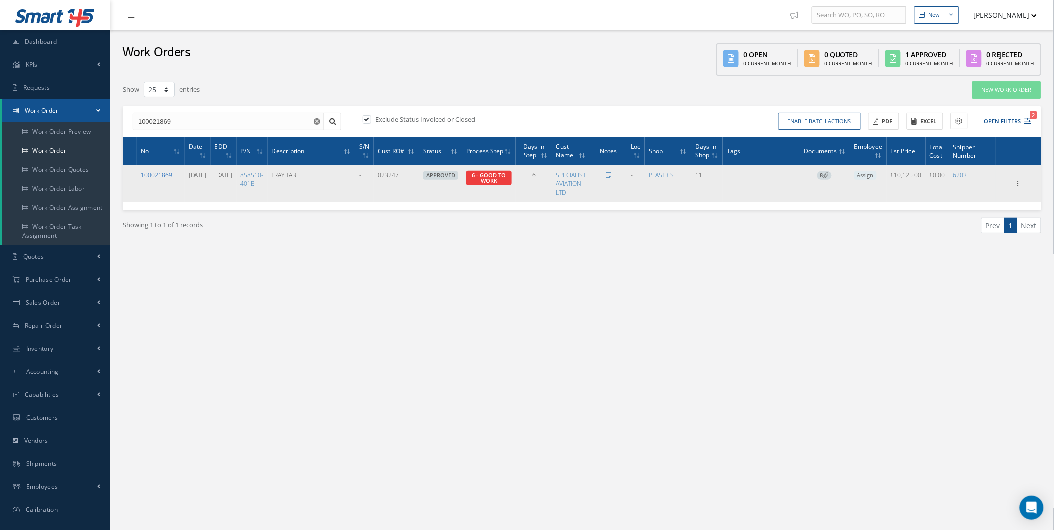
click at [153, 174] on link "100021869" at bounding box center [157, 175] width 32 height 9
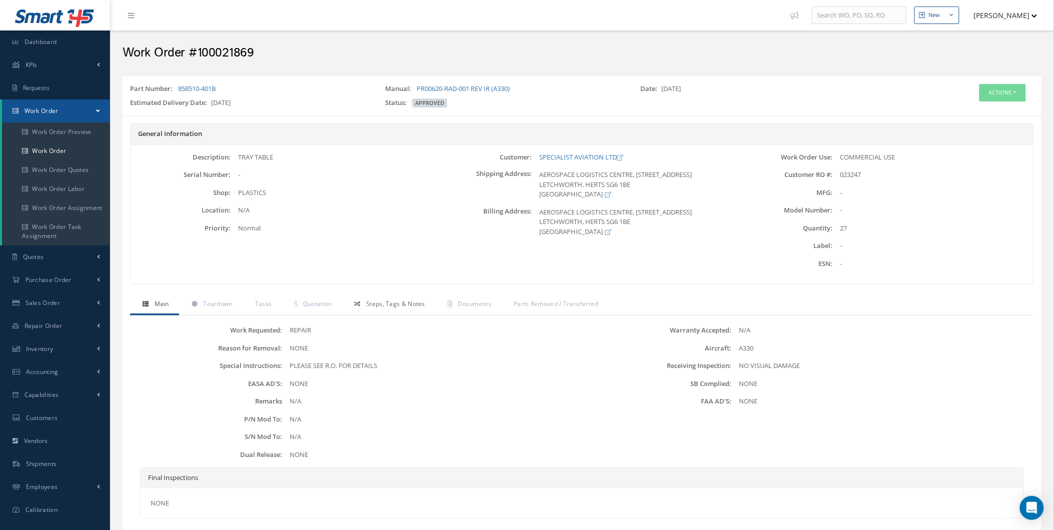
click at [369, 306] on span "Steps, Tags & Notes" at bounding box center [395, 304] width 59 height 9
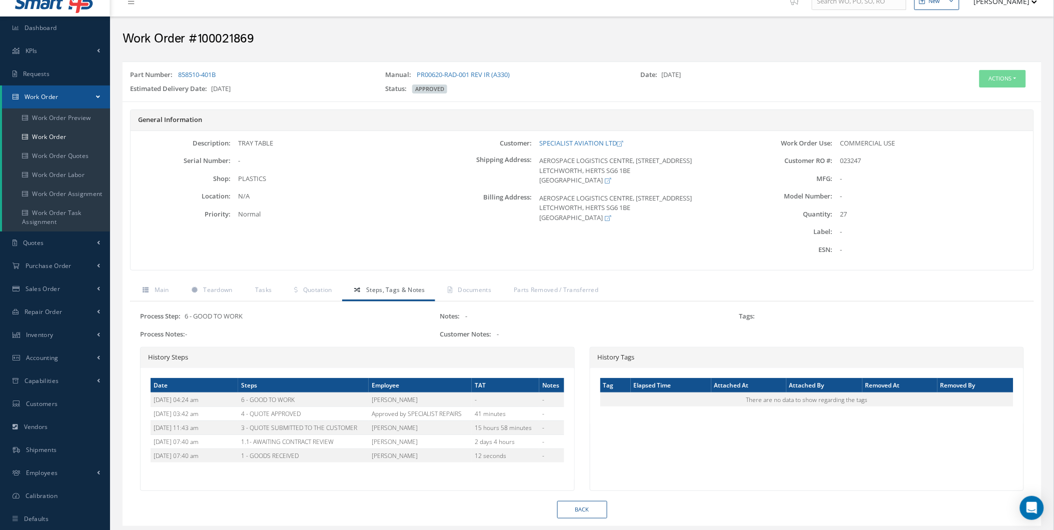
scroll to position [18, 0]
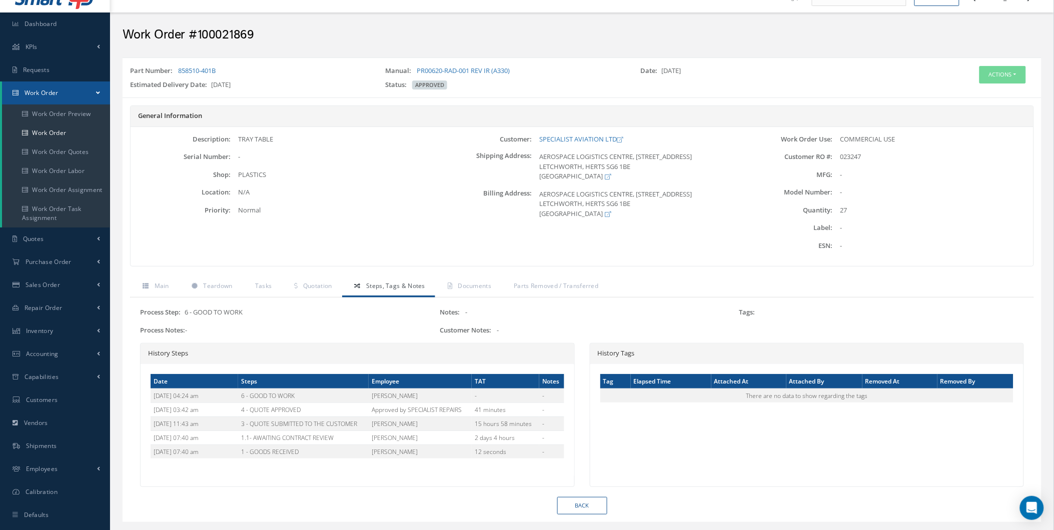
click at [347, 295] on link "Steps, Tags & Notes" at bounding box center [388, 287] width 93 height 21
click at [300, 290] on link "Quotation" at bounding box center [312, 287] width 60 height 21
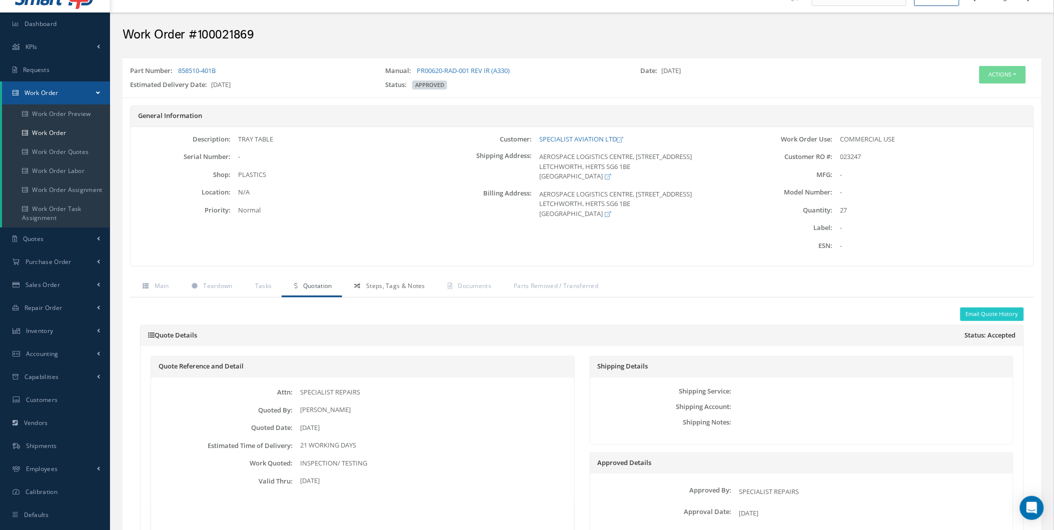
click at [367, 277] on link "Steps, Tags & Notes" at bounding box center [388, 287] width 93 height 21
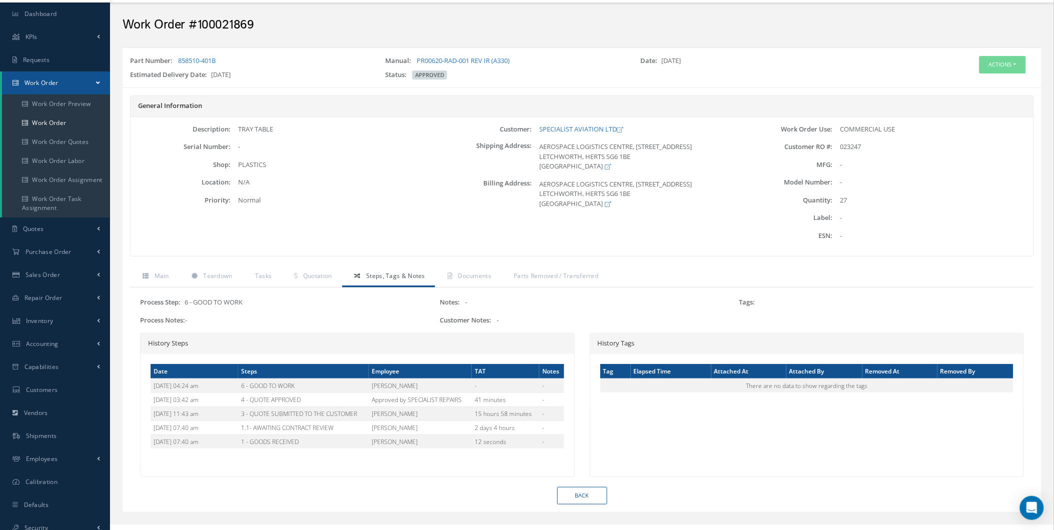
scroll to position [43, 0]
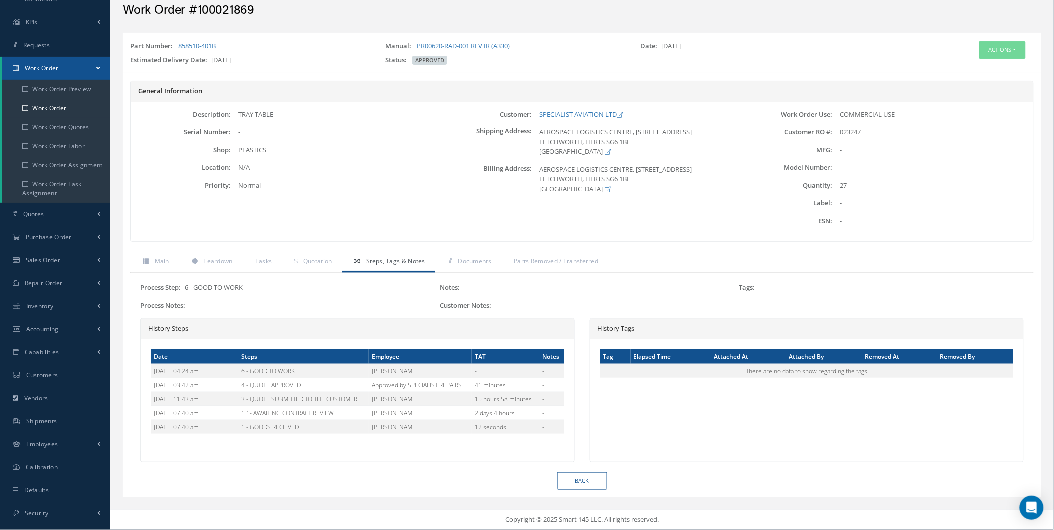
click at [463, 245] on div "General Information Description: TRAY TABLE Serial Number: - Shop: Location: Pr…" at bounding box center [582, 166] width 919 height 171
click at [472, 260] on span "Documents" at bounding box center [475, 261] width 34 height 9
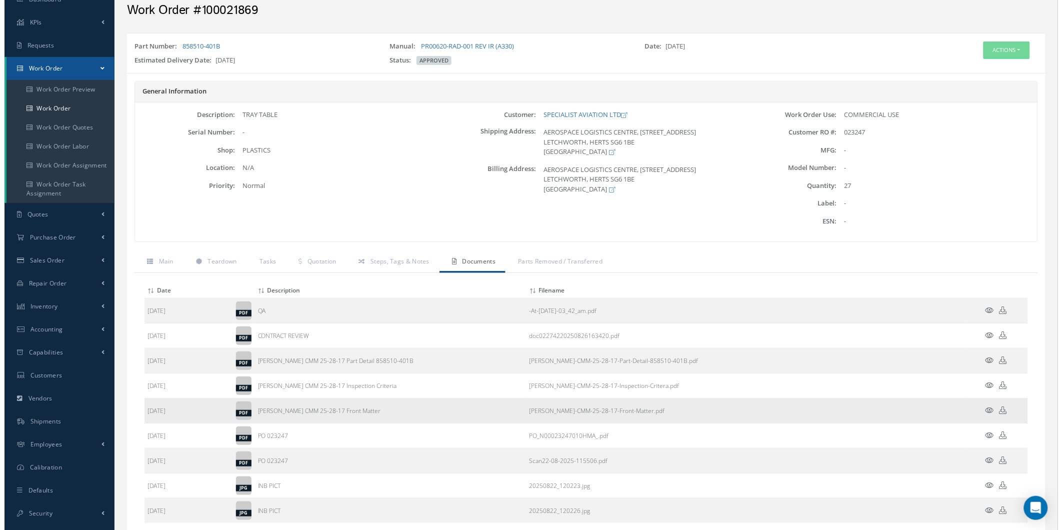
scroll to position [111, 0]
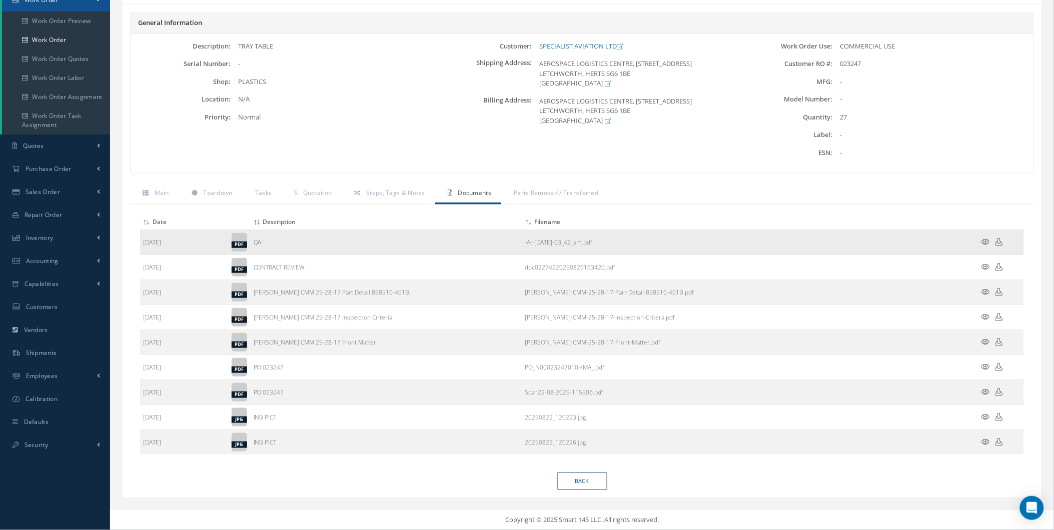
click at [984, 242] on icon at bounding box center [985, 242] width 9 height 8
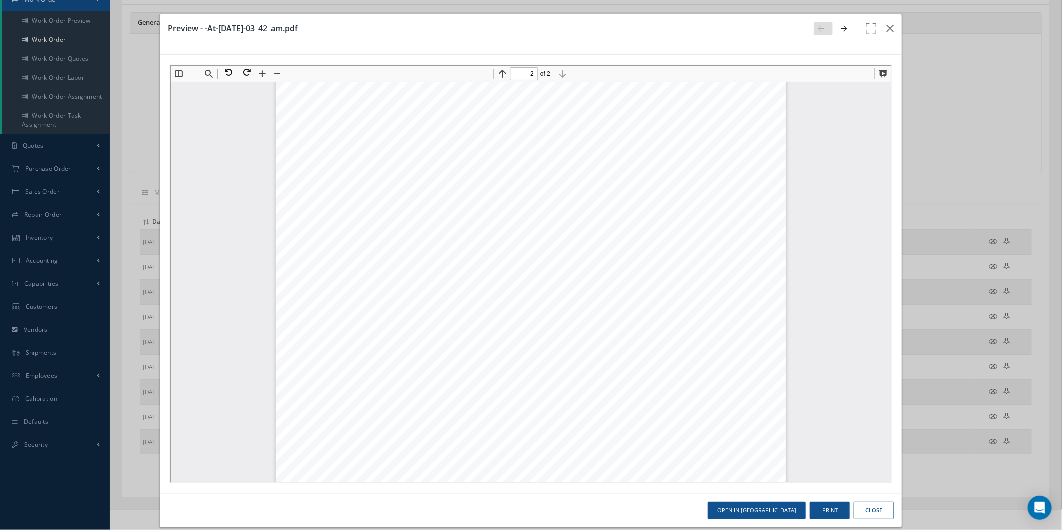
scroll to position [709, 0]
type input "1"
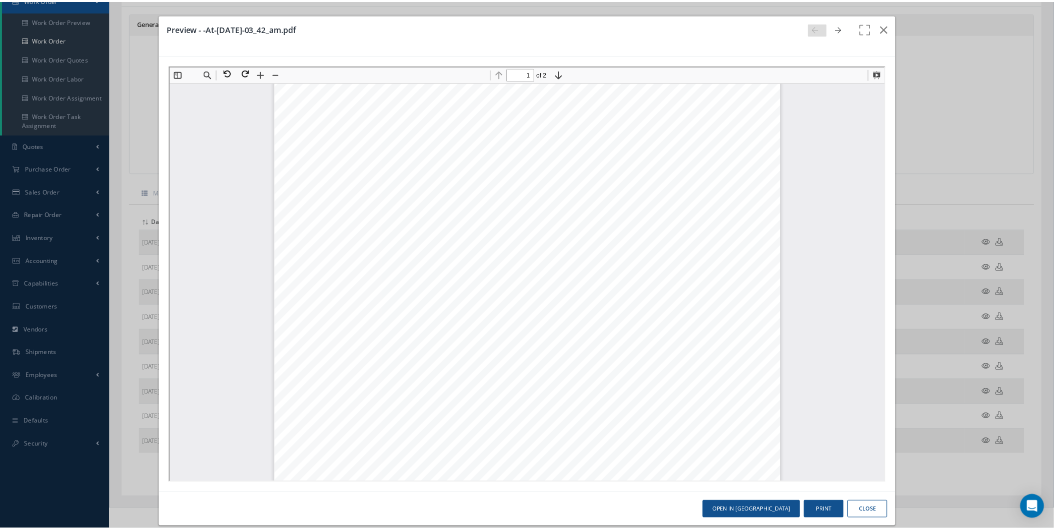
scroll to position [201, 0]
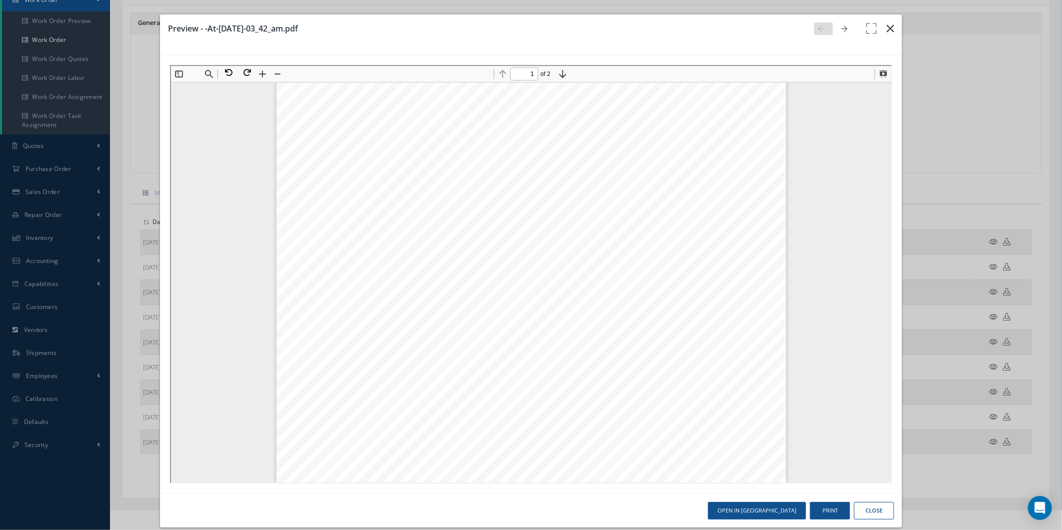
click at [886, 22] on button "button" at bounding box center [891, 29] width 24 height 28
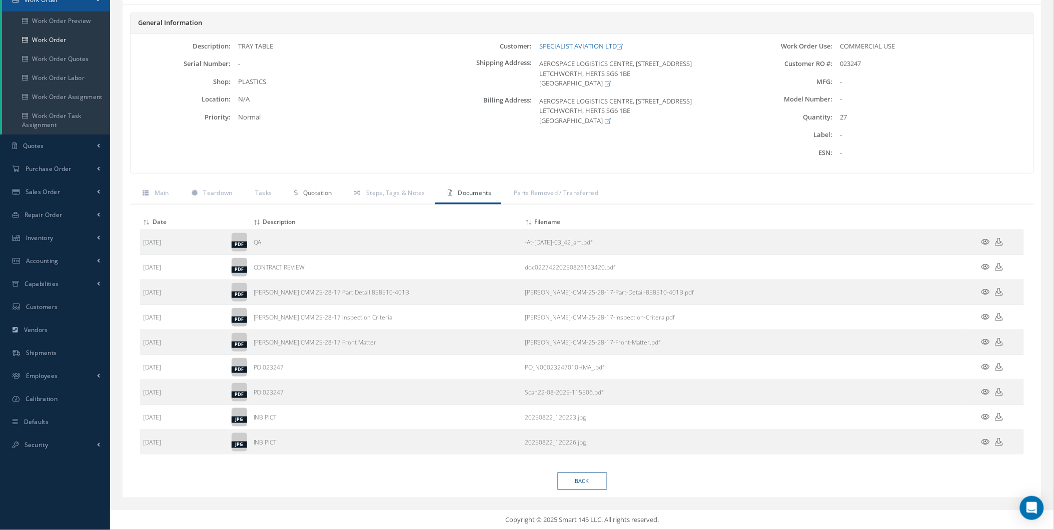
click at [310, 201] on link "Quotation" at bounding box center [312, 194] width 60 height 21
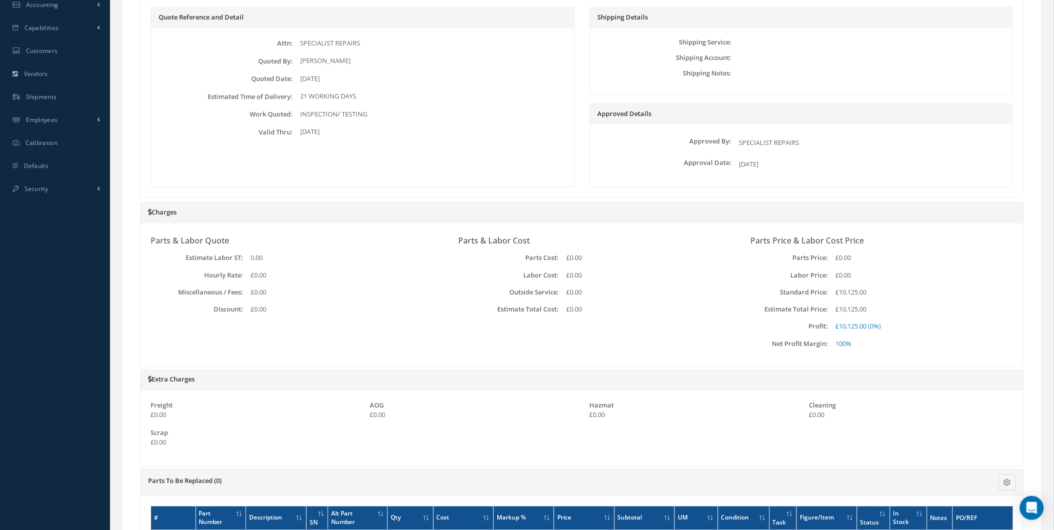
scroll to position [309, 0]
